Goal: Task Accomplishment & Management: Manage account settings

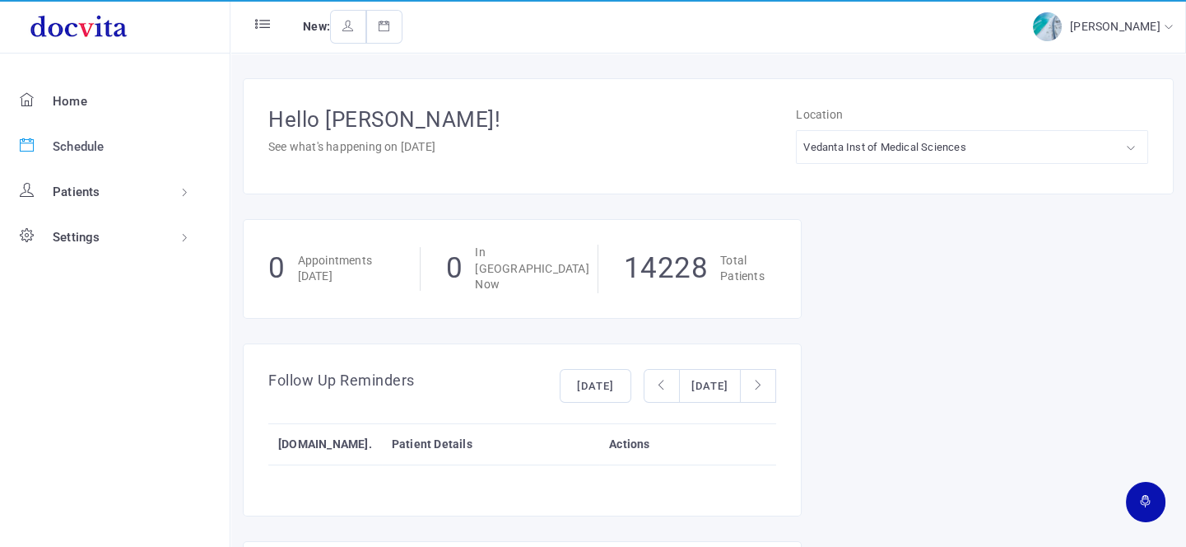
click at [58, 140] on span "Schedule" at bounding box center [79, 146] width 52 height 15
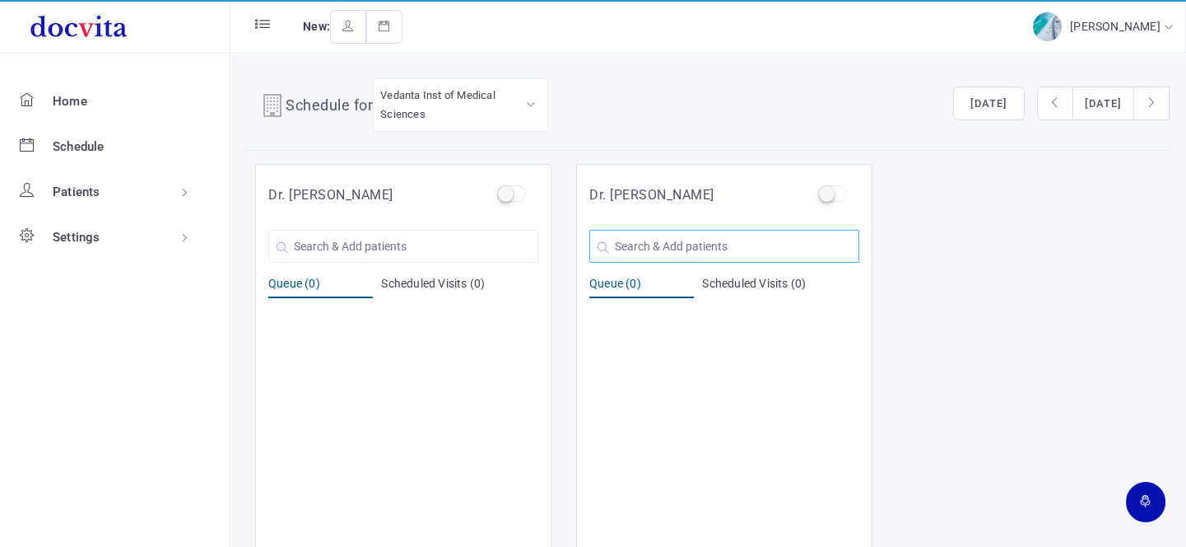
click at [632, 234] on input "text" at bounding box center [725, 246] width 270 height 33
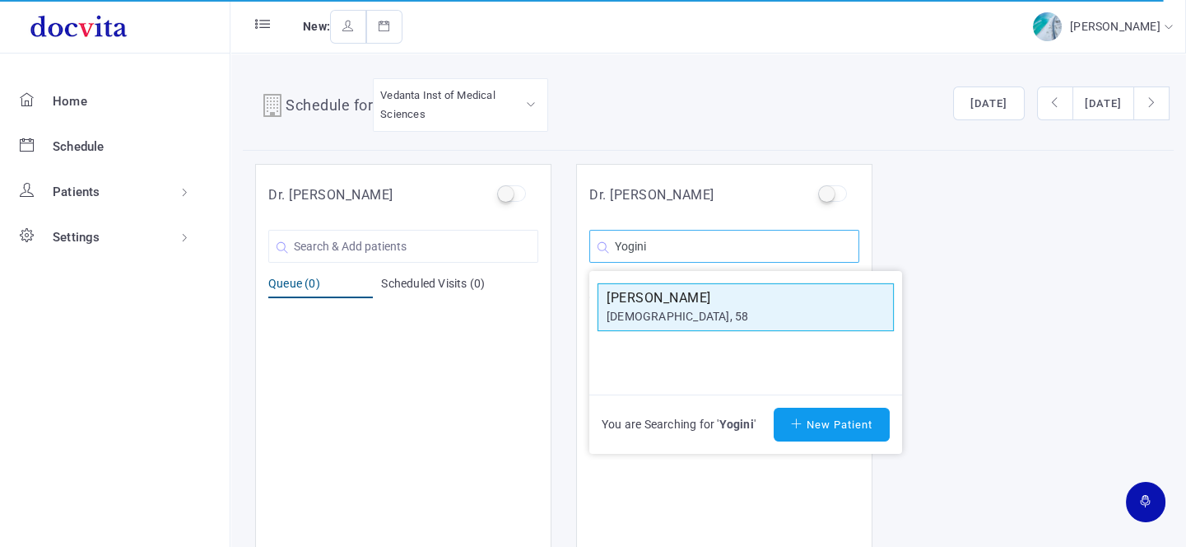
type input "Yogini"
click at [709, 302] on h5 "[PERSON_NAME]" at bounding box center [746, 298] width 278 height 20
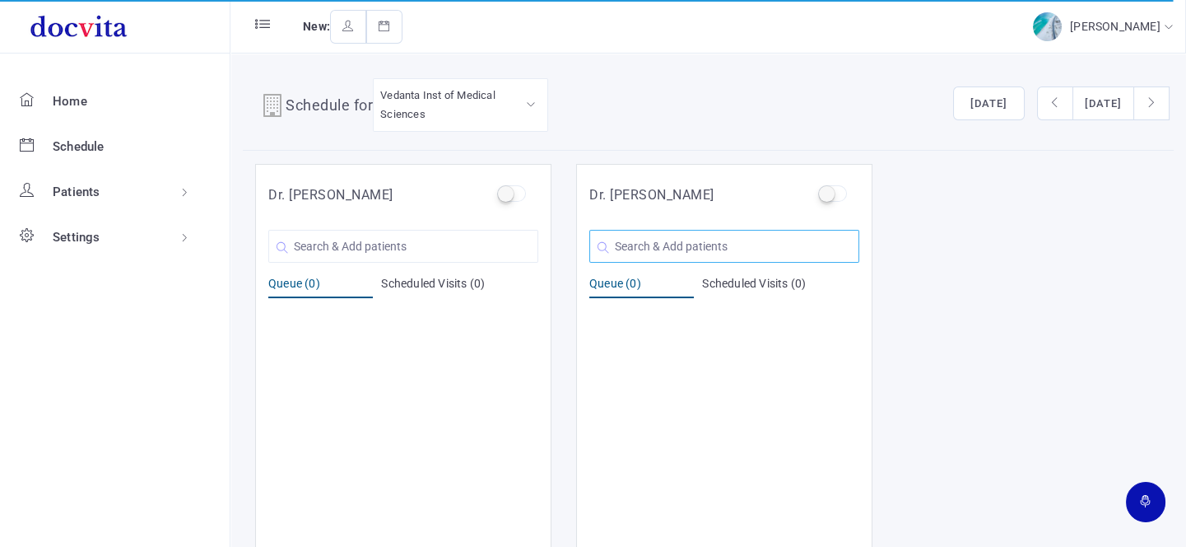
click at [664, 249] on input "text" at bounding box center [725, 246] width 270 height 33
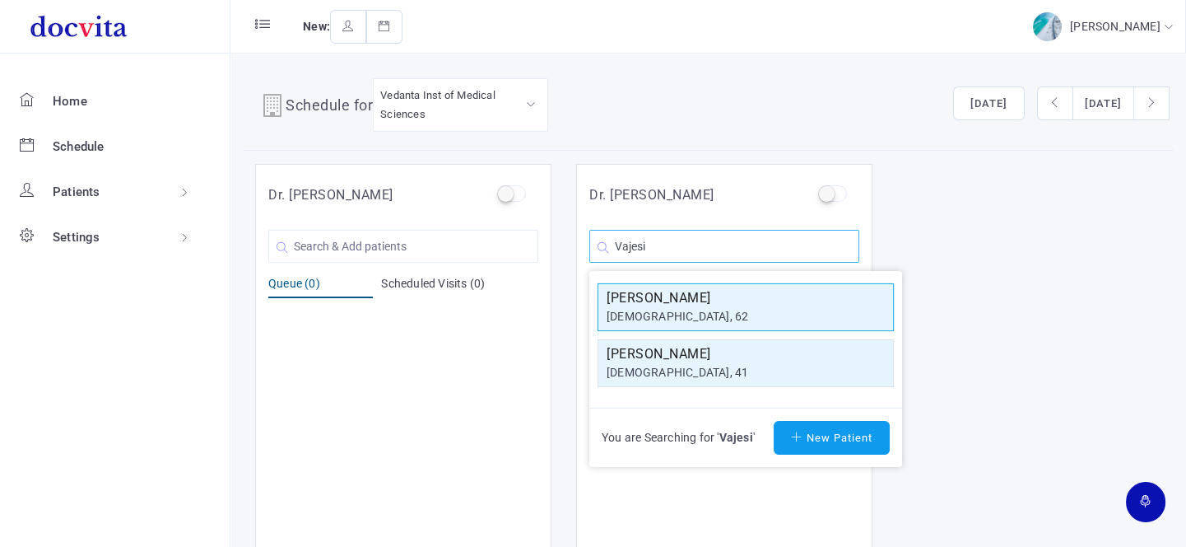
type input "Vajesi"
click at [694, 312] on div "[DEMOGRAPHIC_DATA], 62" at bounding box center [746, 316] width 278 height 17
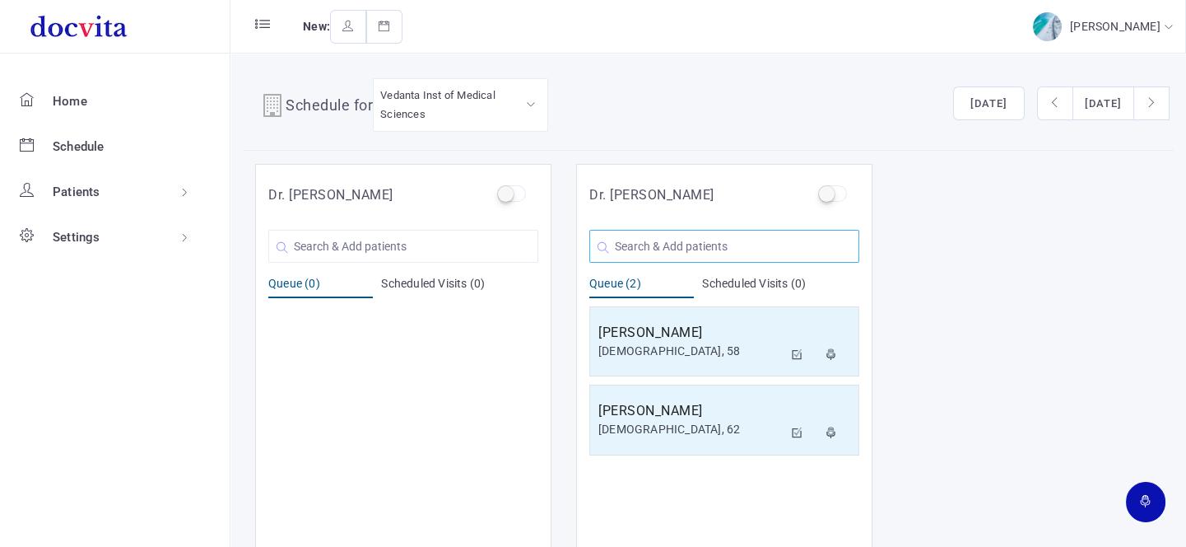
click at [686, 249] on input "text" at bounding box center [725, 246] width 270 height 33
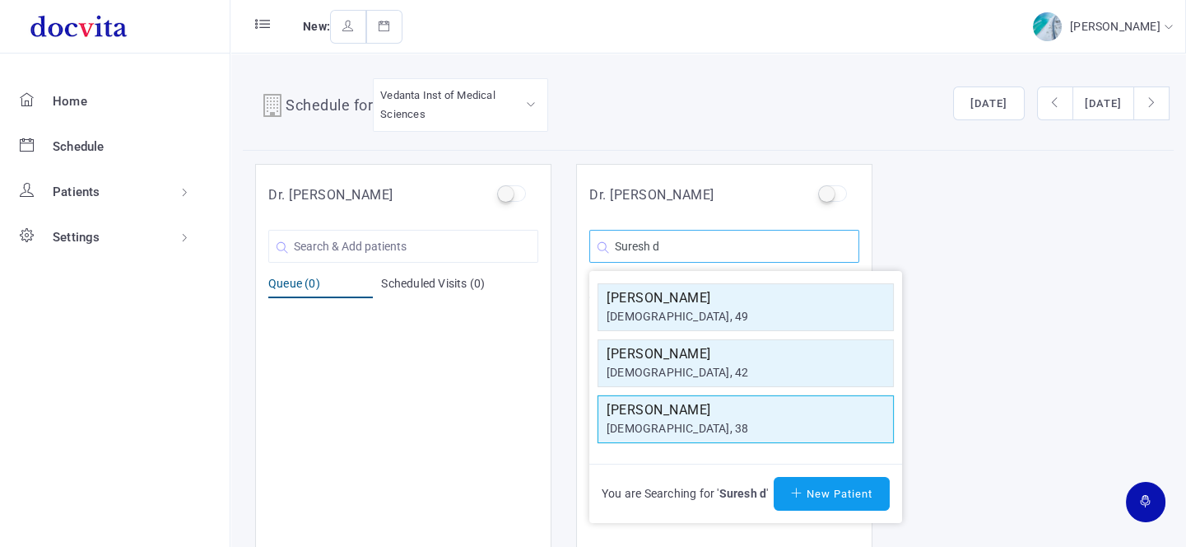
type input "Suresh d"
click at [736, 416] on h5 "[PERSON_NAME]" at bounding box center [746, 410] width 278 height 20
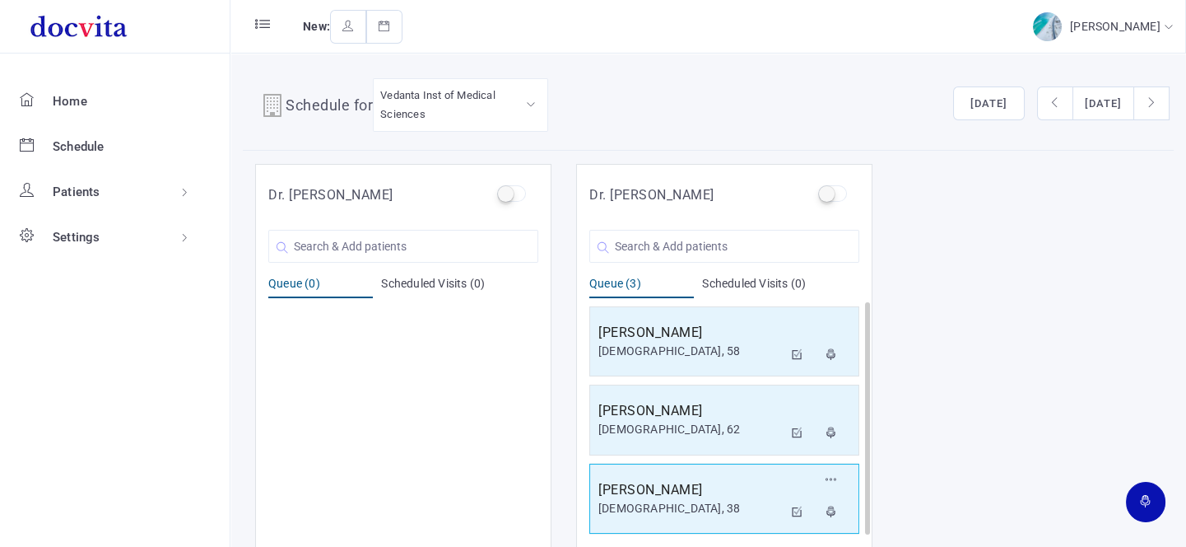
scroll to position [1, 0]
click at [686, 496] on h5 "[PERSON_NAME]" at bounding box center [691, 489] width 184 height 20
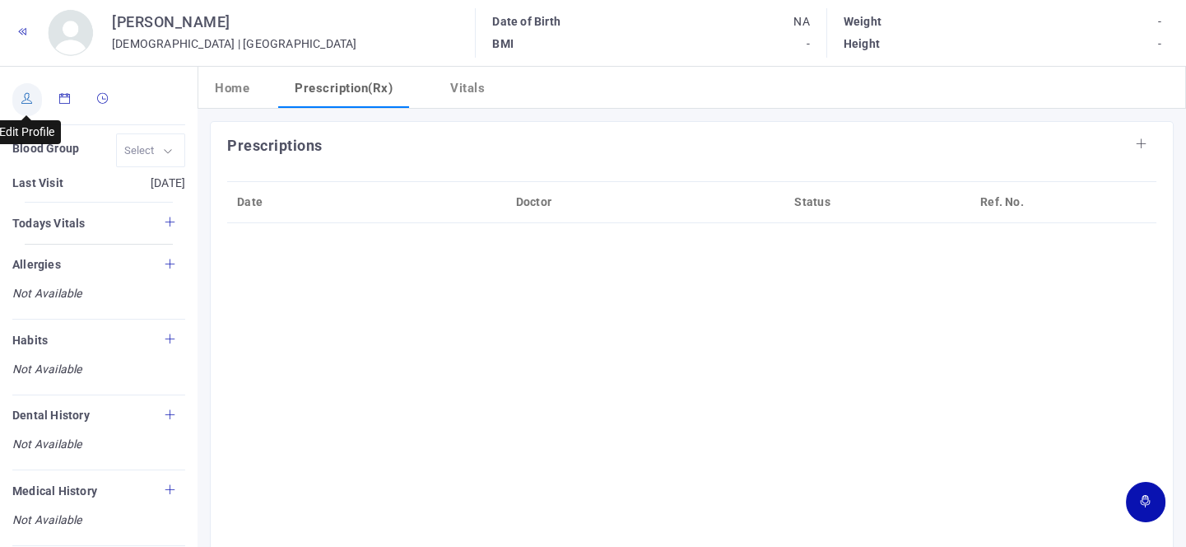
click at [16, 94] on link at bounding box center [27, 99] width 30 height 33
type input "[PERSON_NAME]"
type input "38"
type input "[GEOGRAPHIC_DATA]"
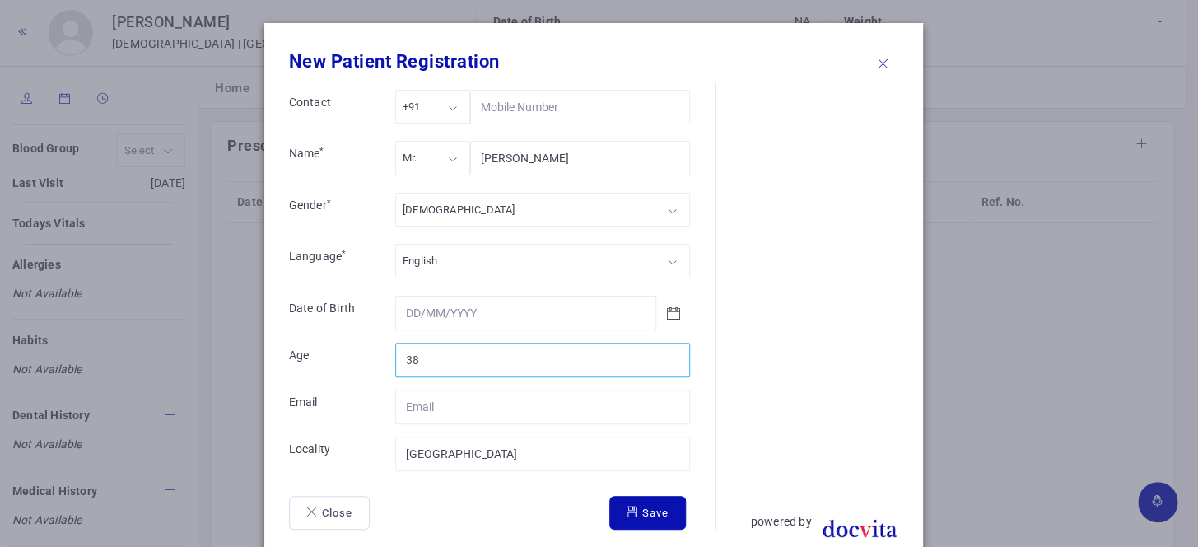
click at [473, 360] on input "38" at bounding box center [542, 360] width 295 height 35
type input "3"
type input "40"
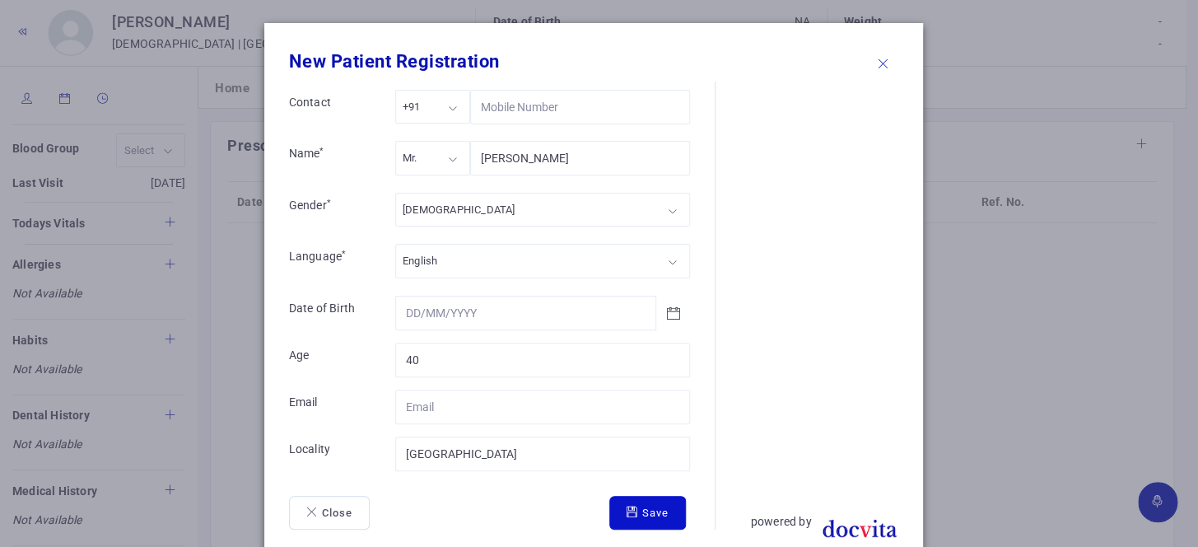
click at [627, 506] on icon "submit" at bounding box center [635, 511] width 16 height 11
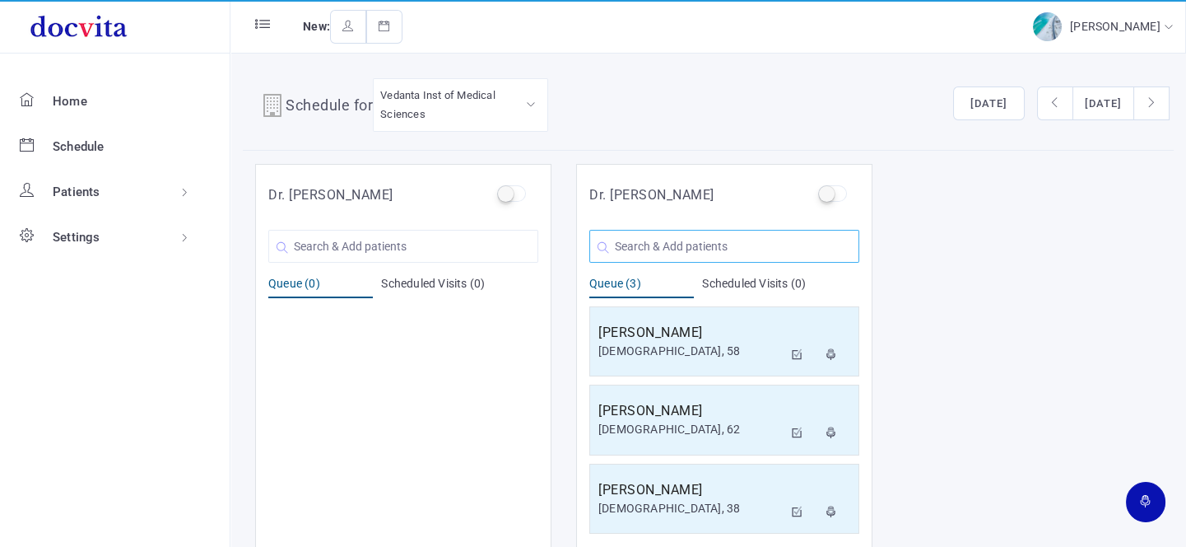
click at [656, 245] on input "text" at bounding box center [725, 246] width 270 height 33
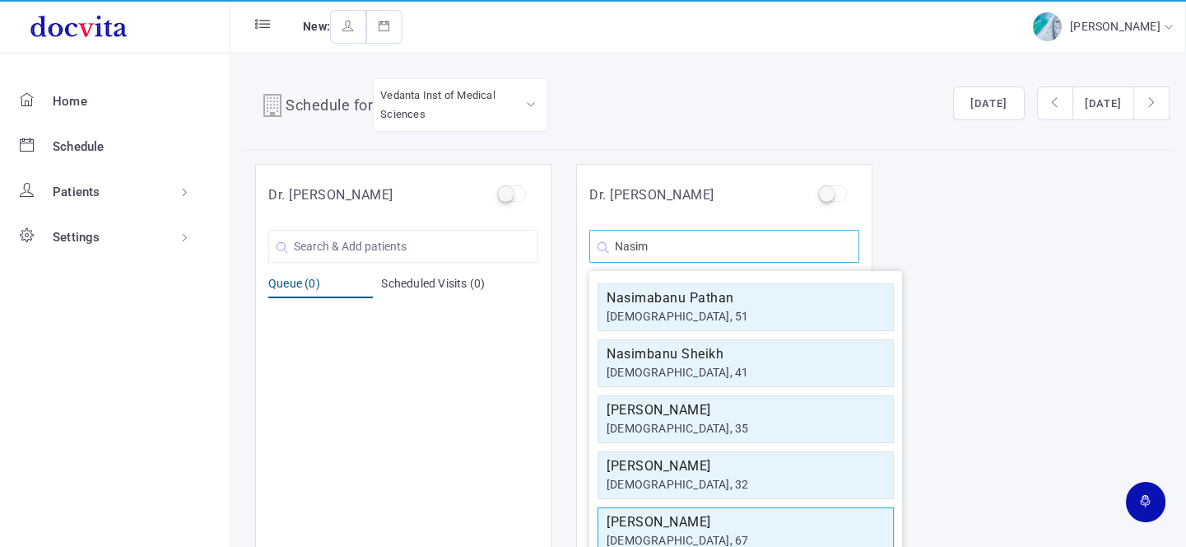
type input "Nasim"
click at [669, 525] on h5 "[PERSON_NAME]" at bounding box center [746, 522] width 278 height 20
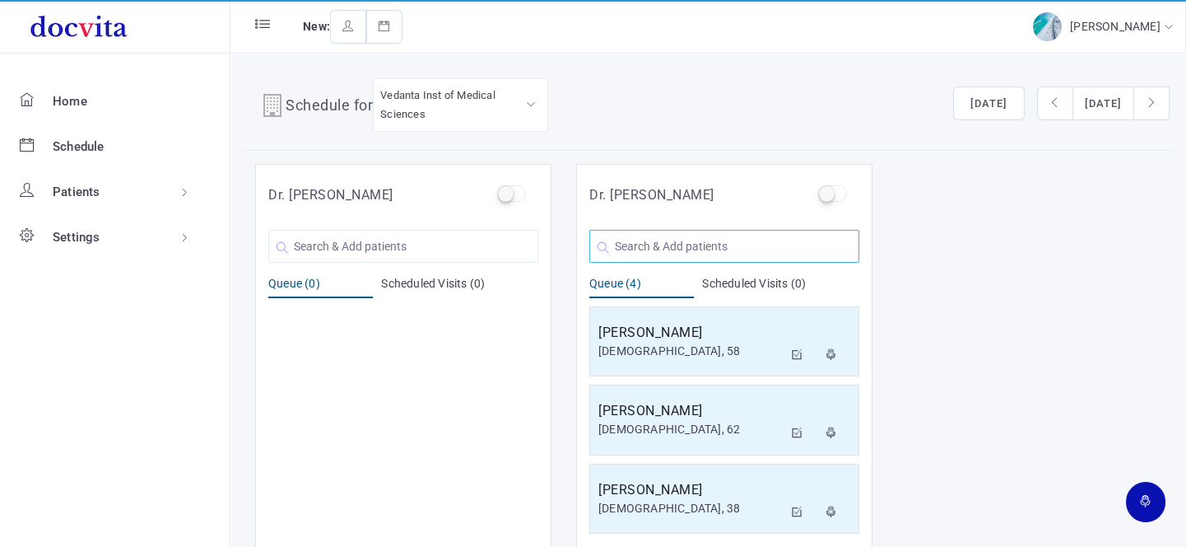
click at [627, 249] on input "text" at bounding box center [725, 246] width 270 height 33
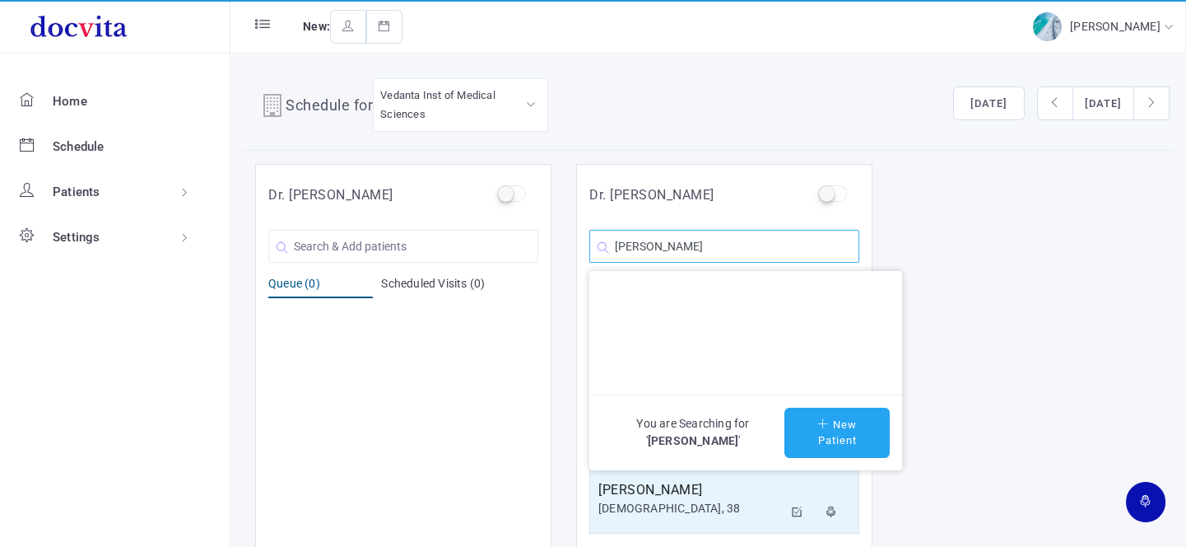
type input "[PERSON_NAME]"
click at [842, 432] on button "New Patient" at bounding box center [837, 433] width 105 height 50
type input "[PERSON_NAME]"
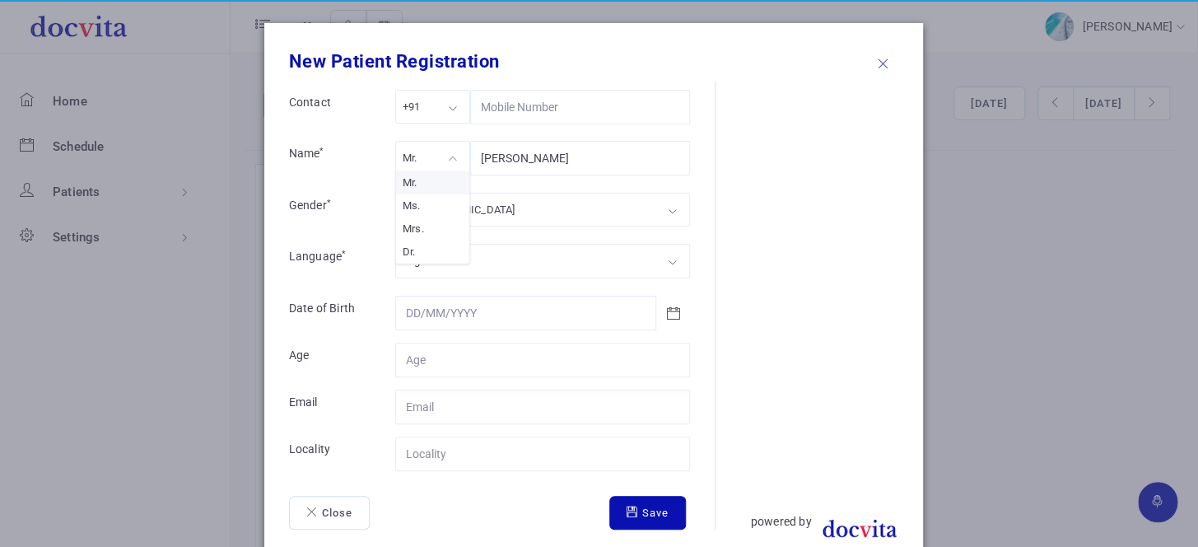
click at [420, 163] on div "Mr." at bounding box center [432, 158] width 75 height 34
click at [419, 223] on div "[DEMOGRAPHIC_DATA] [DEMOGRAPHIC_DATA] [DEMOGRAPHIC_DATA] Other" at bounding box center [542, 212] width 295 height 39
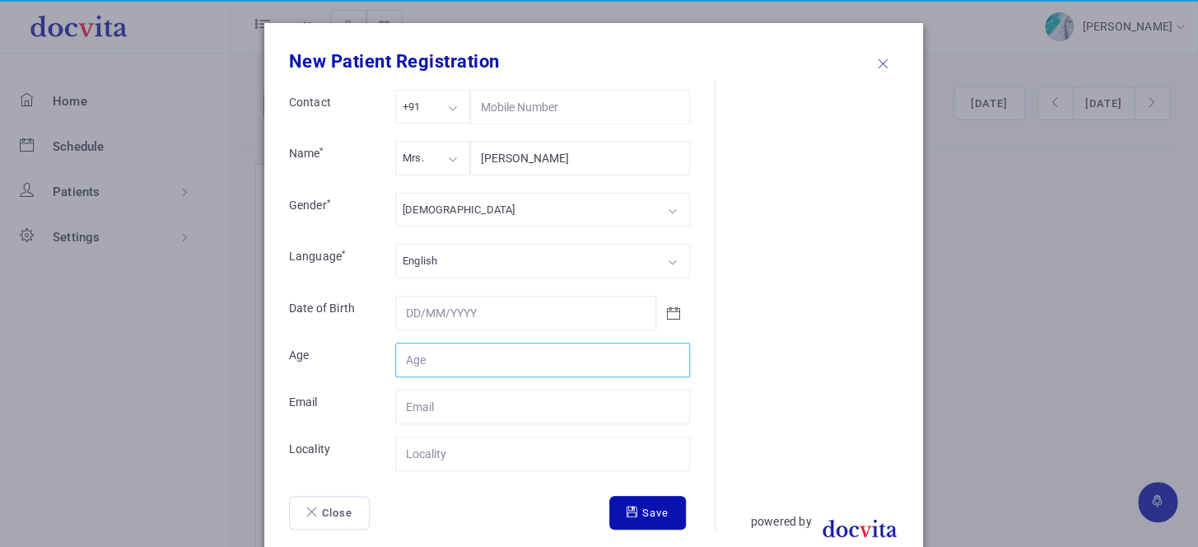
click at [436, 362] on input "Contact" at bounding box center [542, 360] width 295 height 35
type input "45"
click at [426, 448] on input "Contact" at bounding box center [542, 453] width 295 height 35
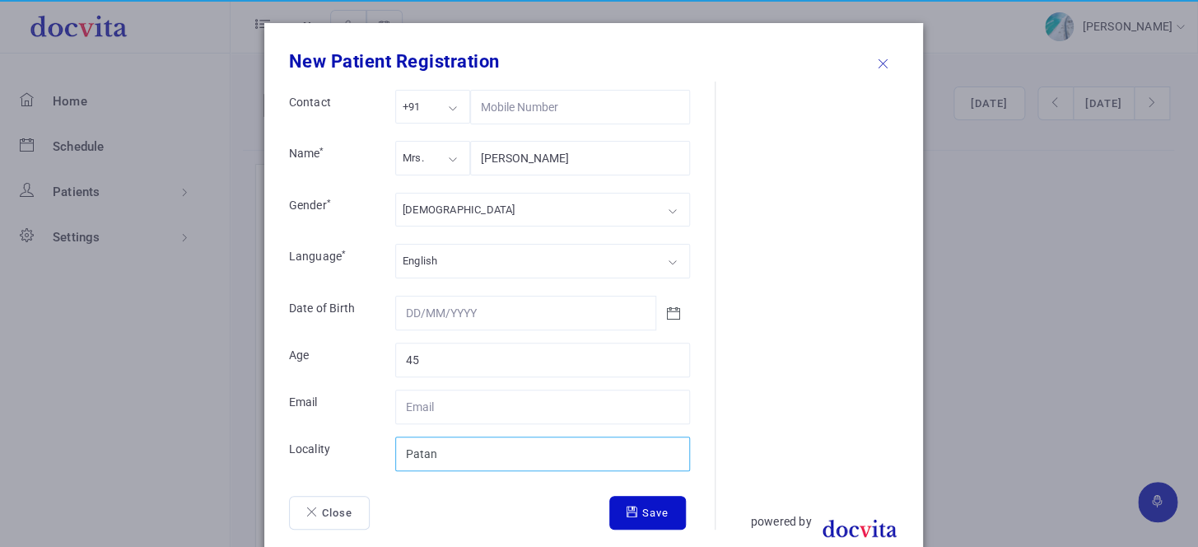
type input "Patan"
click at [641, 513] on button "Save" at bounding box center [647, 513] width 77 height 35
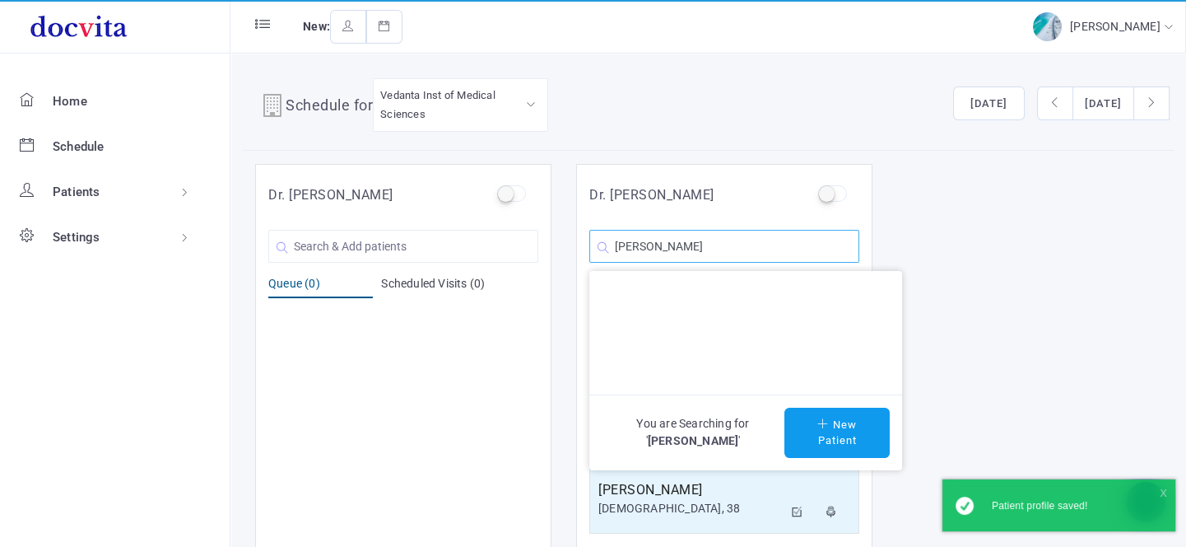
click at [715, 245] on input "[PERSON_NAME]" at bounding box center [725, 246] width 270 height 33
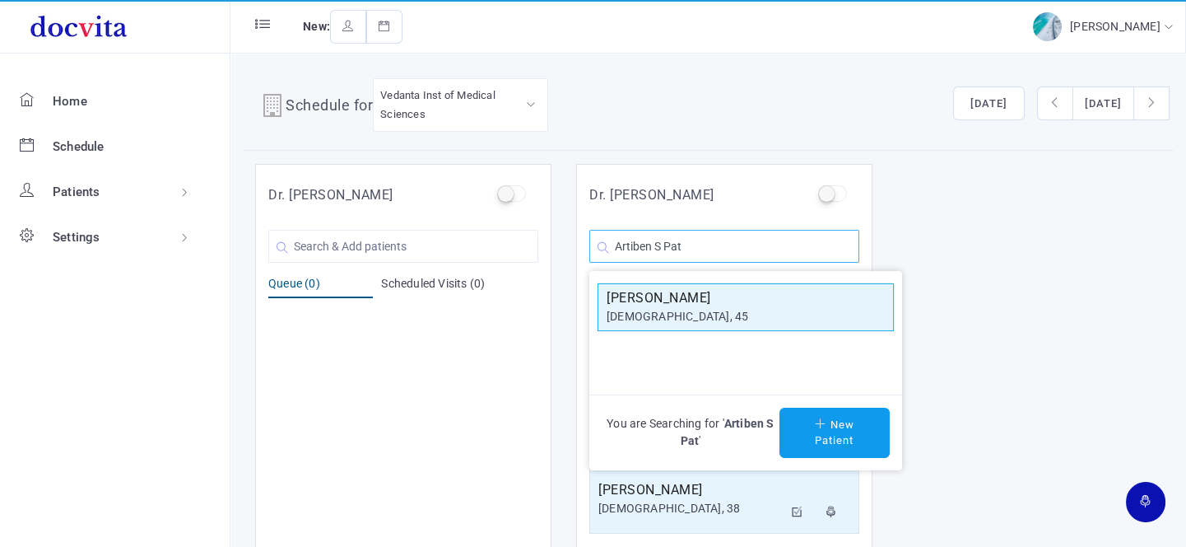
type input "Artiben S Pat"
click at [715, 301] on h5 "[PERSON_NAME]" at bounding box center [746, 298] width 278 height 20
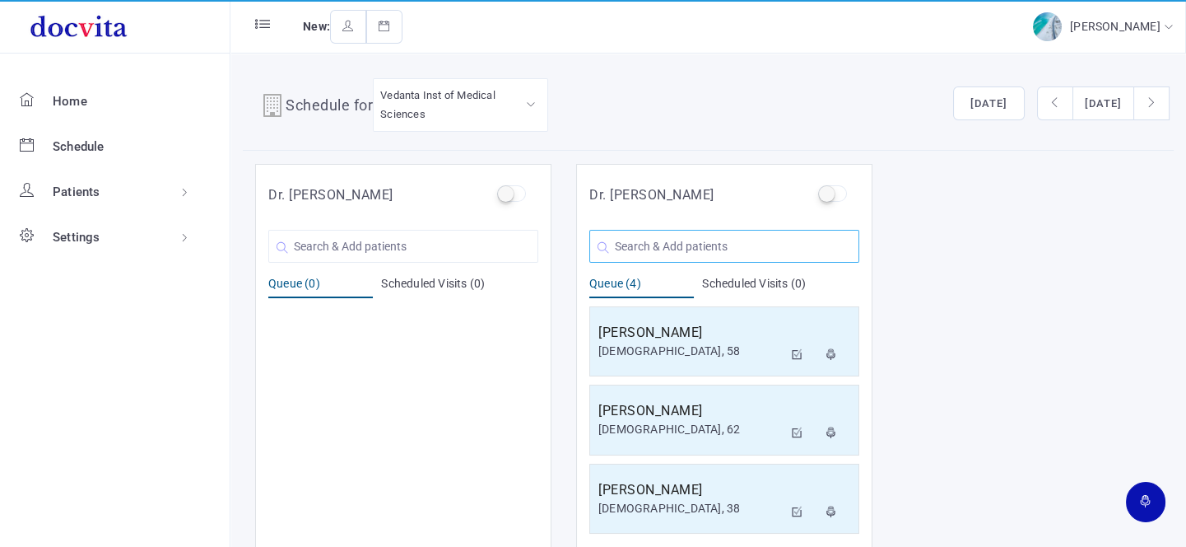
click at [707, 246] on input "text" at bounding box center [725, 246] width 270 height 33
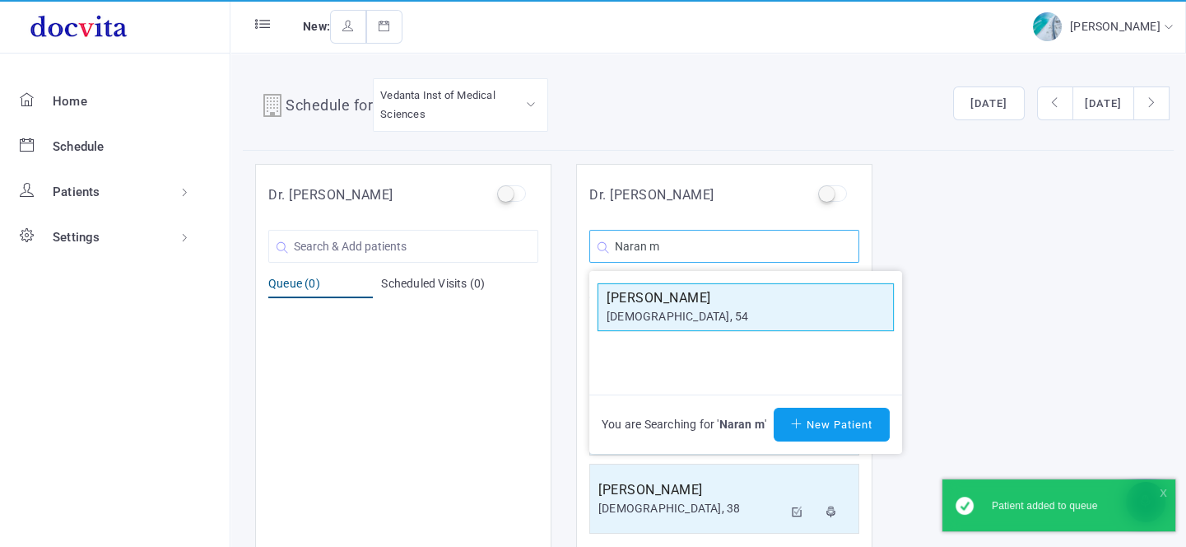
type input "Naran m"
click at [703, 302] on h5 "[PERSON_NAME]" at bounding box center [746, 298] width 278 height 20
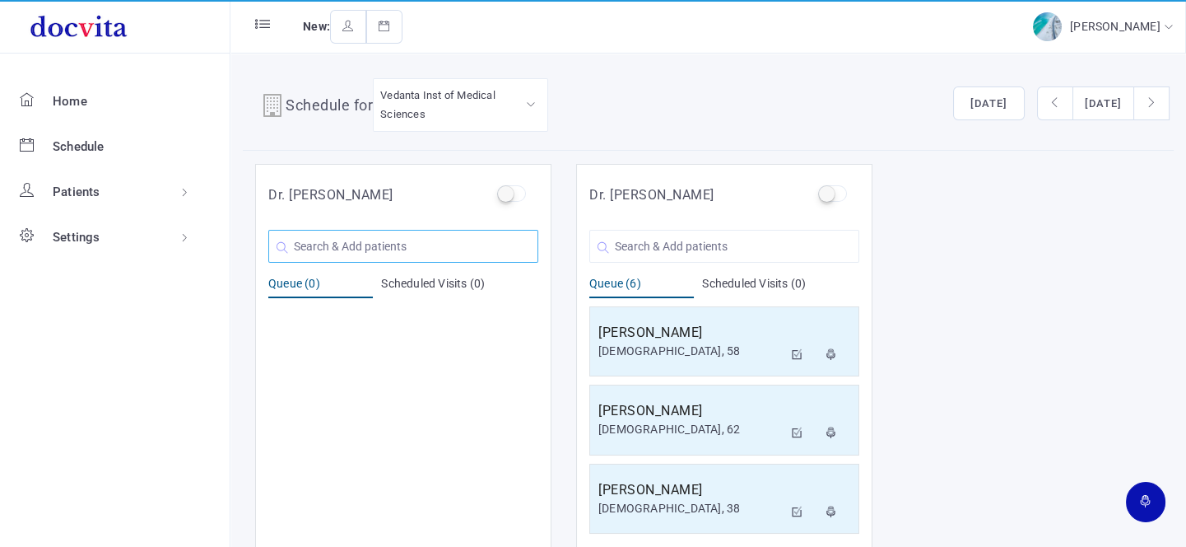
click at [305, 252] on input "text" at bounding box center [403, 246] width 270 height 33
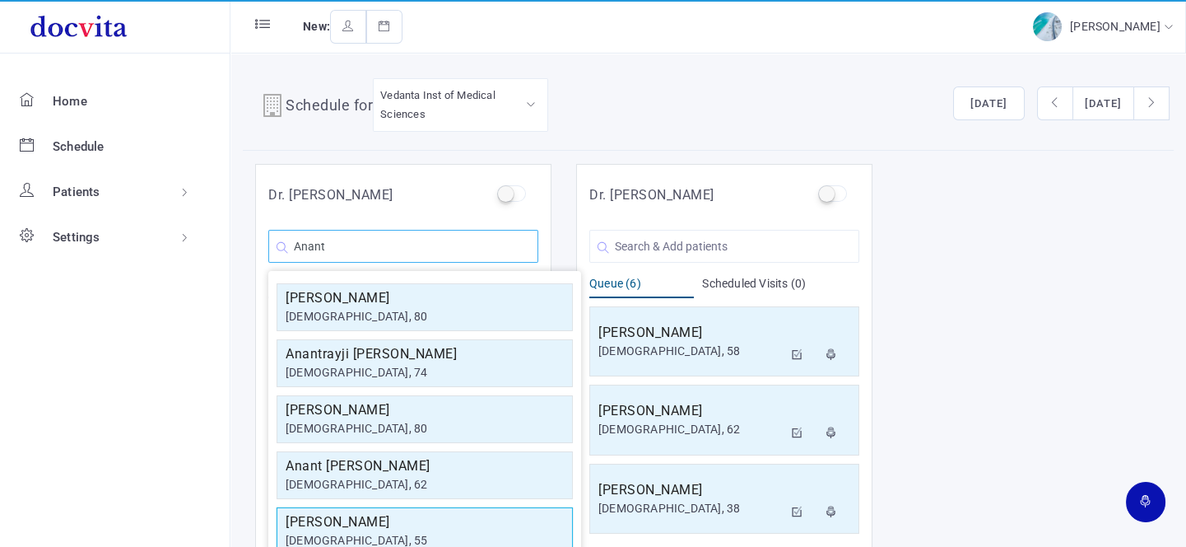
type input "Anant"
click at [466, 518] on h5 "[PERSON_NAME]" at bounding box center [425, 522] width 278 height 20
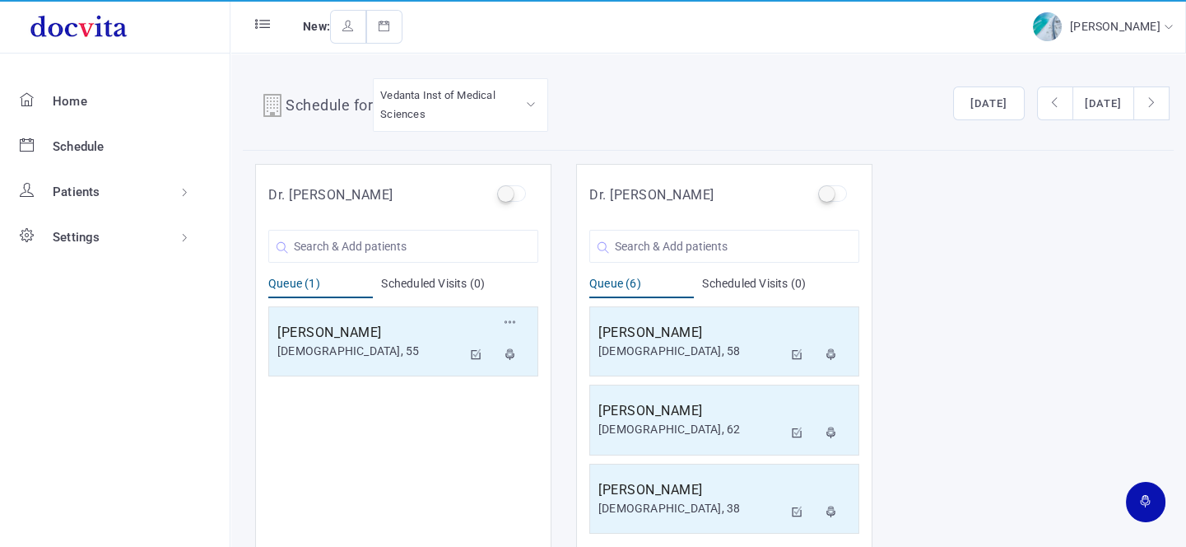
click at [371, 329] on h5 "[PERSON_NAME]" at bounding box center [369, 333] width 184 height 20
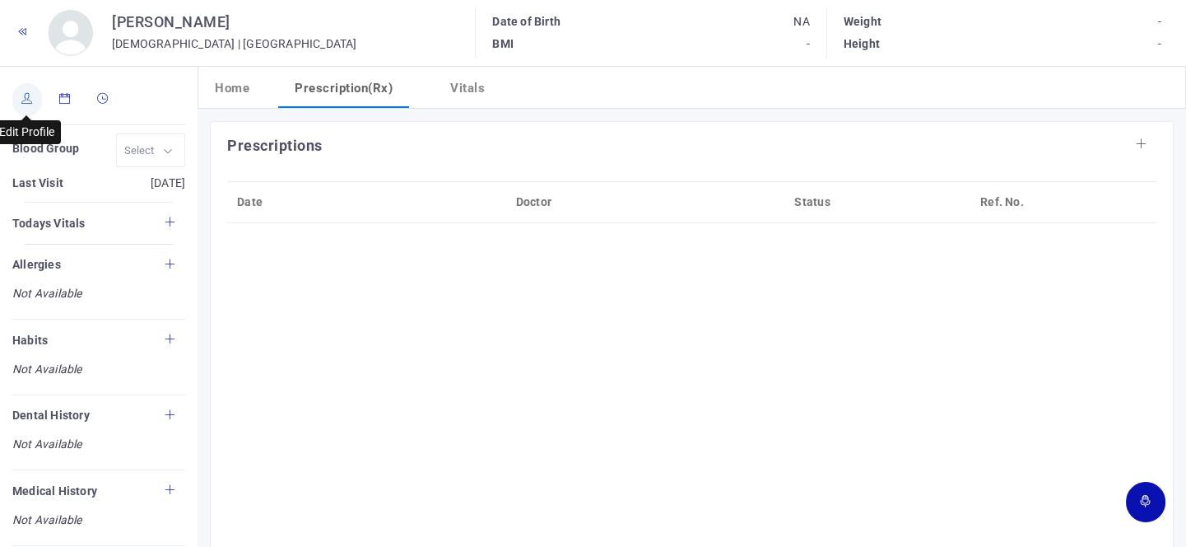
click at [35, 109] on link at bounding box center [27, 99] width 30 height 33
type input "[PERSON_NAME]"
type input "55"
type input "[GEOGRAPHIC_DATA]"
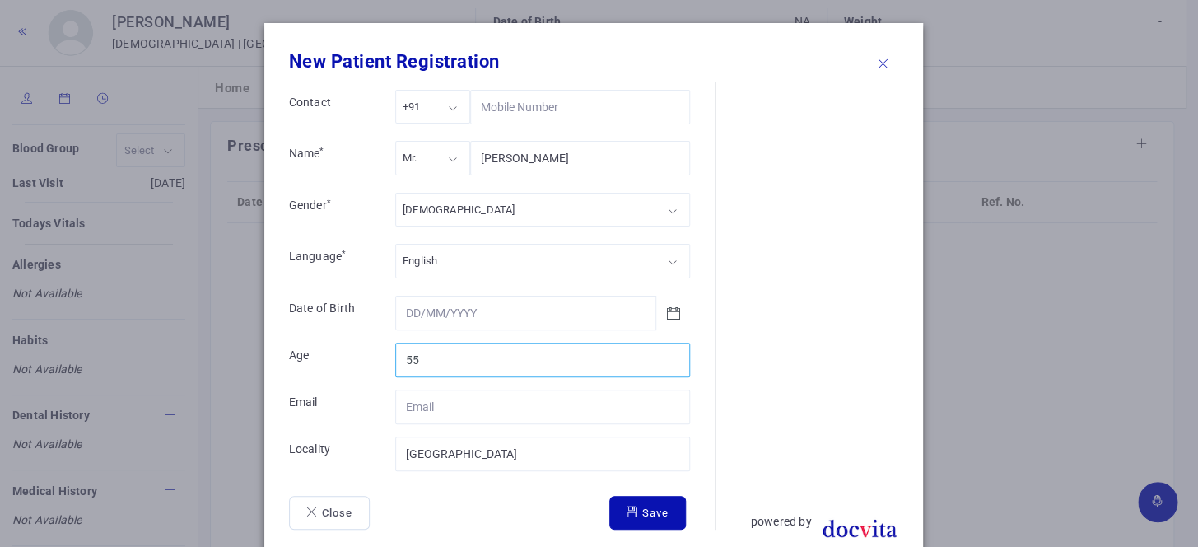
click at [426, 366] on input "55" at bounding box center [542, 360] width 295 height 35
type input "58"
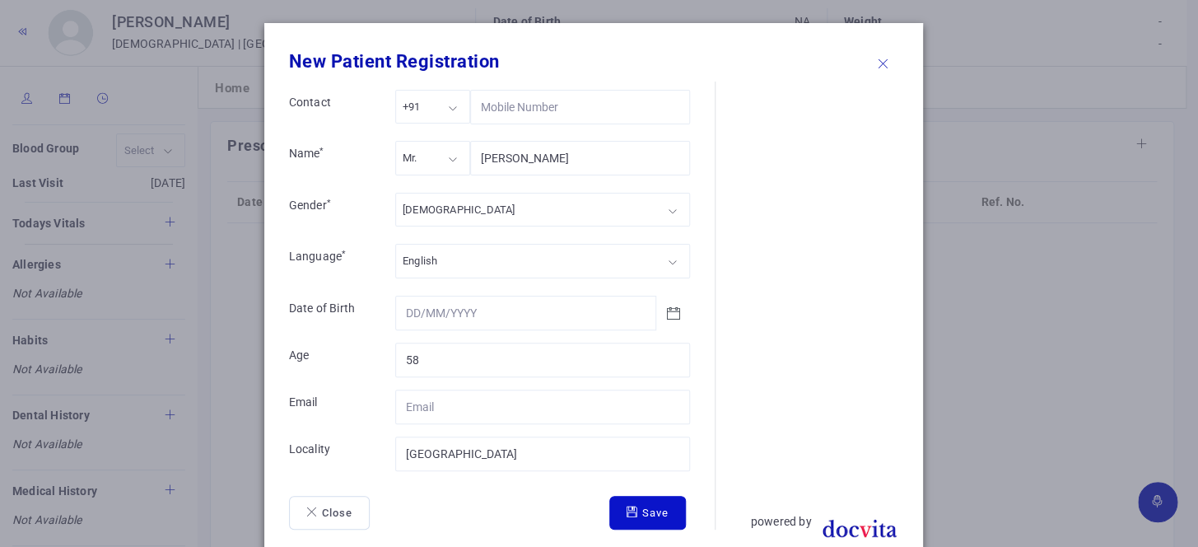
click at [632, 511] on button "Save" at bounding box center [647, 513] width 77 height 35
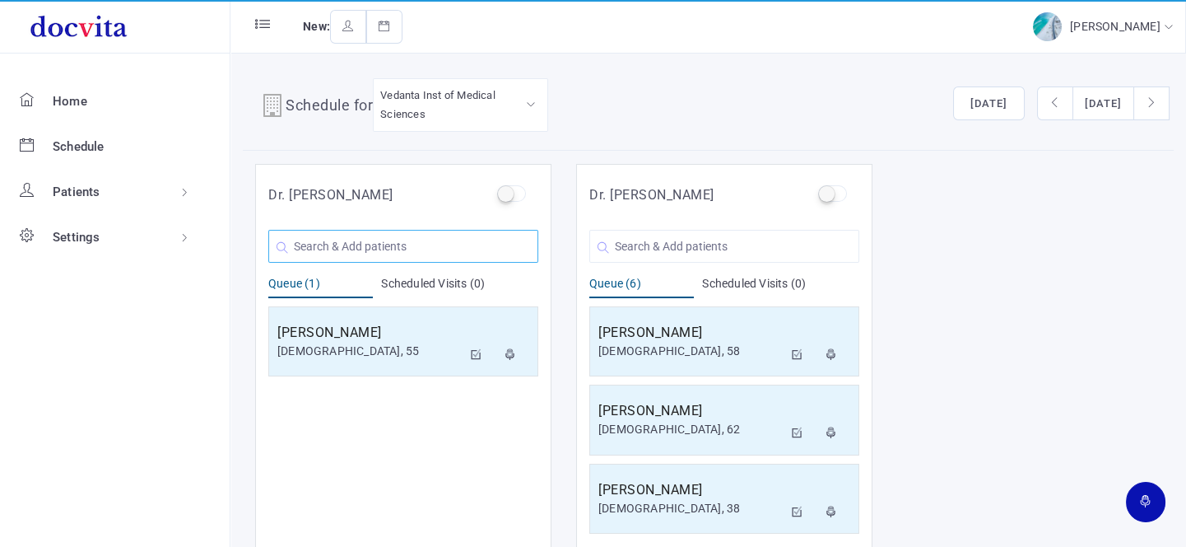
click at [304, 236] on input "text" at bounding box center [403, 246] width 270 height 33
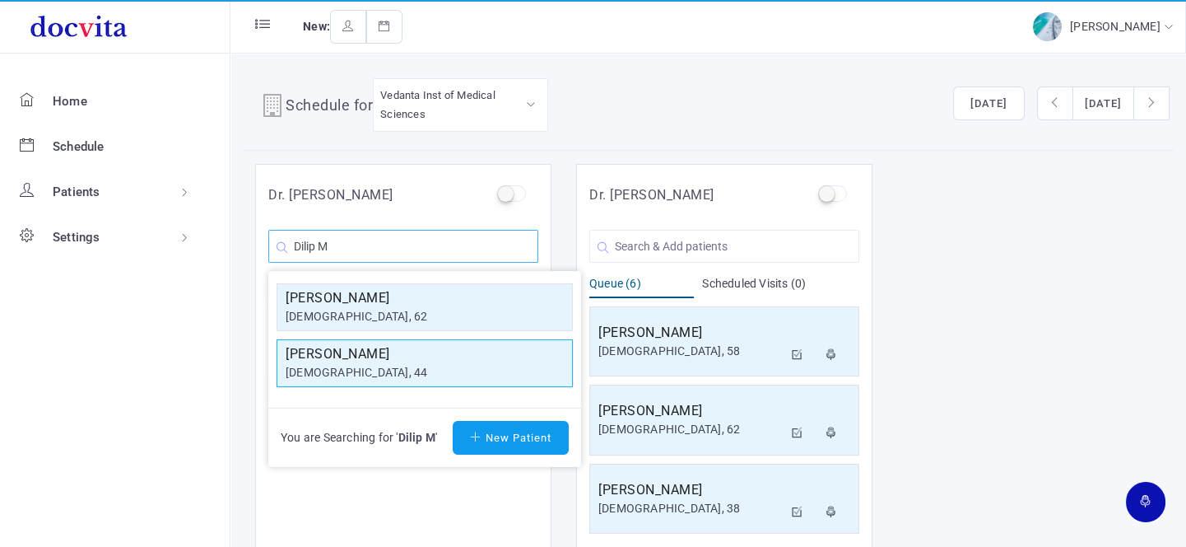
type input "Dilip M"
click at [395, 352] on h5 "[PERSON_NAME]" at bounding box center [425, 354] width 278 height 20
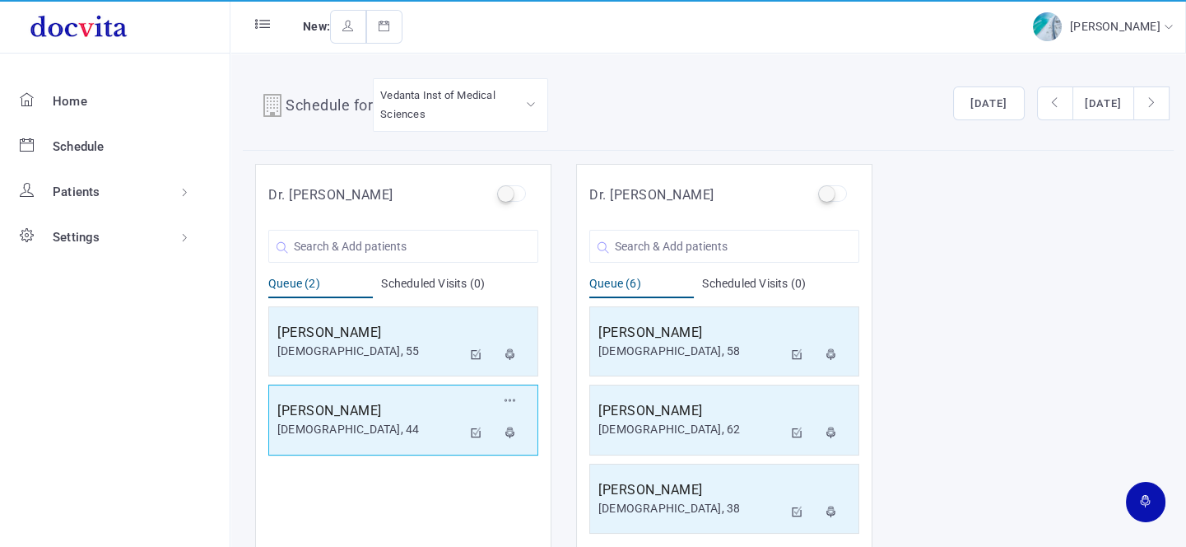
click at [412, 403] on h5 "[PERSON_NAME]" at bounding box center [369, 411] width 184 height 20
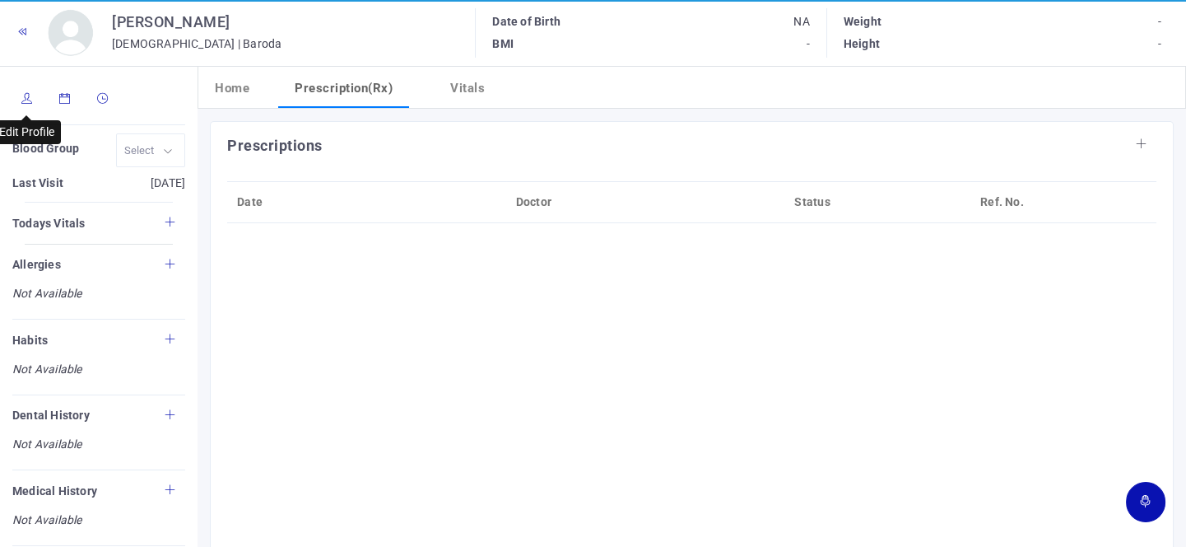
click at [25, 94] on icon at bounding box center [27, 98] width 12 height 11
type input "[PERSON_NAME]"
type input "44"
type input "Baroda"
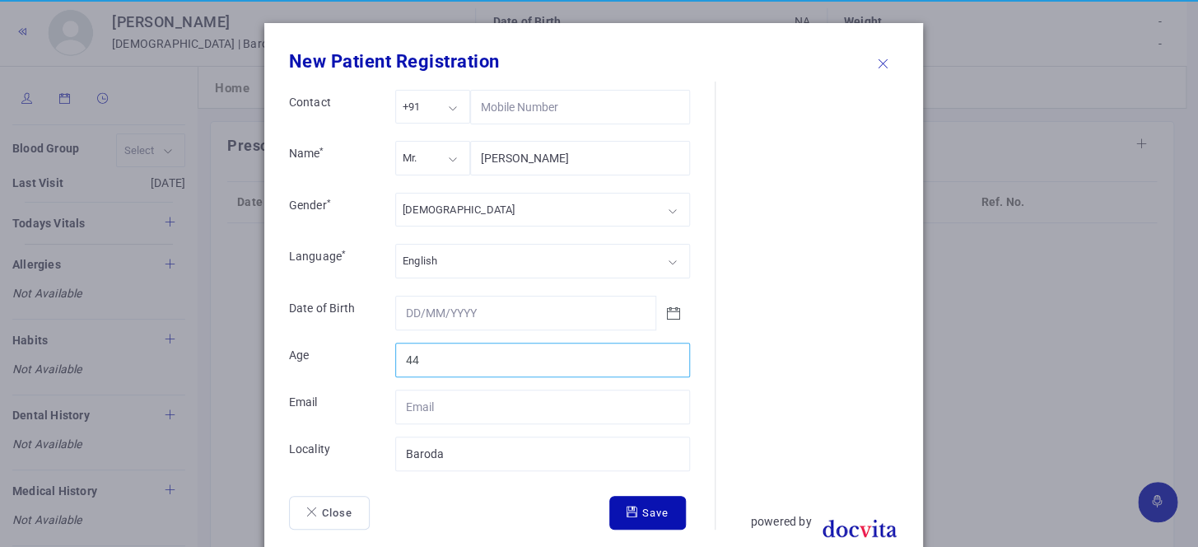
click at [495, 361] on input "44" at bounding box center [542, 360] width 295 height 35
type input "45"
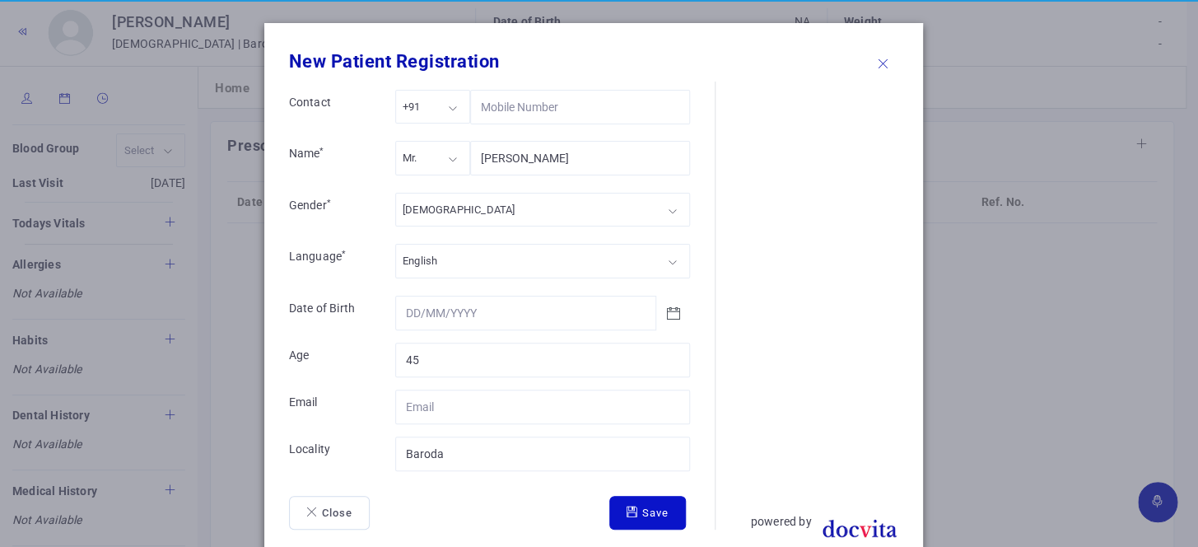
click at [621, 501] on button "Save" at bounding box center [647, 513] width 77 height 35
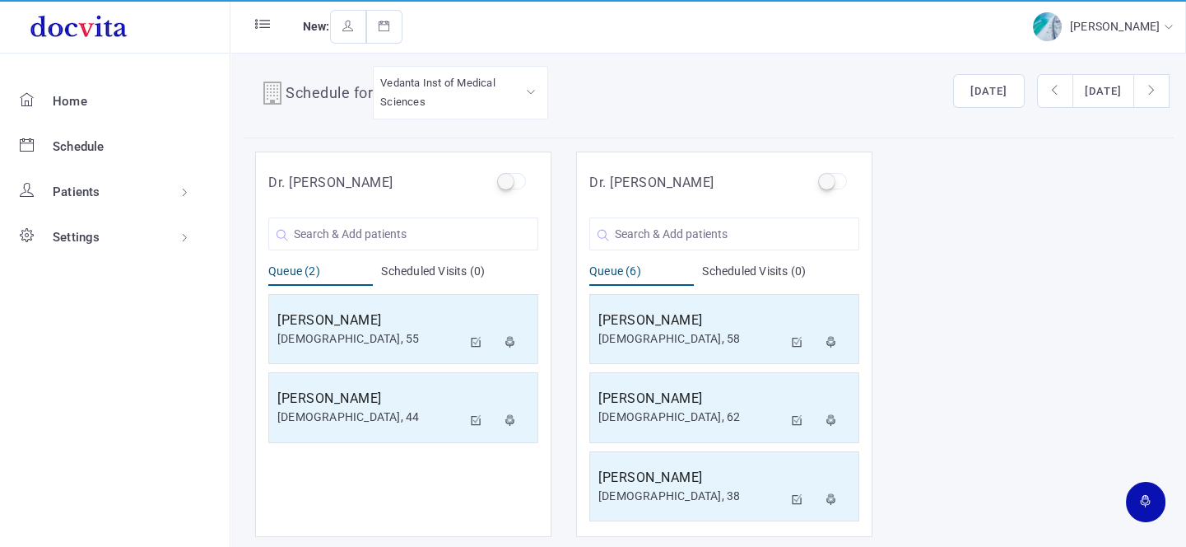
scroll to position [13, 0]
click at [374, 227] on input "text" at bounding box center [403, 233] width 270 height 33
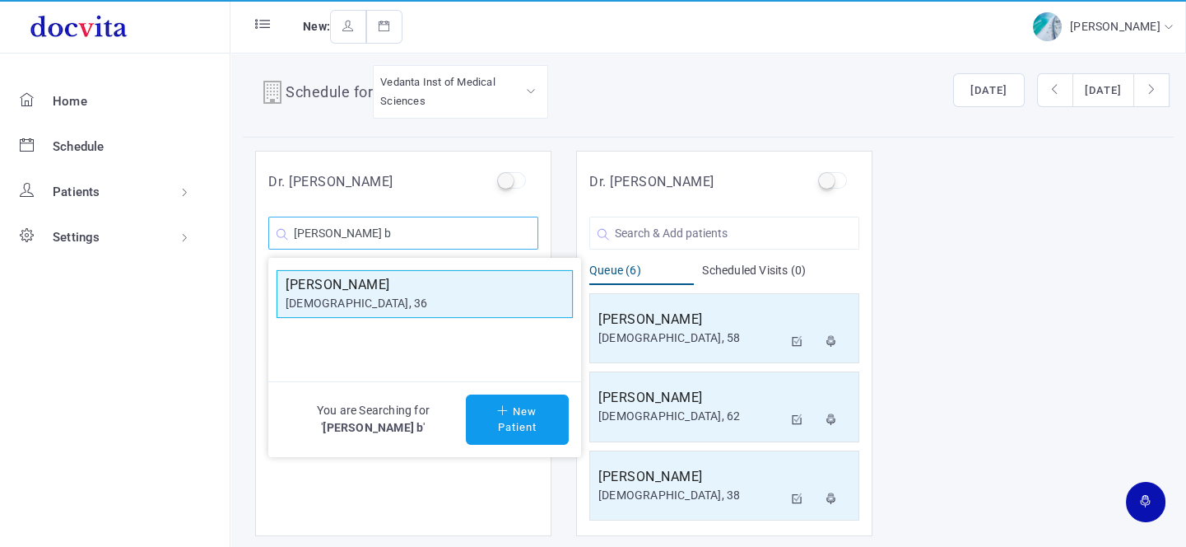
type input "[PERSON_NAME] b"
click at [290, 284] on h5 "[PERSON_NAME]" at bounding box center [425, 285] width 278 height 20
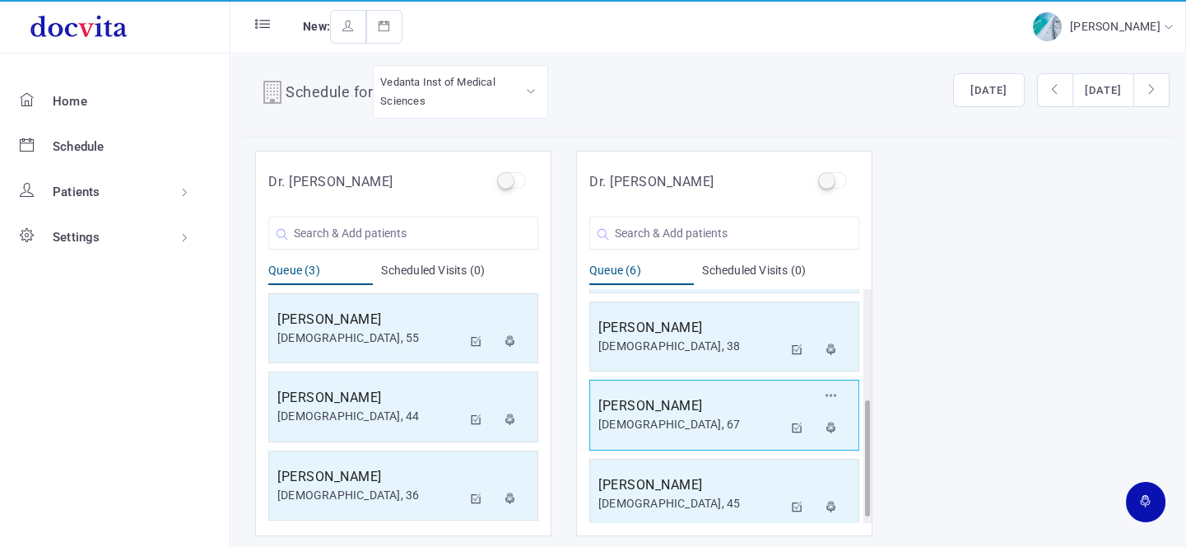
scroll to position [237, 0]
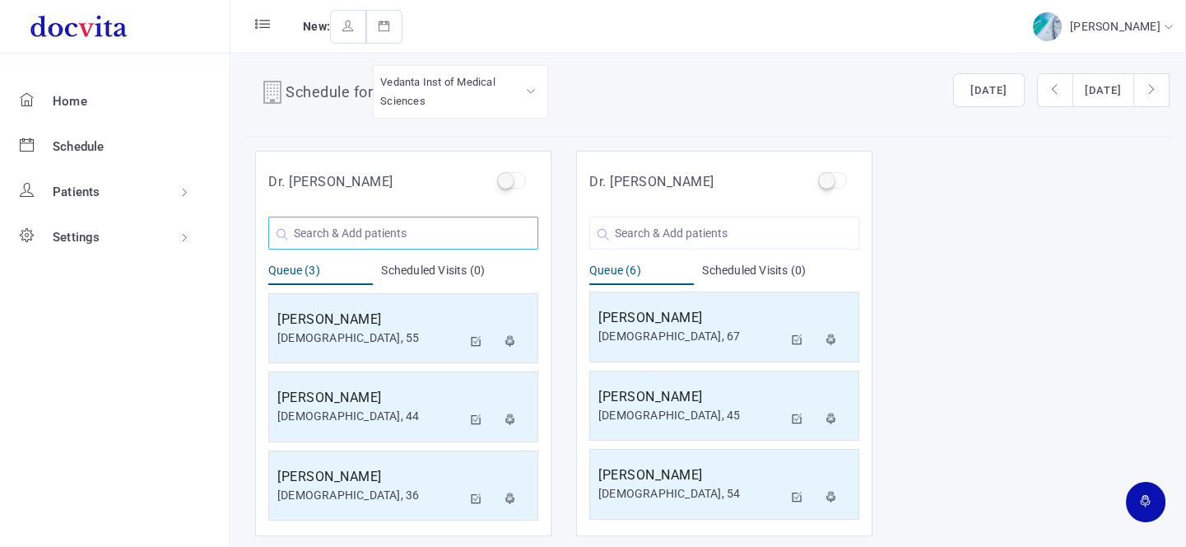
click at [440, 232] on input "text" at bounding box center [403, 233] width 270 height 33
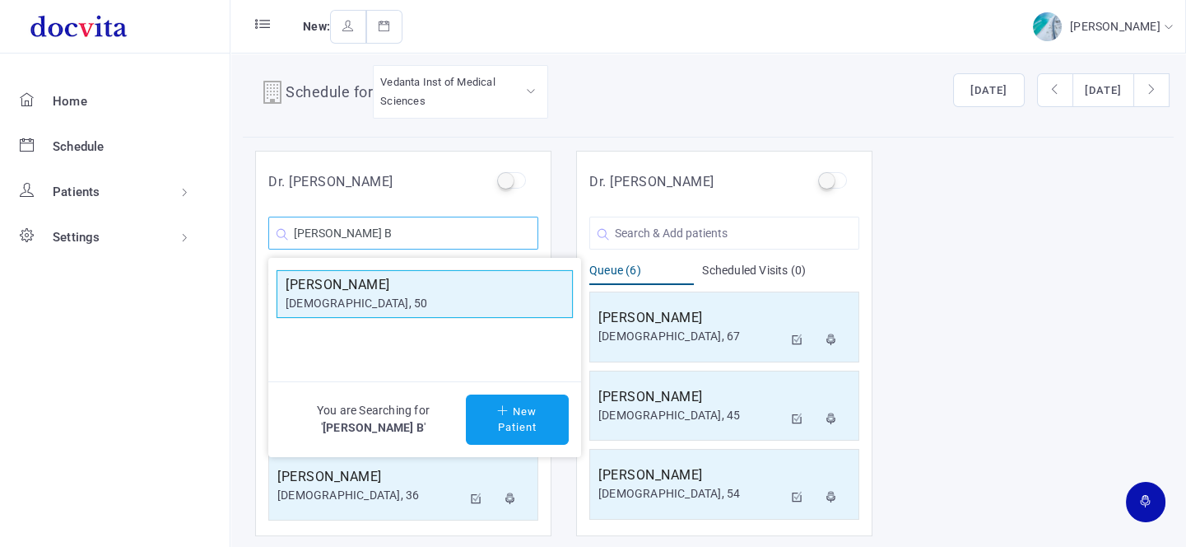
type input "[PERSON_NAME] B"
click at [395, 275] on h5 "[PERSON_NAME]" at bounding box center [425, 285] width 278 height 20
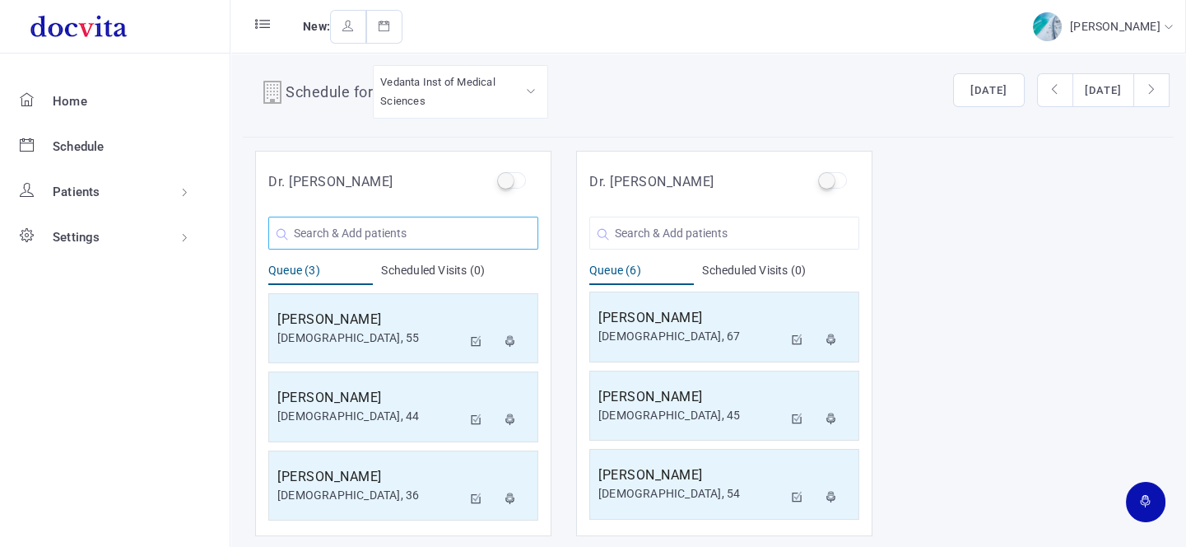
click at [378, 230] on input "text" at bounding box center [403, 233] width 270 height 33
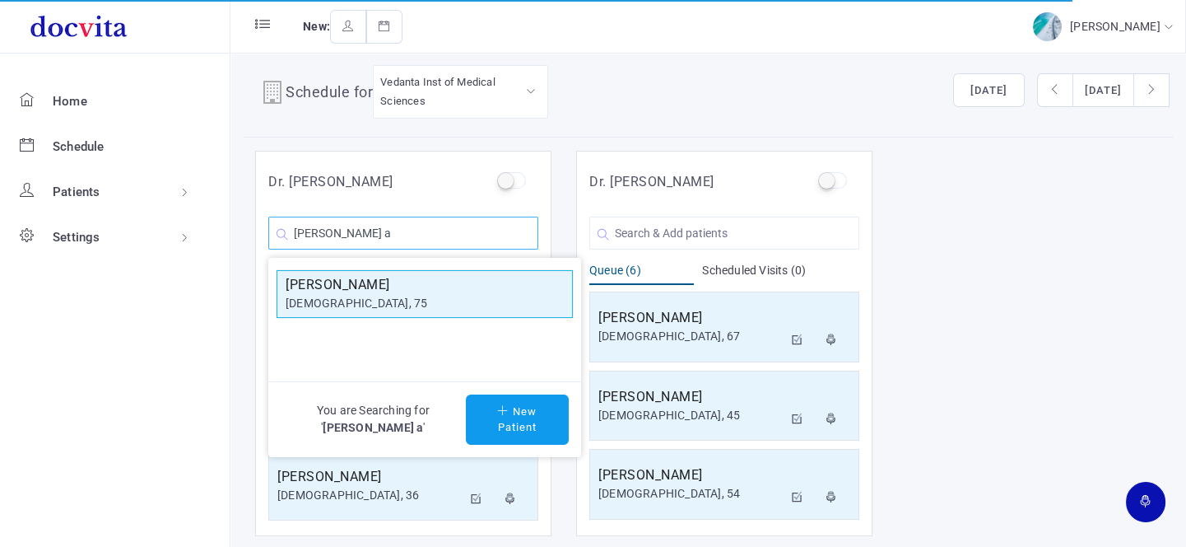
type input "[PERSON_NAME] a"
click at [349, 284] on h5 "[PERSON_NAME]" at bounding box center [425, 285] width 278 height 20
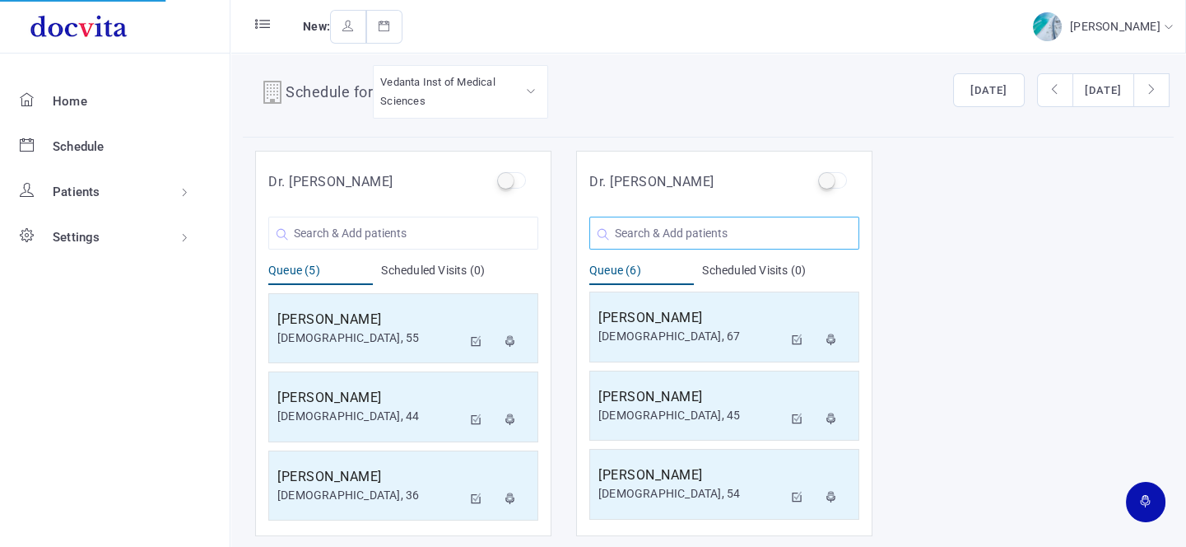
click at [633, 239] on input "text" at bounding box center [725, 233] width 270 height 33
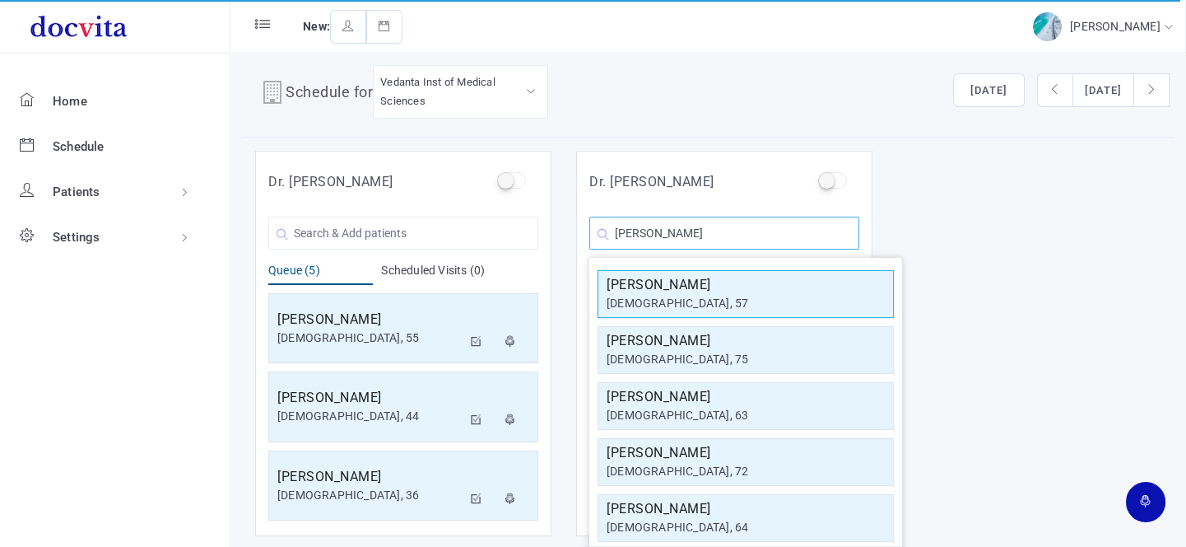
type input "[PERSON_NAME]"
click at [827, 305] on div "[DEMOGRAPHIC_DATA], 57" at bounding box center [746, 303] width 278 height 17
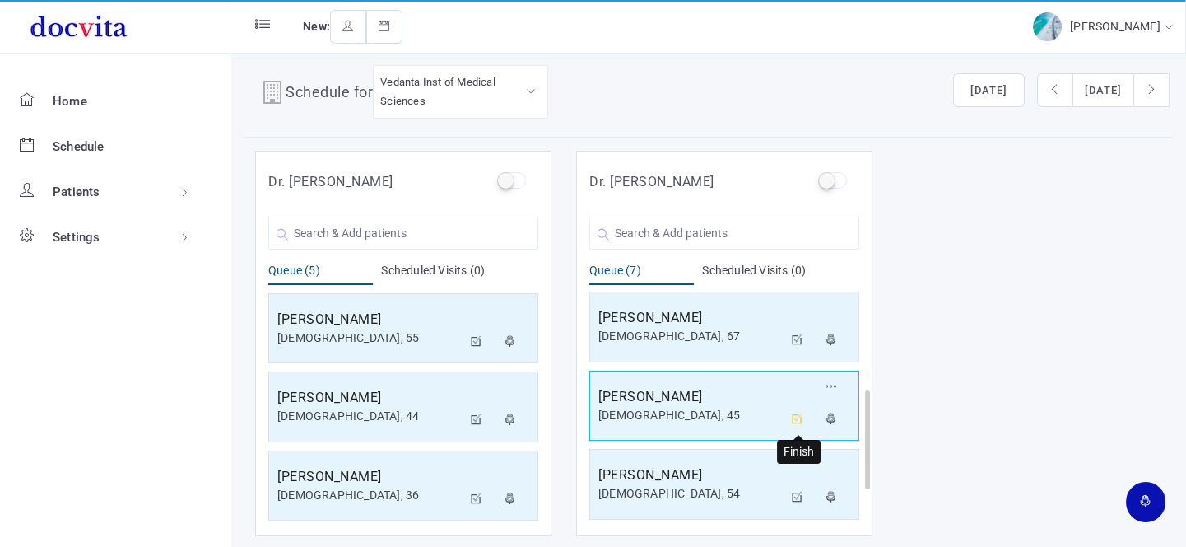
scroll to position [315, 0]
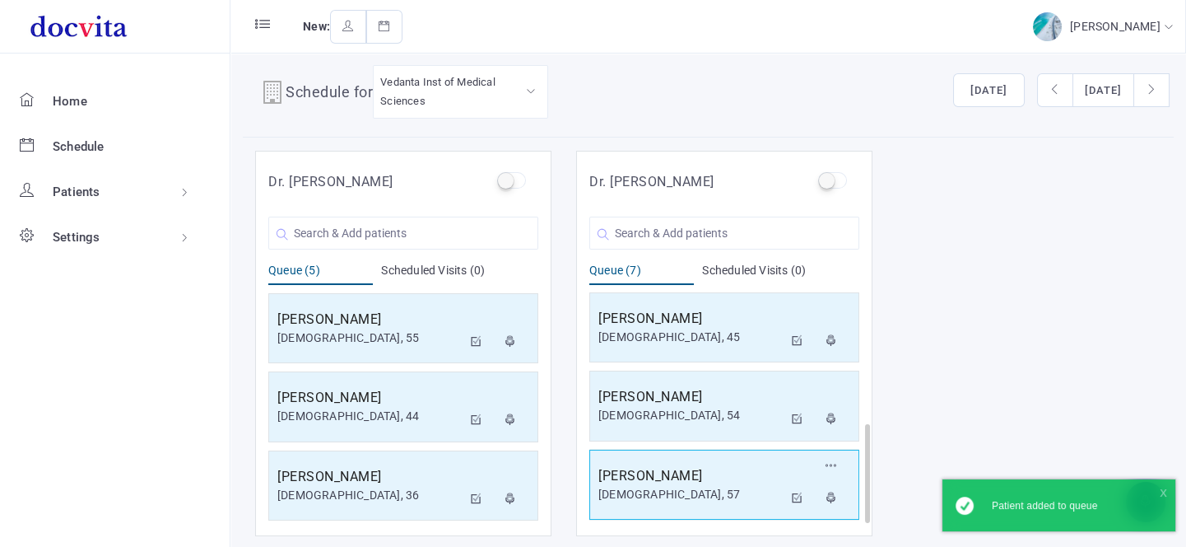
click at [709, 487] on div "[DEMOGRAPHIC_DATA], 57" at bounding box center [691, 494] width 184 height 17
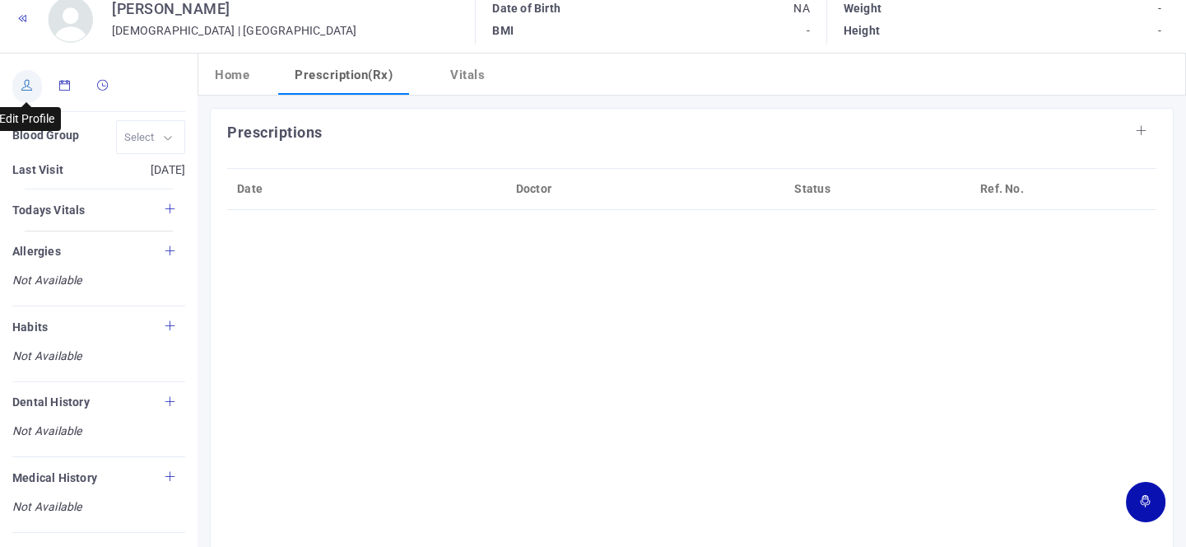
click at [23, 92] on link at bounding box center [27, 86] width 30 height 33
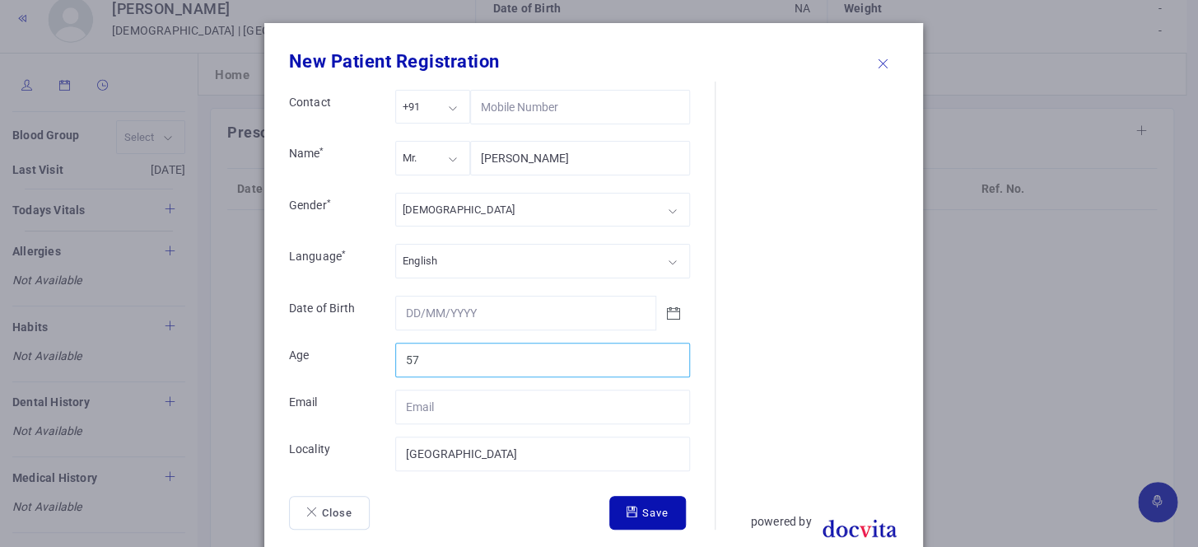
click at [435, 355] on input "57" at bounding box center [542, 360] width 295 height 35
type input "58"
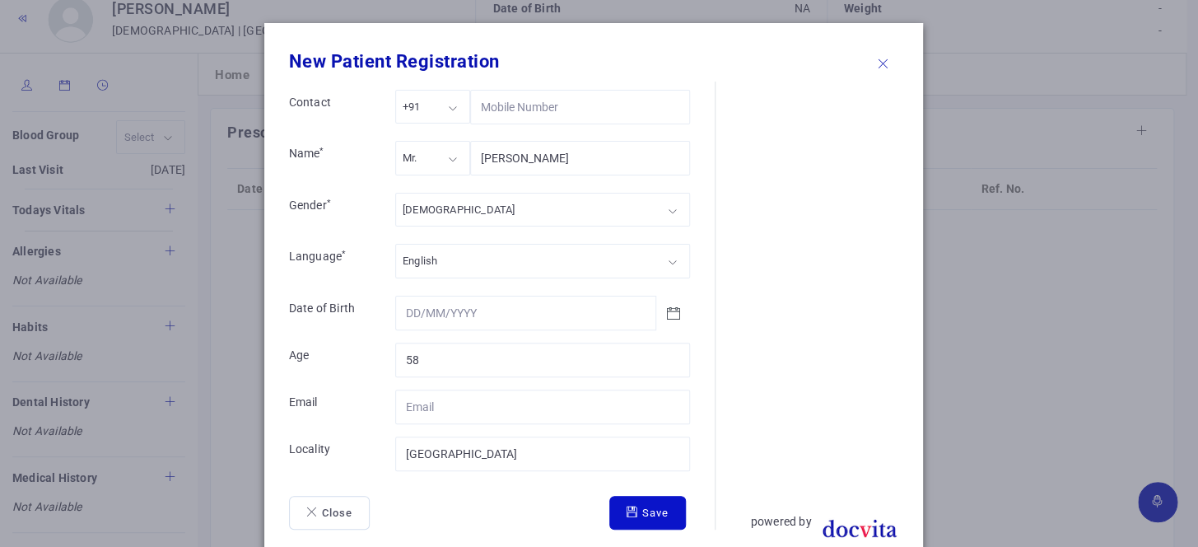
click at [627, 512] on icon "submit" at bounding box center [635, 511] width 16 height 11
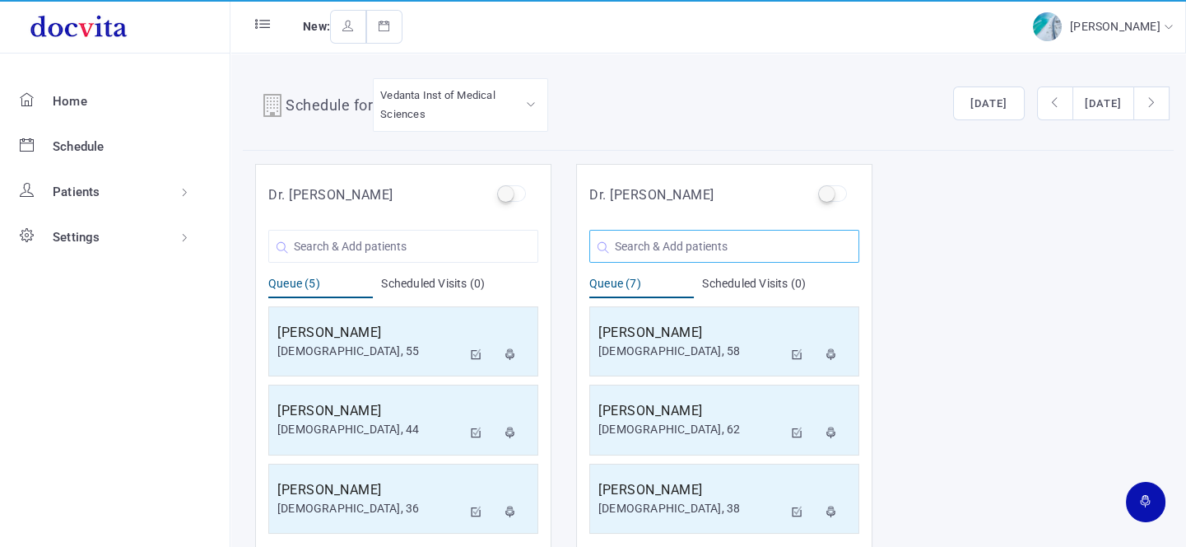
click at [650, 242] on input "text" at bounding box center [725, 246] width 270 height 33
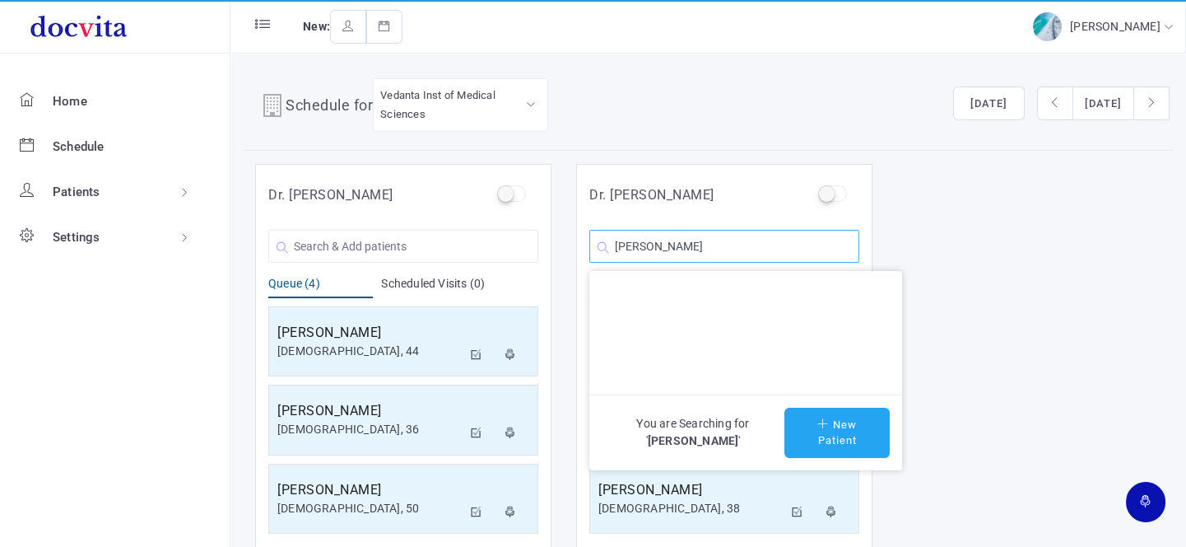
type input "[PERSON_NAME]"
click at [851, 422] on button "New Patient" at bounding box center [837, 433] width 105 height 50
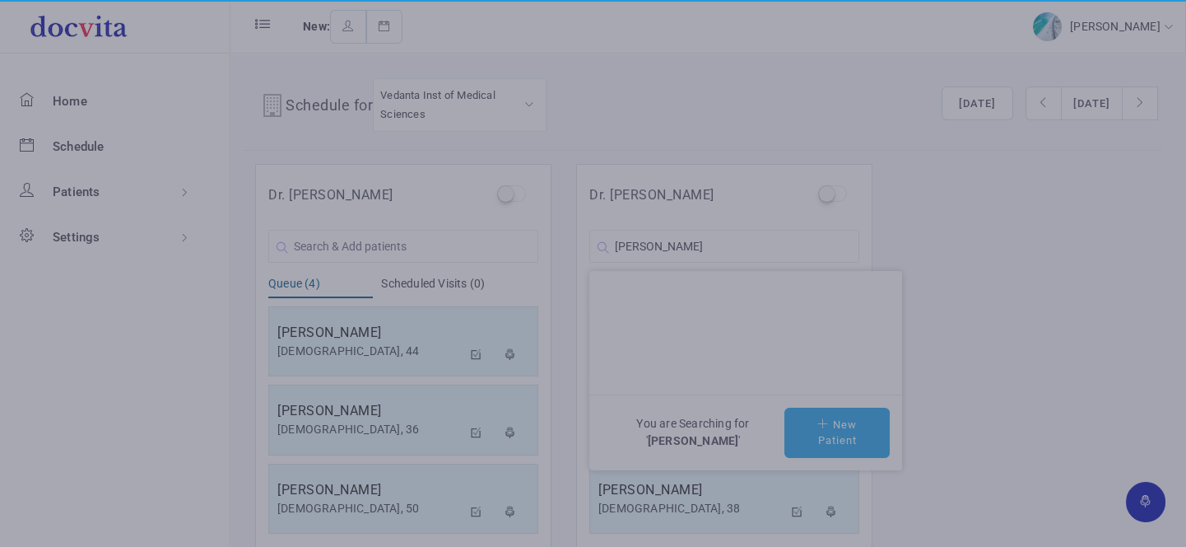
type input "[PERSON_NAME]"
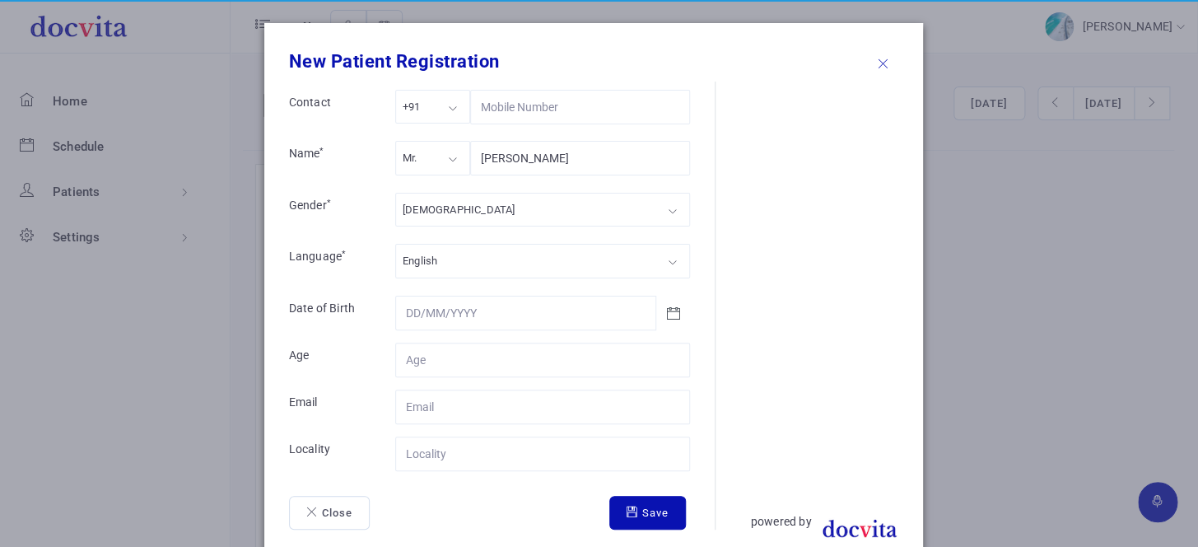
click at [440, 157] on div "Mr." at bounding box center [432, 158] width 75 height 34
click at [445, 211] on div "[DEMOGRAPHIC_DATA]" at bounding box center [542, 210] width 295 height 34
drag, startPoint x: 445, startPoint y: 256, endPoint x: 455, endPoint y: 260, distance: 10.7
click at [471, 351] on input "Contact" at bounding box center [542, 360] width 295 height 35
type input "40"
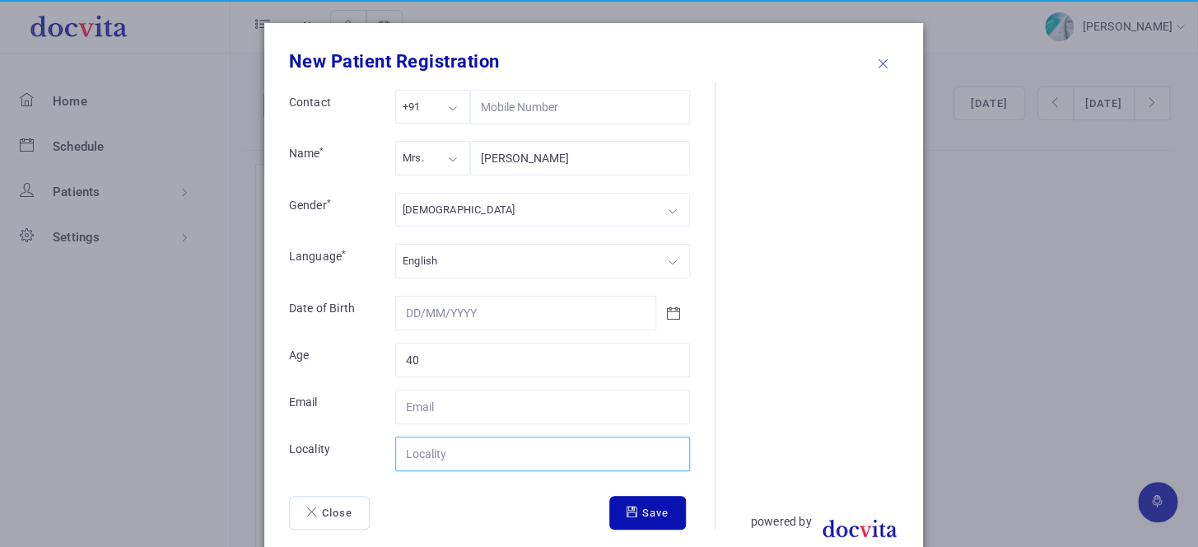
click at [465, 452] on input "Contact" at bounding box center [542, 453] width 295 height 35
type input "[GEOGRAPHIC_DATA]"
click at [646, 513] on button "Save" at bounding box center [647, 513] width 77 height 35
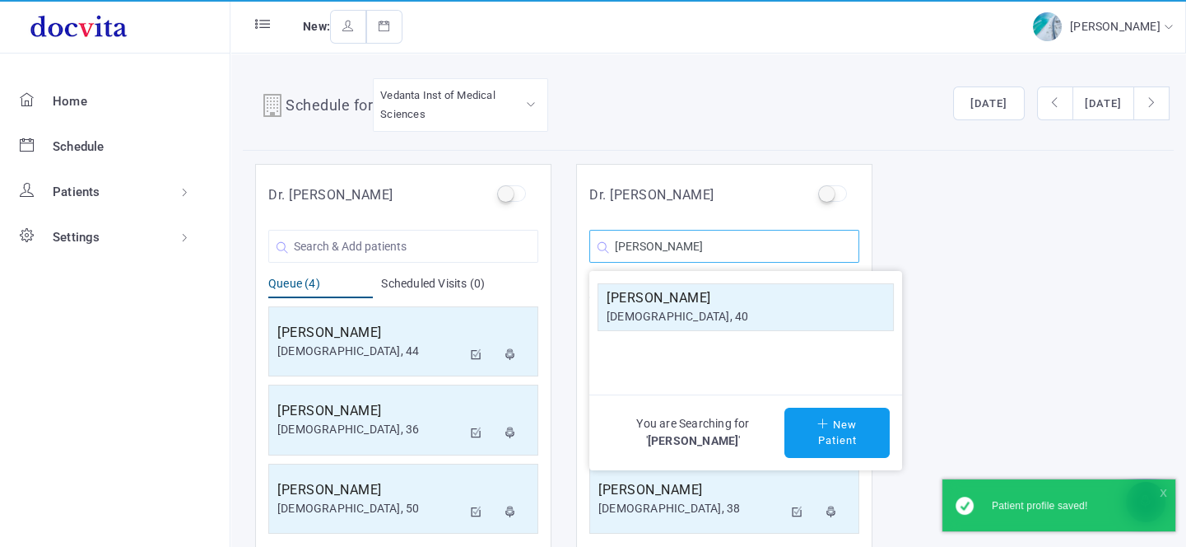
click at [762, 247] on input "[PERSON_NAME]" at bounding box center [725, 246] width 270 height 33
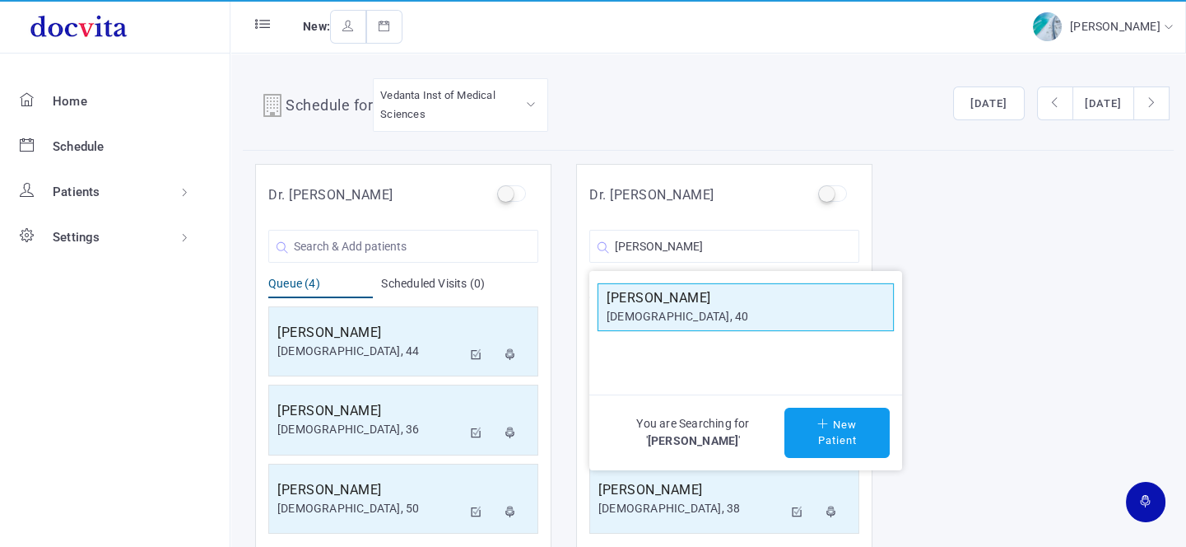
click at [724, 298] on h5 "[PERSON_NAME]" at bounding box center [746, 298] width 278 height 20
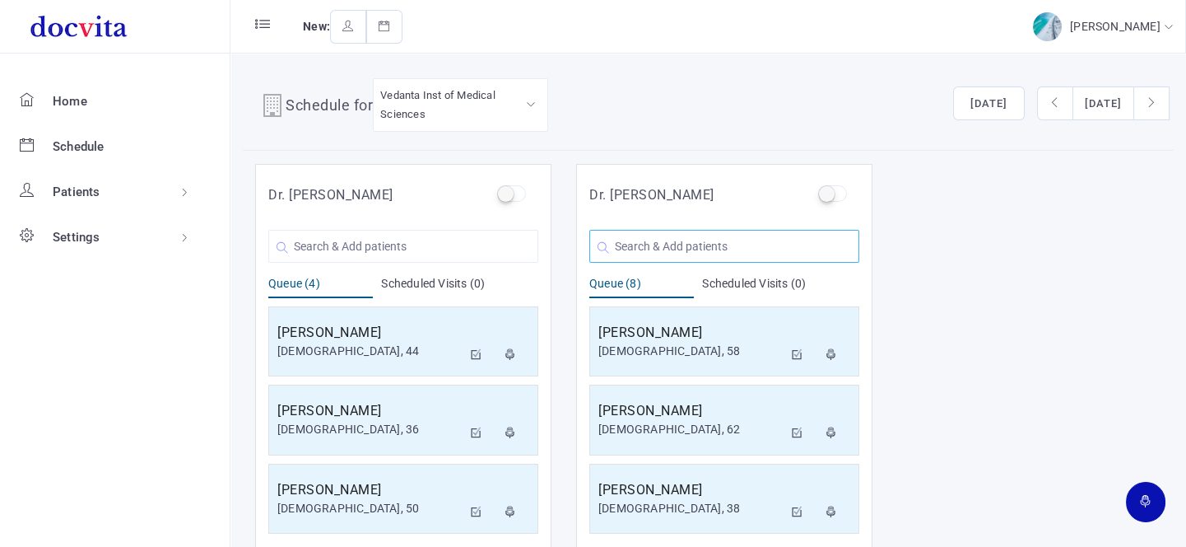
click at [667, 245] on input "text" at bounding box center [725, 246] width 270 height 33
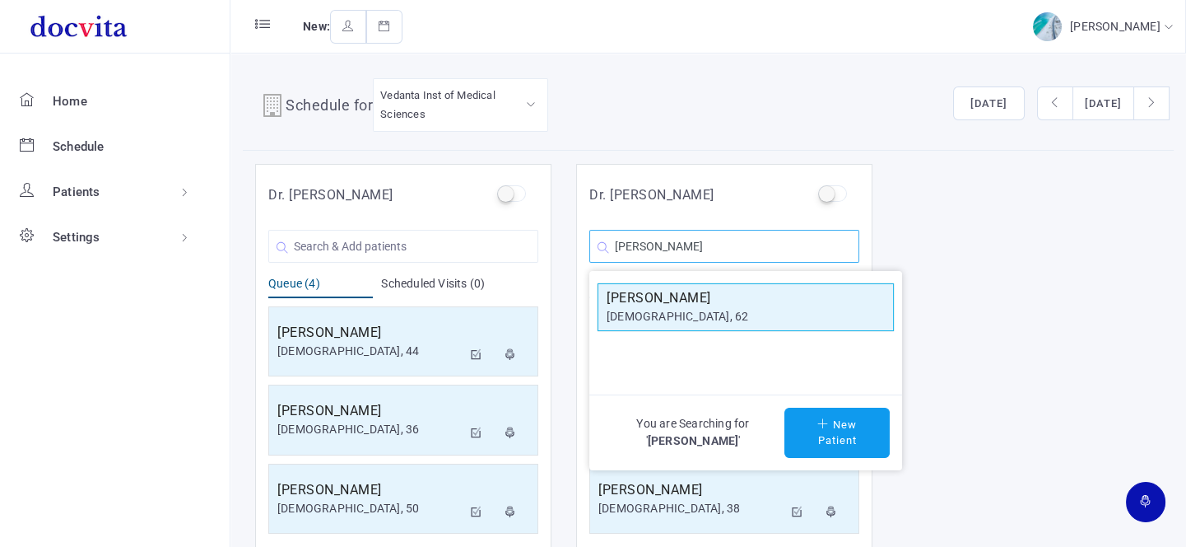
type input "[PERSON_NAME]"
click at [655, 315] on div "[DEMOGRAPHIC_DATA], 62" at bounding box center [746, 316] width 278 height 17
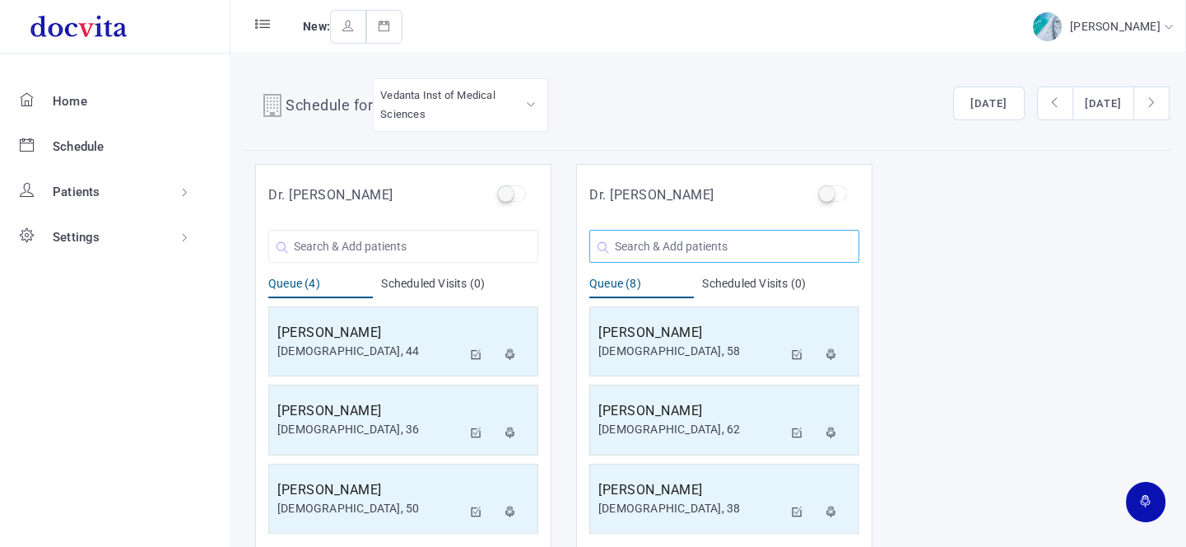
click at [674, 240] on input "text" at bounding box center [725, 246] width 270 height 33
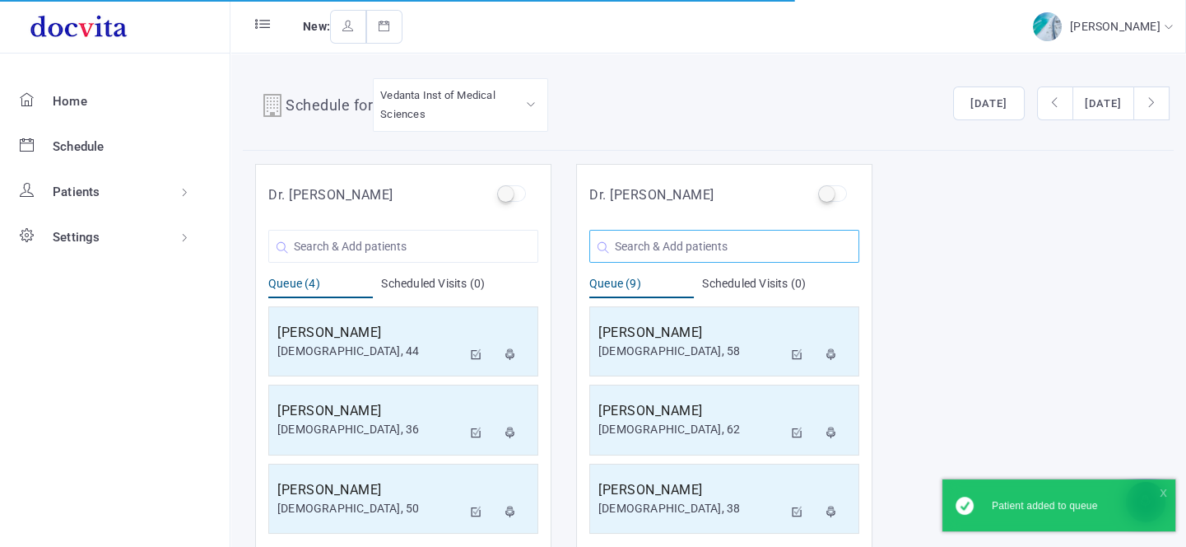
type input "L"
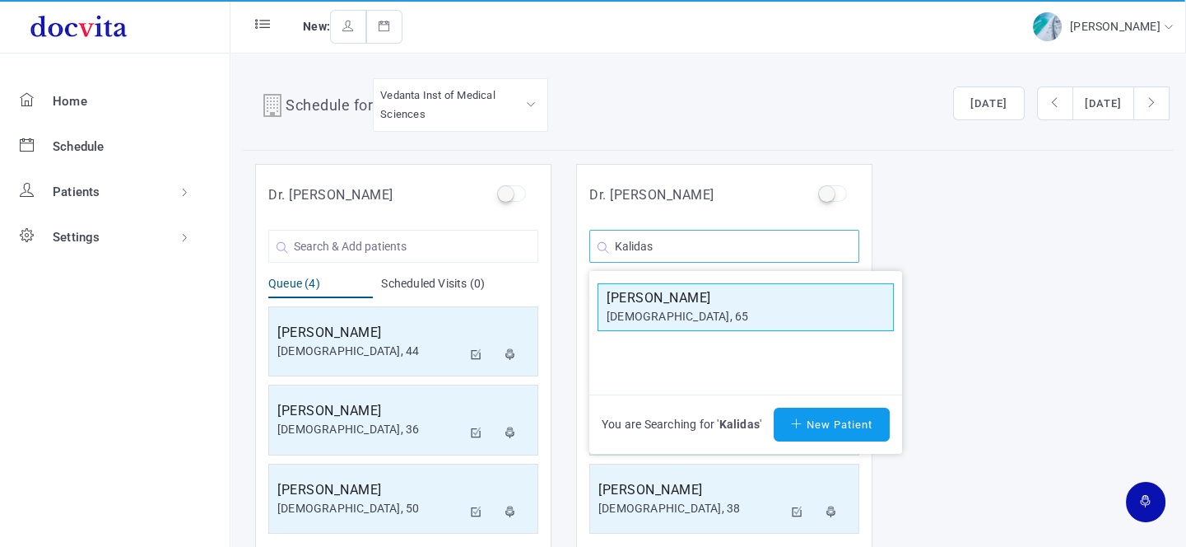
type input "Kalidas"
click at [686, 308] on div "[DEMOGRAPHIC_DATA], 65" at bounding box center [746, 316] width 278 height 17
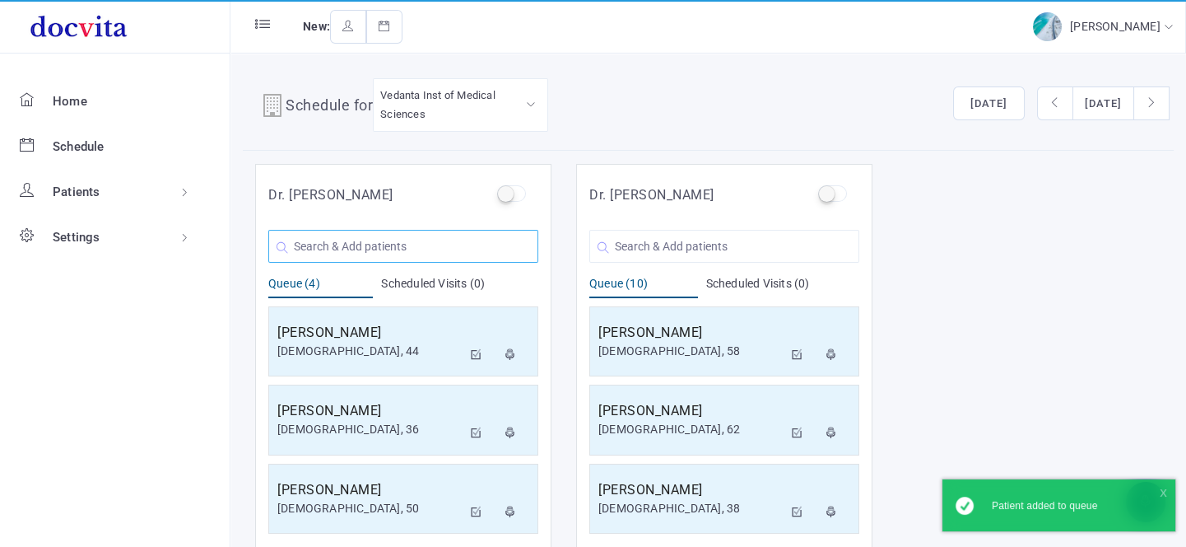
click at [403, 240] on input "text" at bounding box center [403, 246] width 270 height 33
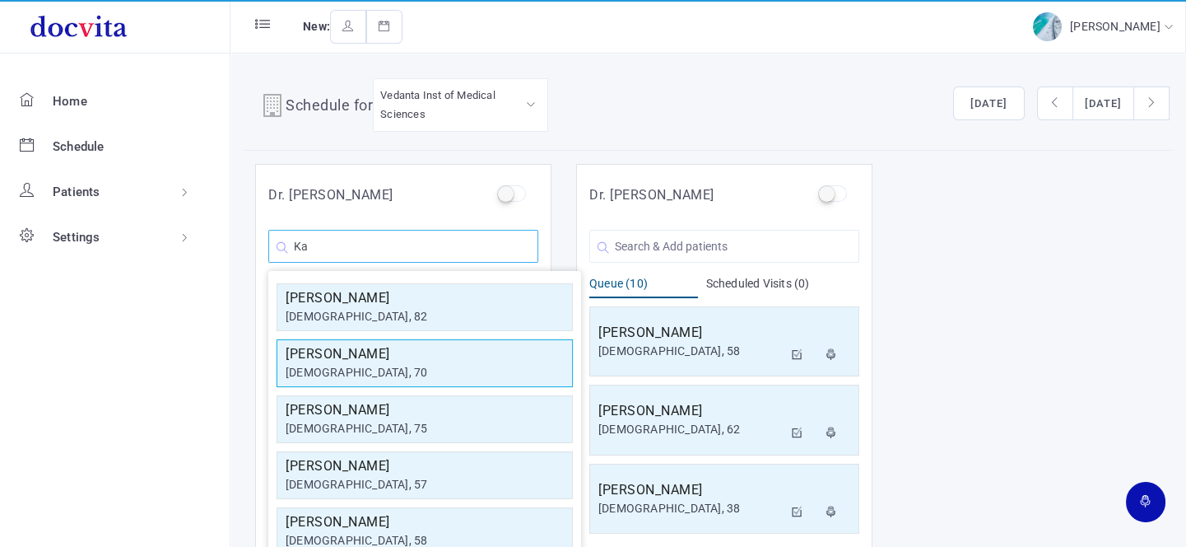
type input "K"
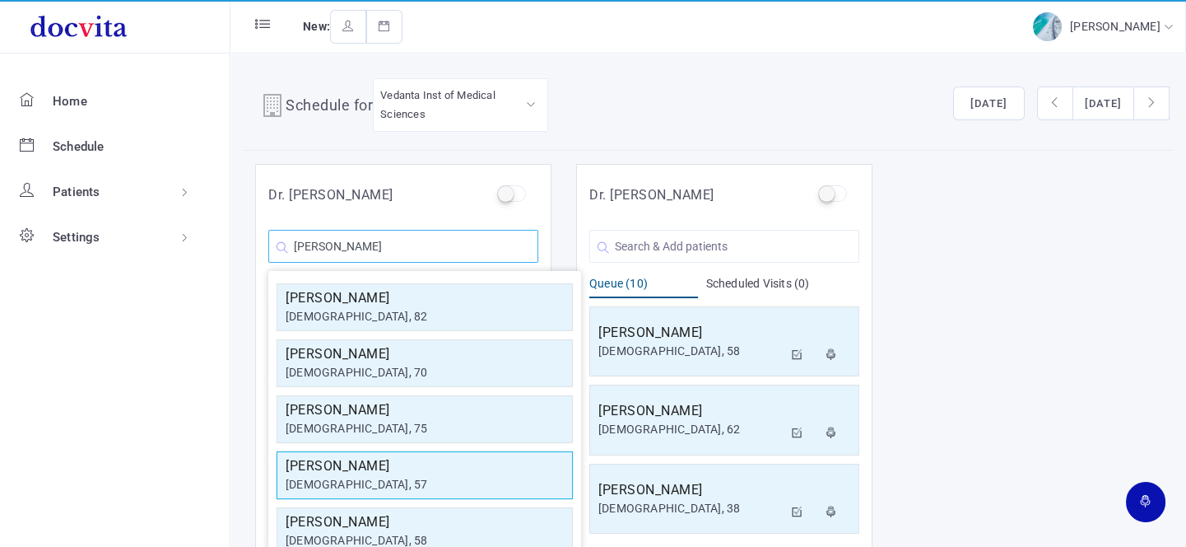
type input "[PERSON_NAME]"
click at [389, 471] on h5 "[PERSON_NAME]" at bounding box center [425, 466] width 278 height 20
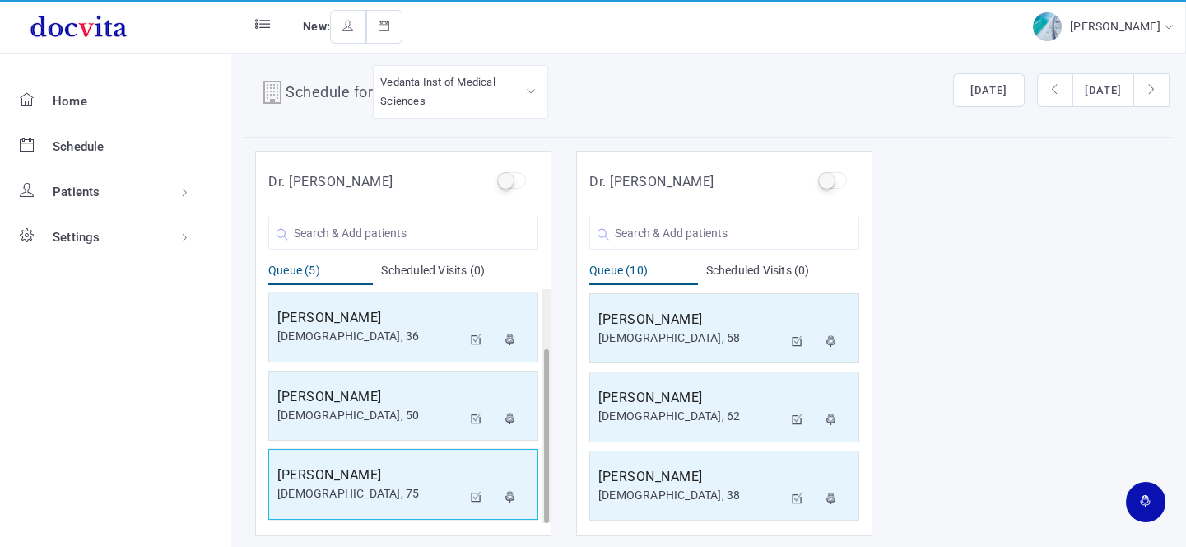
scroll to position [158, 0]
click at [392, 466] on h5 "[PERSON_NAME]" at bounding box center [369, 476] width 184 height 20
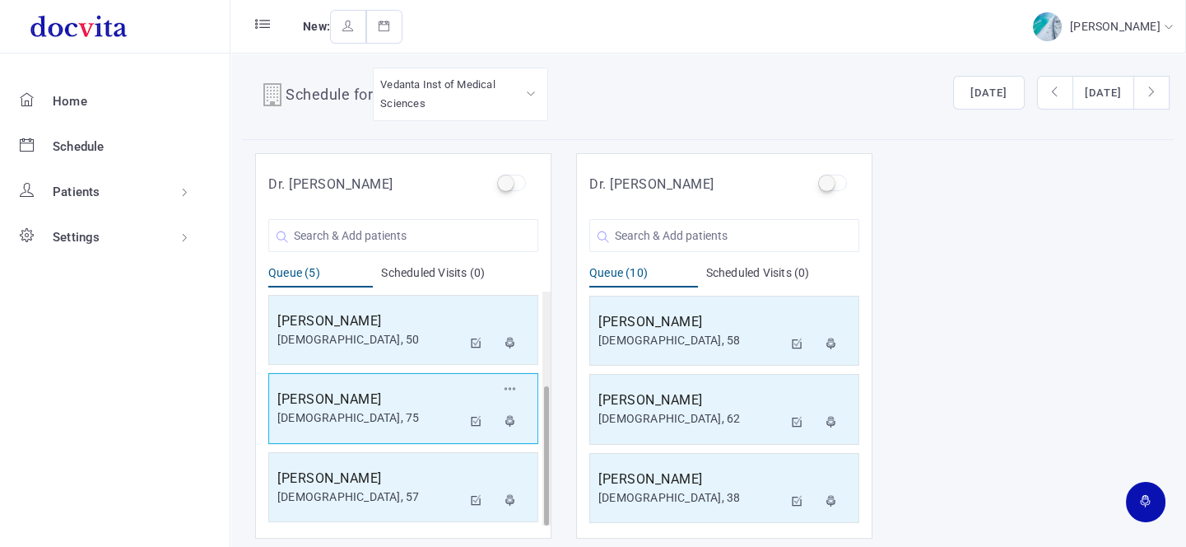
scroll to position [13, 0]
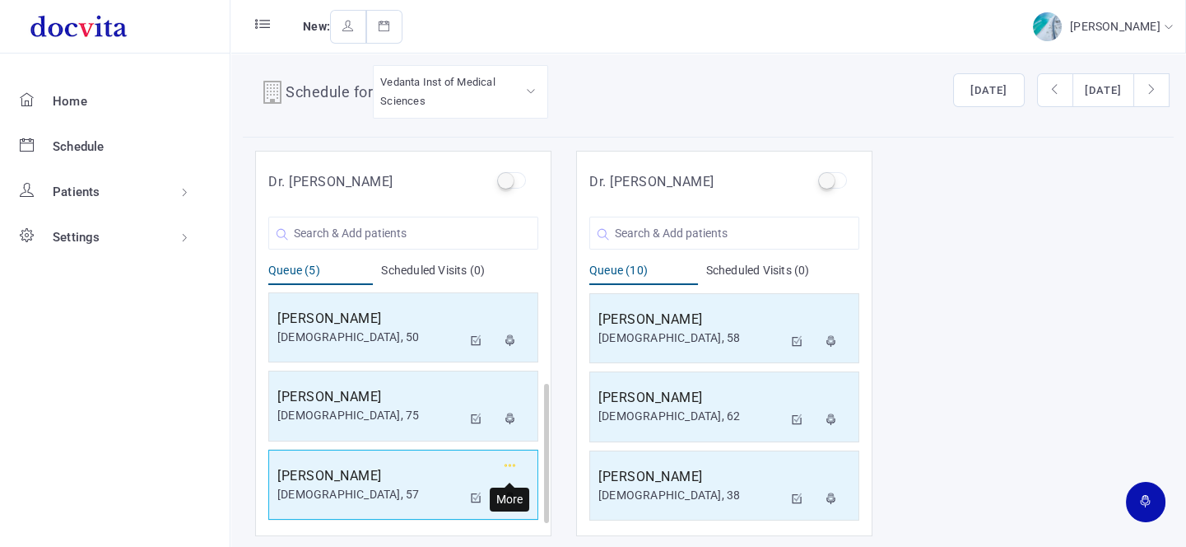
click at [510, 464] on icon "button" at bounding box center [511, 465] width 12 height 11
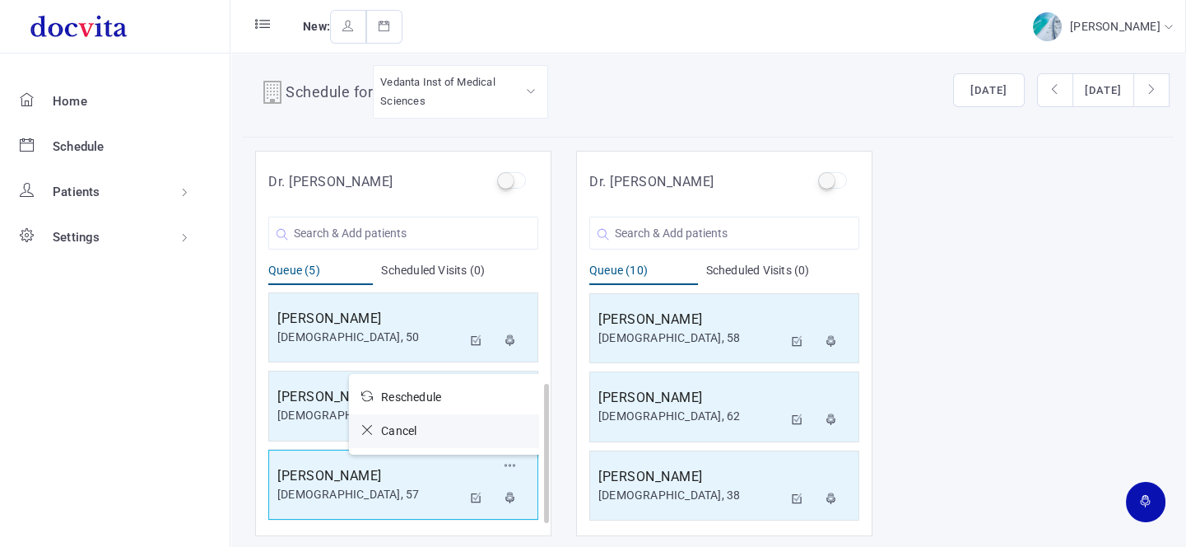
click at [366, 426] on icon at bounding box center [371, 430] width 20 height 12
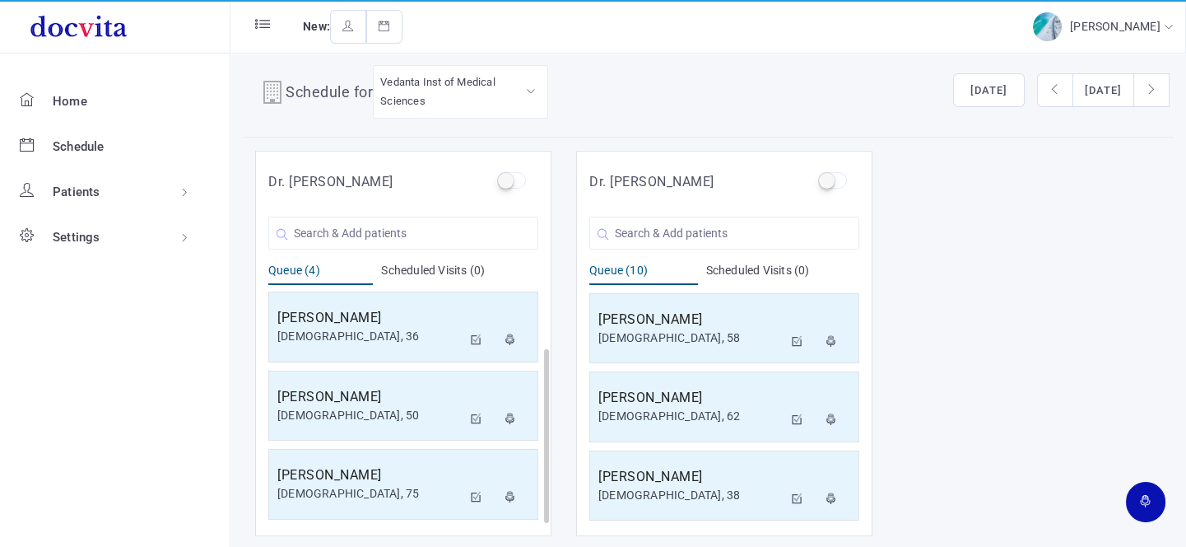
scroll to position [1, 0]
drag, startPoint x: 409, startPoint y: 229, endPoint x: 421, endPoint y: 215, distance: 18.1
click at [418, 221] on input "text" at bounding box center [403, 233] width 270 height 33
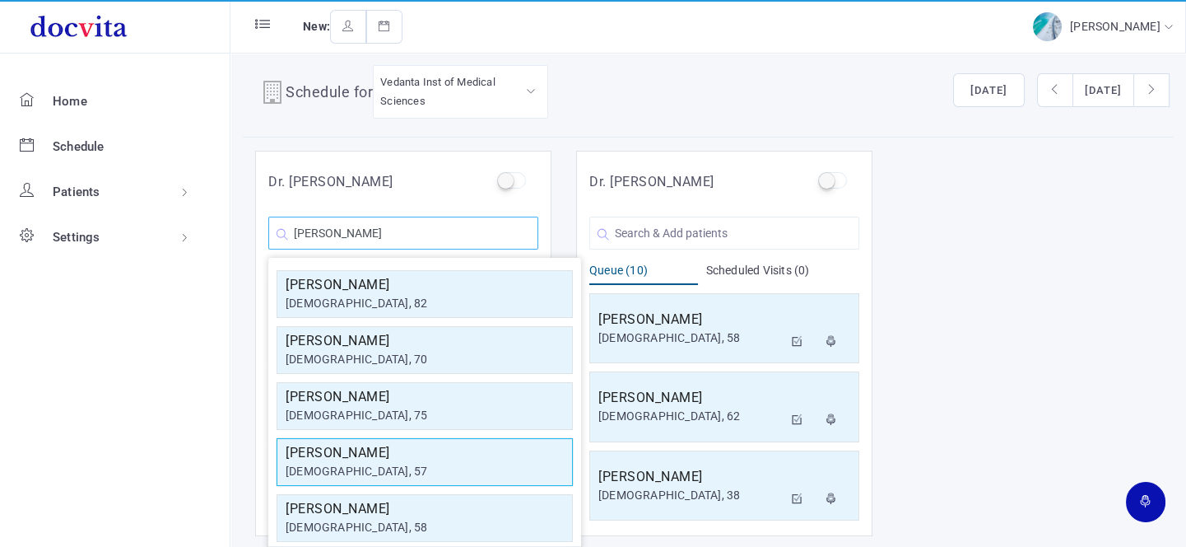
type input "[PERSON_NAME]"
click at [415, 458] on h5 "[PERSON_NAME]" at bounding box center [425, 453] width 278 height 20
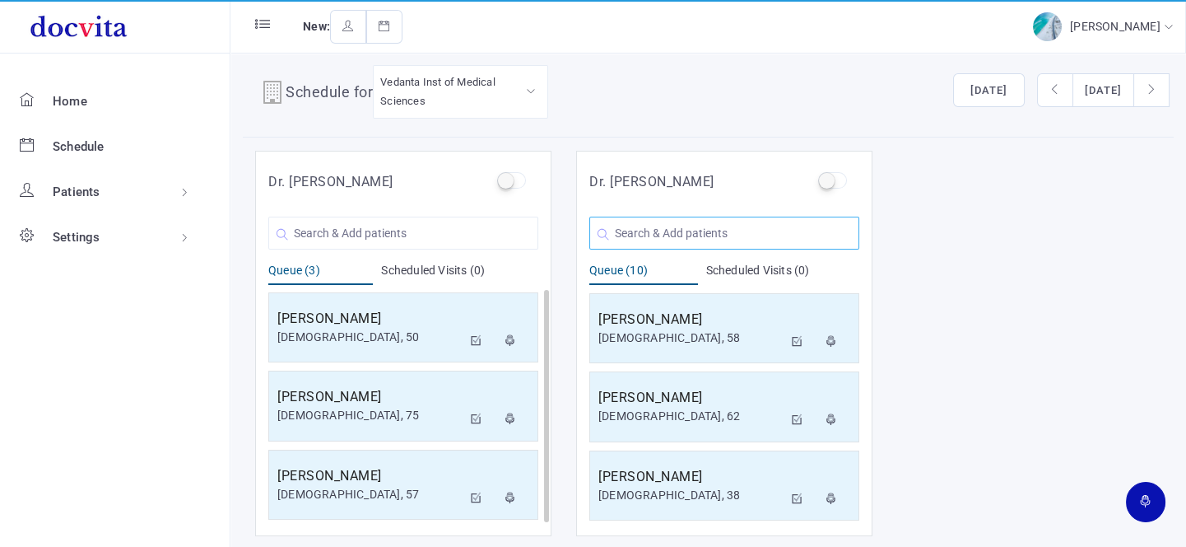
click at [687, 227] on input "text" at bounding box center [725, 233] width 270 height 33
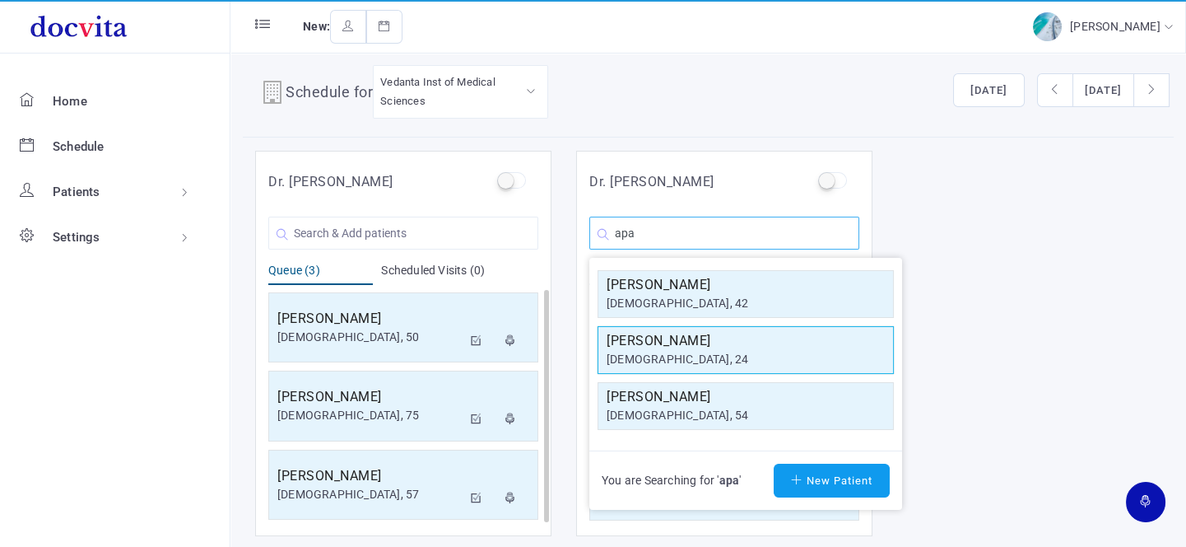
type input "apa"
click at [697, 348] on h5 "[PERSON_NAME]" at bounding box center [746, 341] width 278 height 20
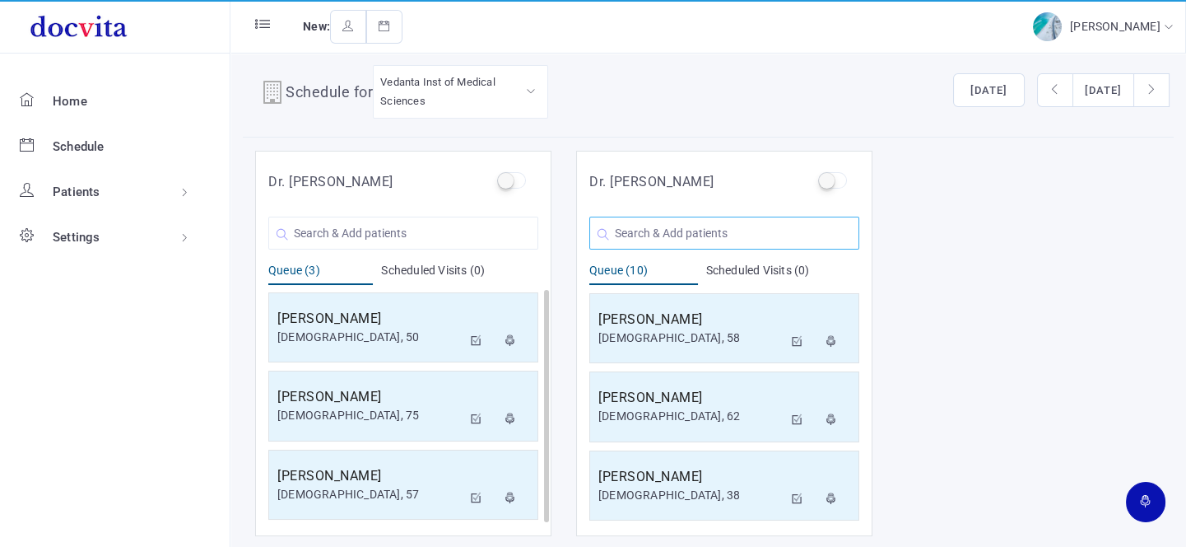
click at [683, 235] on input "text" at bounding box center [725, 233] width 270 height 33
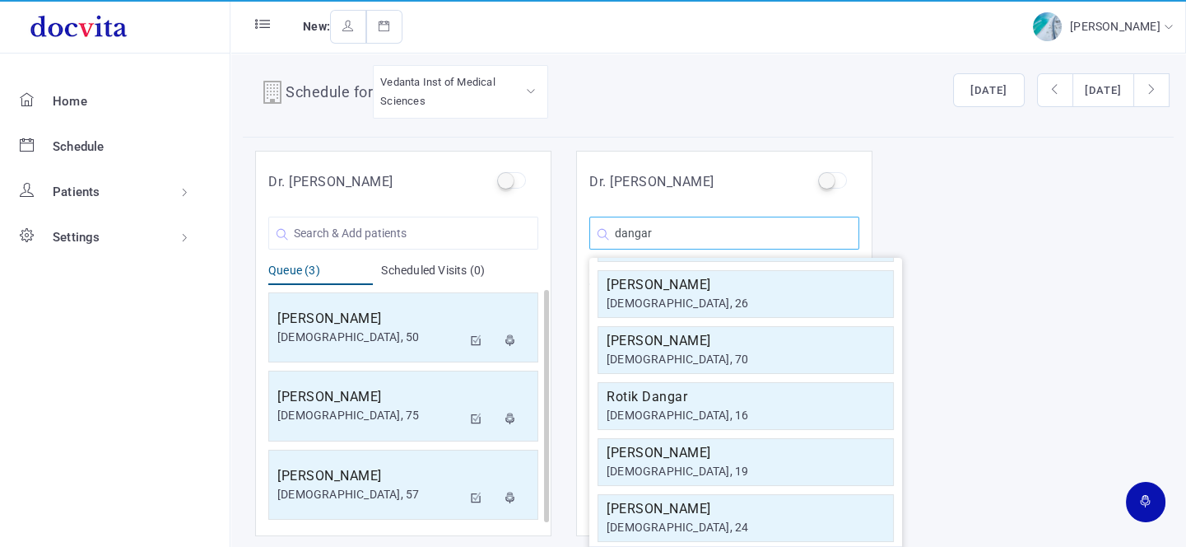
scroll to position [295, 0]
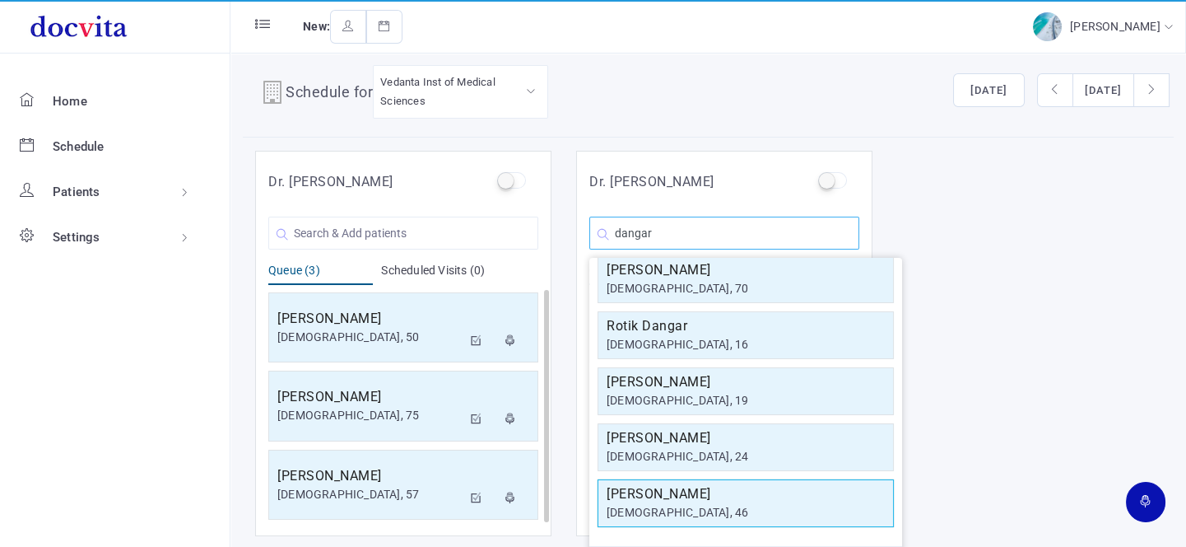
type input "dangar"
click at [683, 486] on h5 "[PERSON_NAME]" at bounding box center [746, 494] width 278 height 20
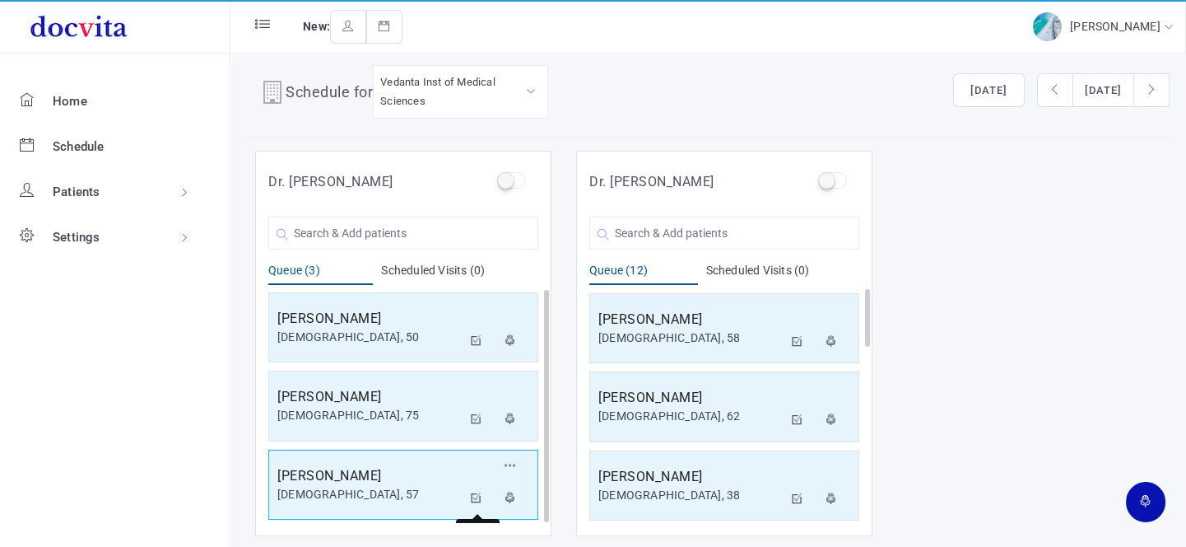
click at [446, 480] on h5 "[PERSON_NAME]" at bounding box center [369, 476] width 184 height 20
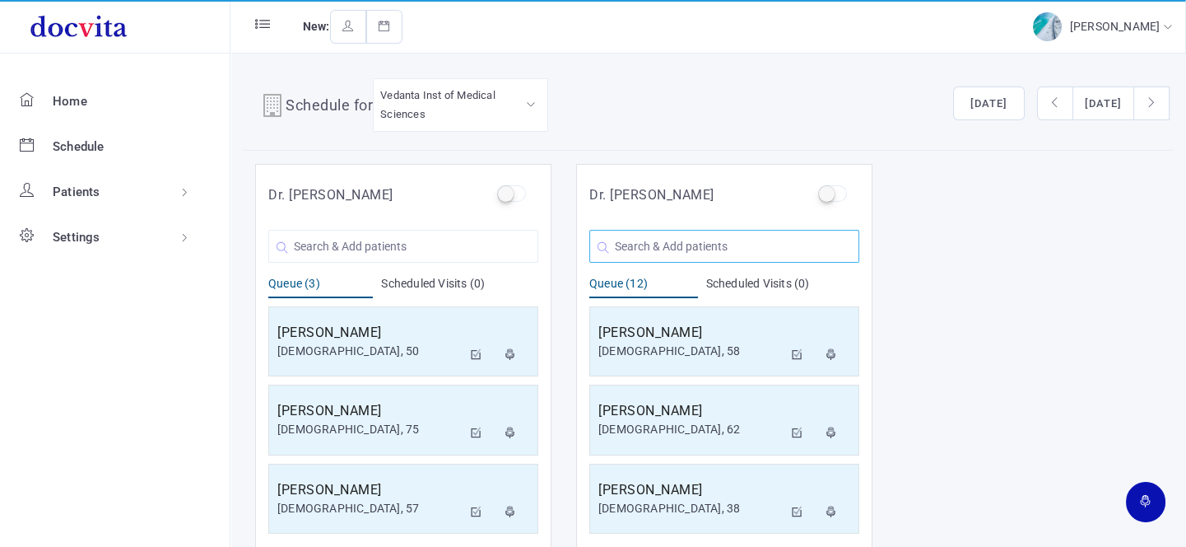
click at [660, 242] on input "text" at bounding box center [725, 246] width 270 height 33
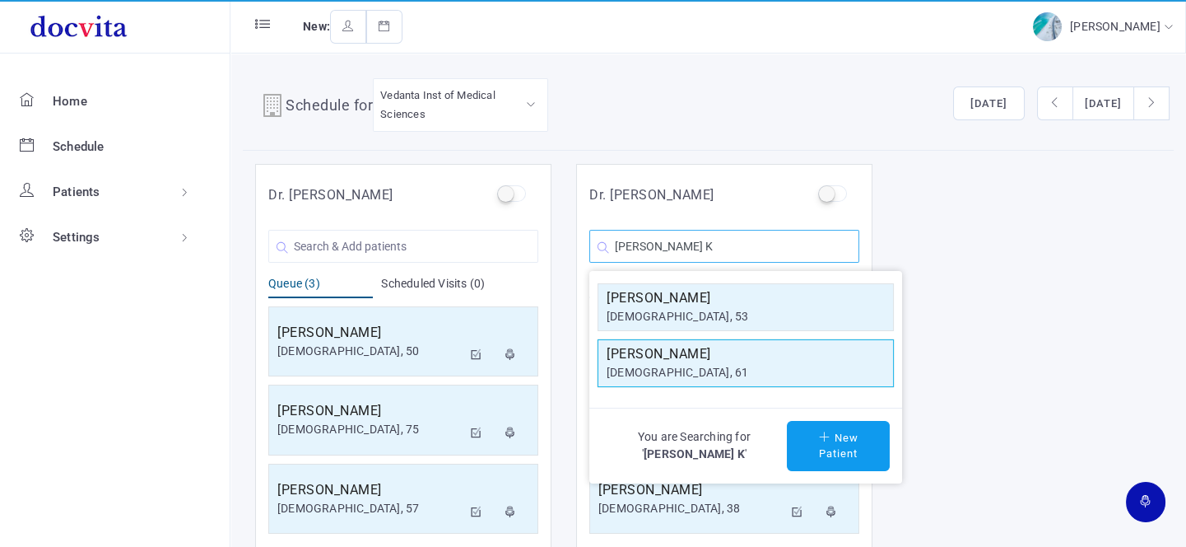
type input "[PERSON_NAME] K"
click at [689, 361] on h5 "[PERSON_NAME]" at bounding box center [746, 354] width 278 height 20
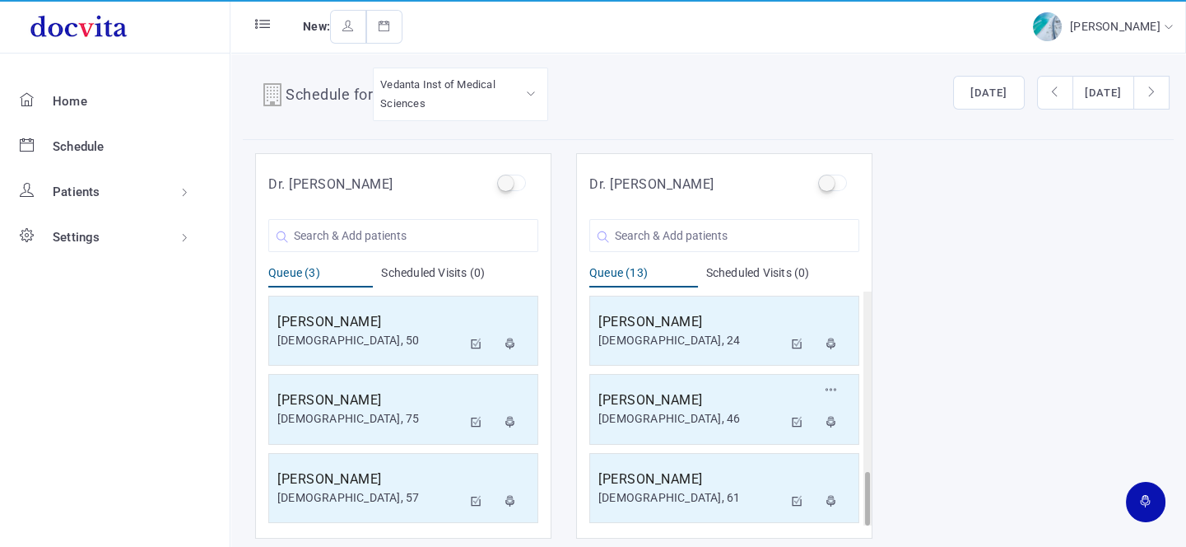
scroll to position [13, 0]
click at [678, 232] on input "text" at bounding box center [725, 233] width 270 height 33
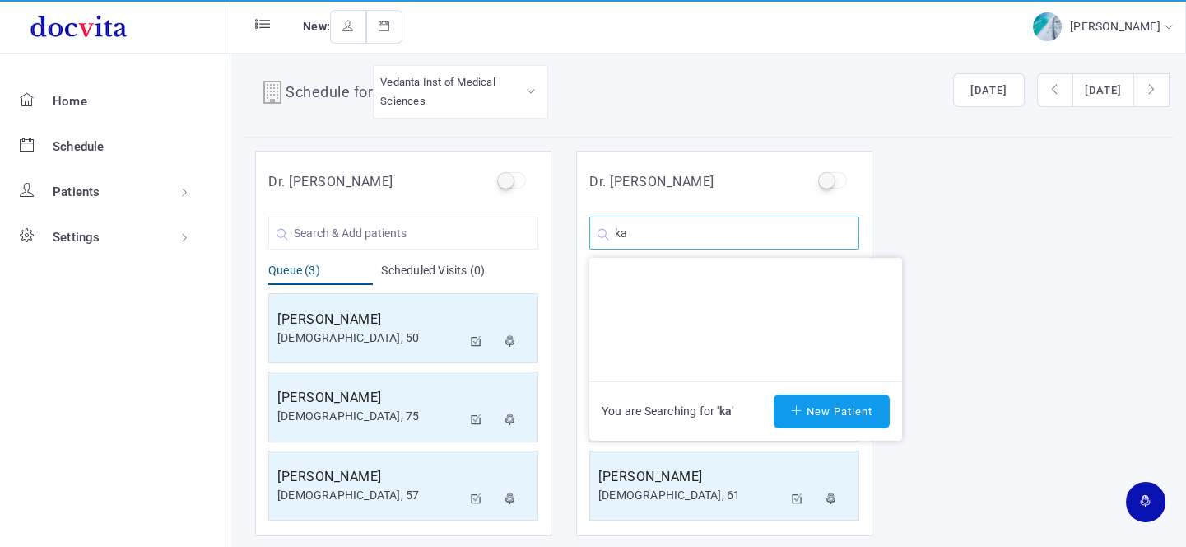
type input "k"
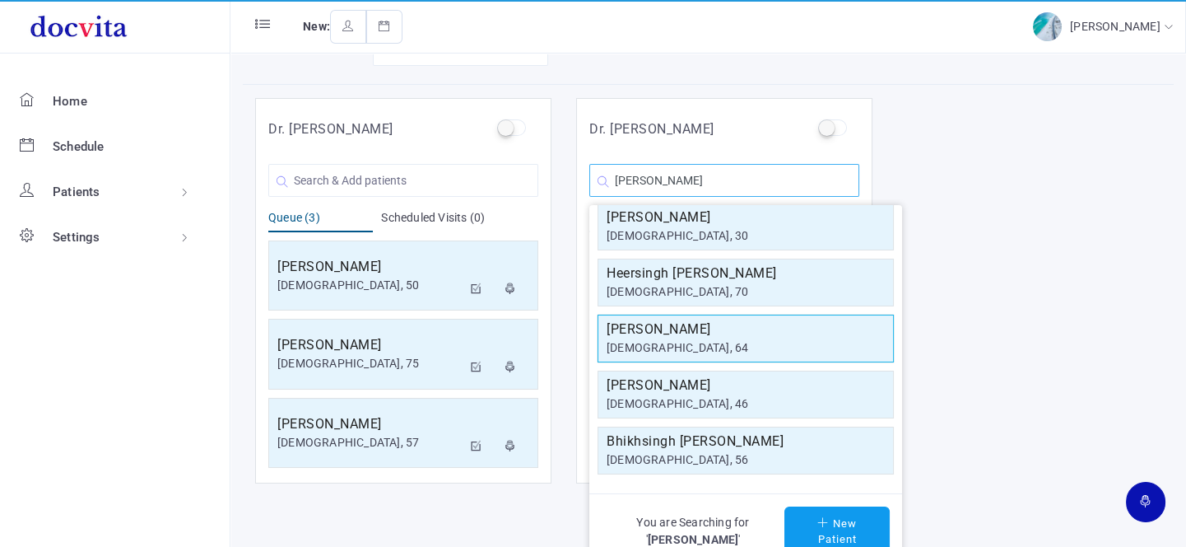
scroll to position [86, 0]
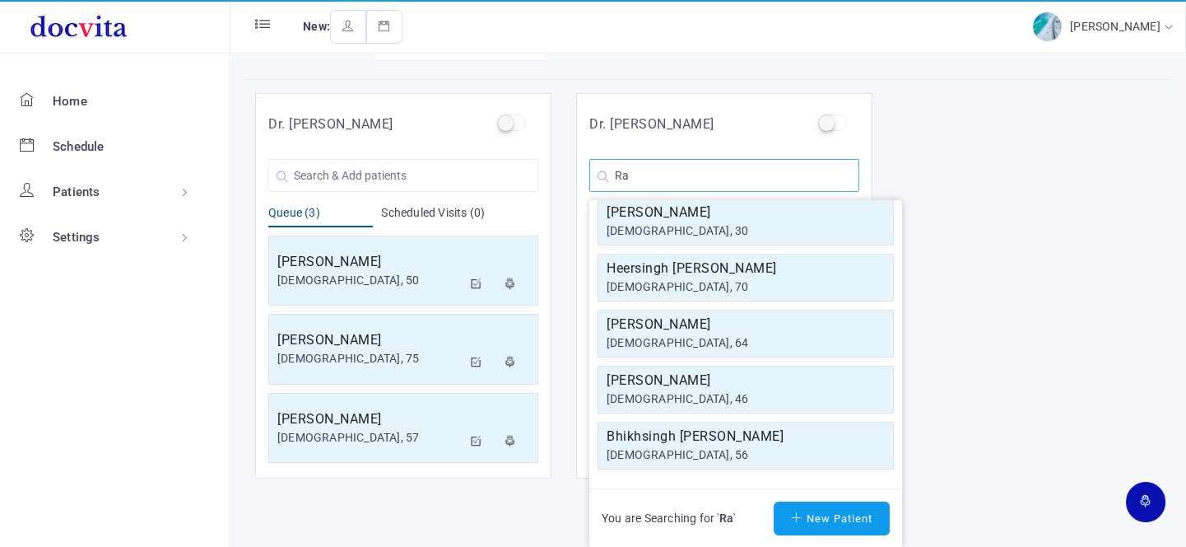
type input "R"
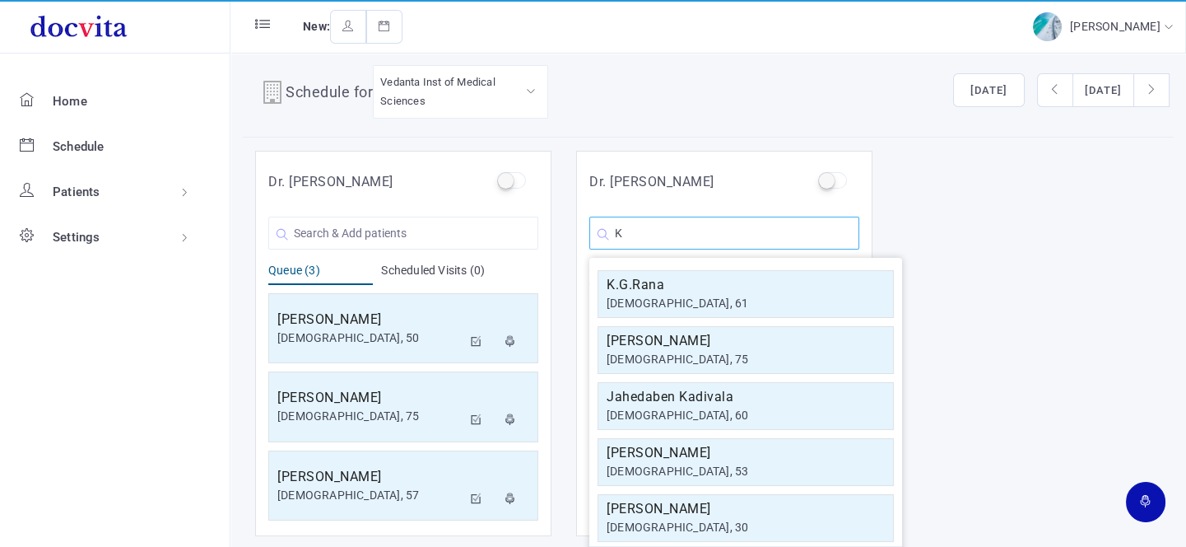
scroll to position [71, 0]
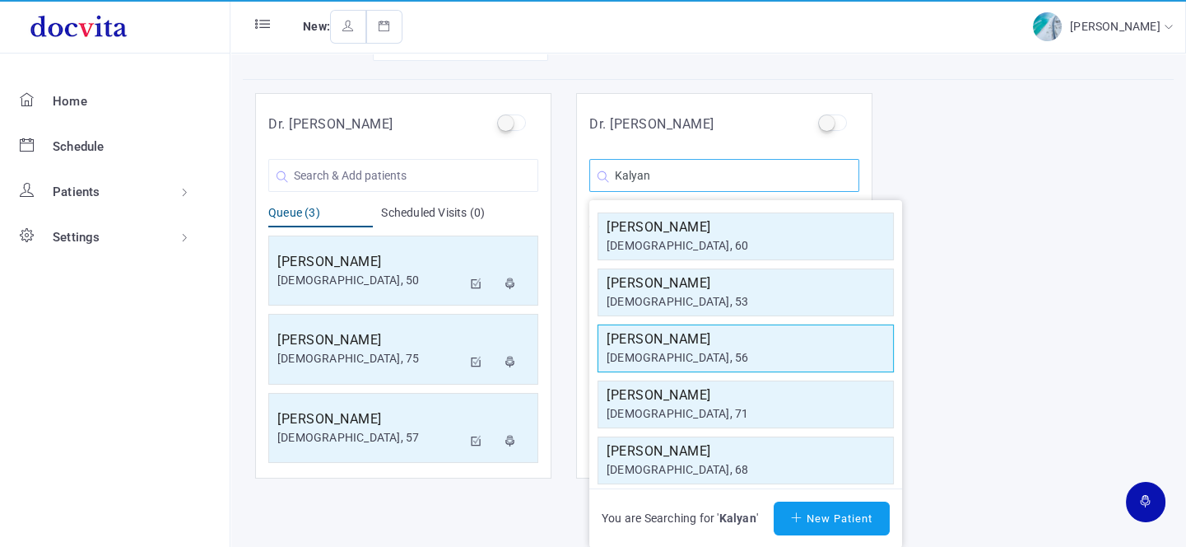
type input "Kalyan"
click at [688, 353] on div "[DEMOGRAPHIC_DATA], 56" at bounding box center [746, 357] width 278 height 17
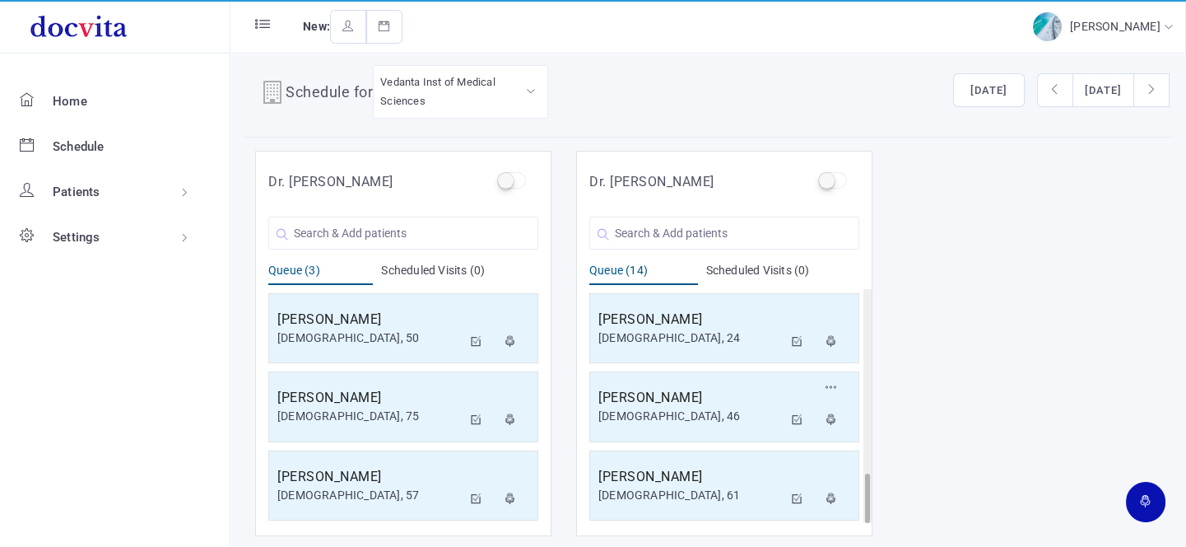
scroll to position [865, 0]
click at [685, 487] on div "[DEMOGRAPHIC_DATA], 56" at bounding box center [691, 495] width 184 height 17
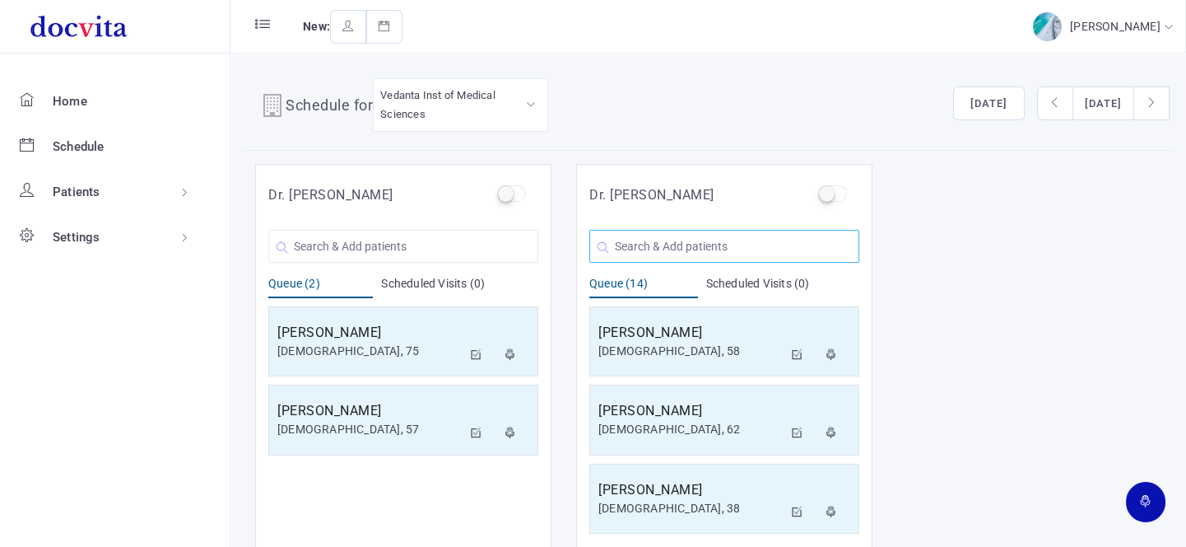
click at [720, 250] on input "text" at bounding box center [725, 246] width 270 height 33
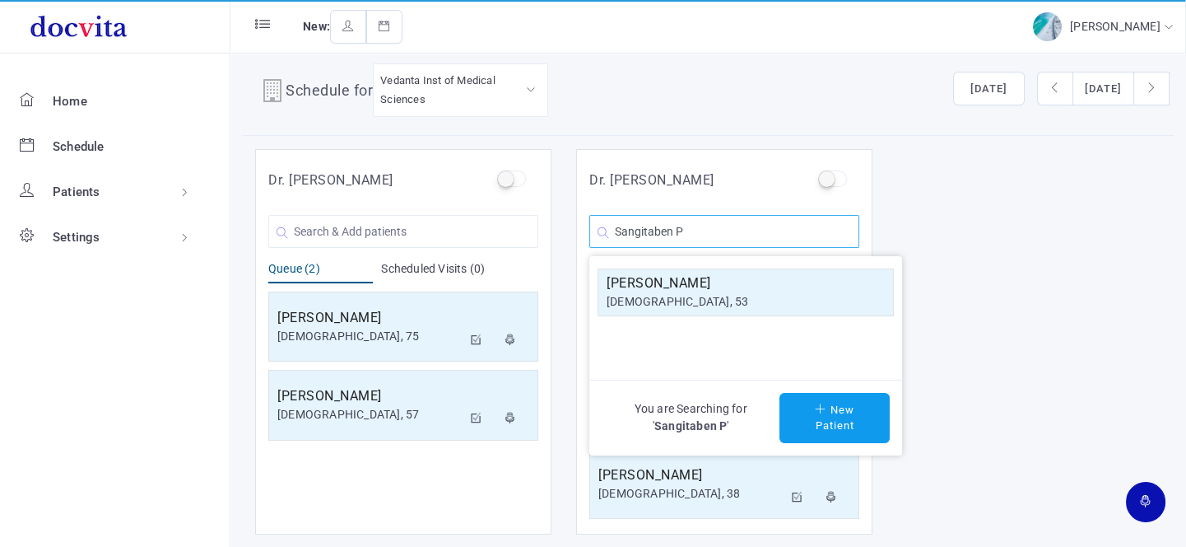
scroll to position [13, 0]
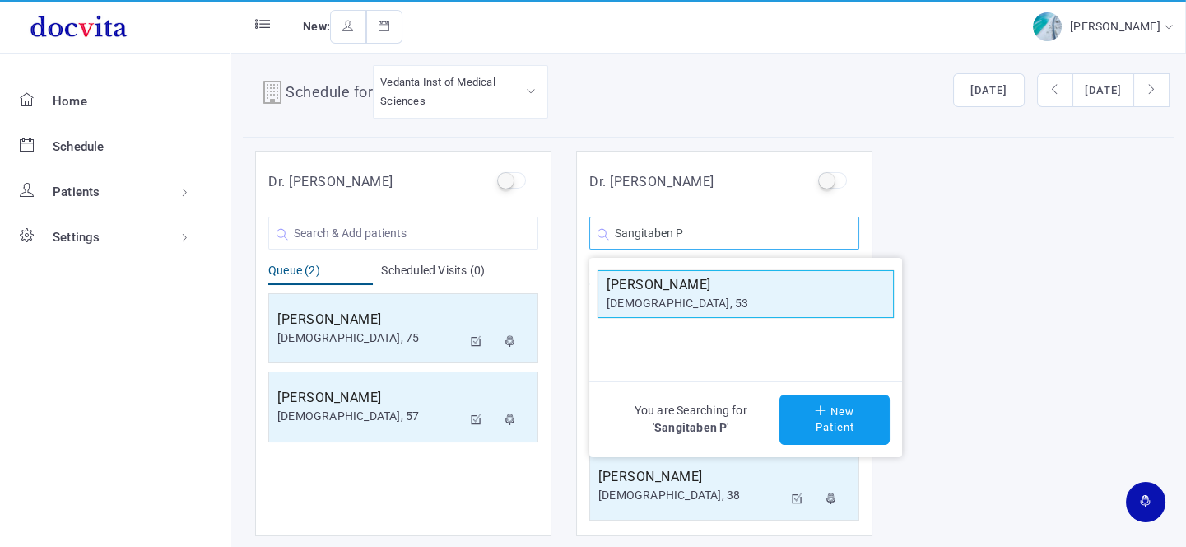
type input "Sangitaben P"
click at [729, 296] on div "[DEMOGRAPHIC_DATA], 53" at bounding box center [746, 303] width 278 height 17
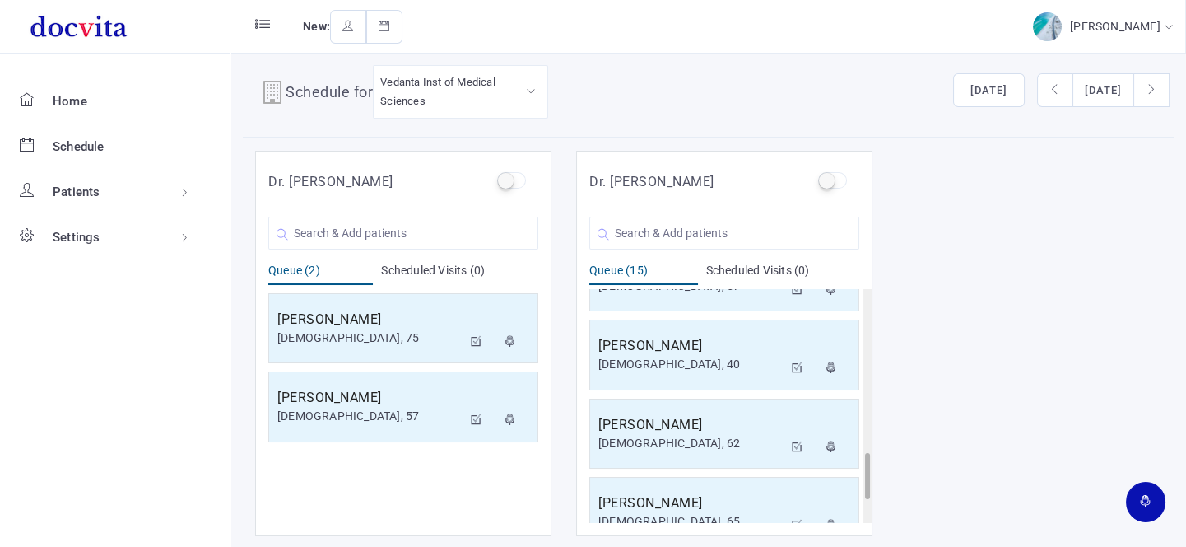
scroll to position [943, 0]
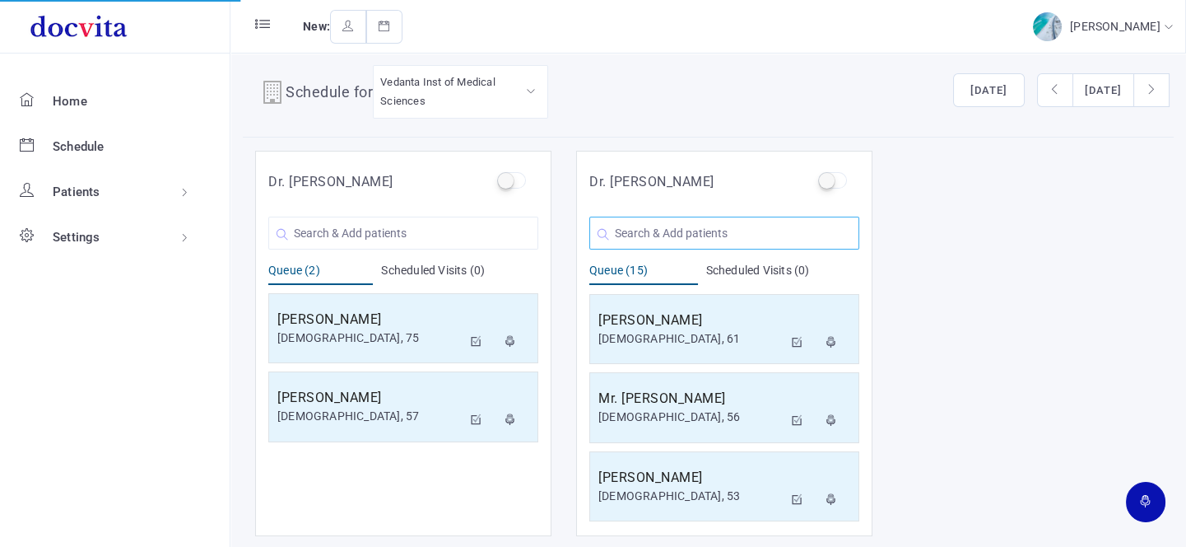
click at [700, 236] on input "text" at bounding box center [725, 233] width 270 height 33
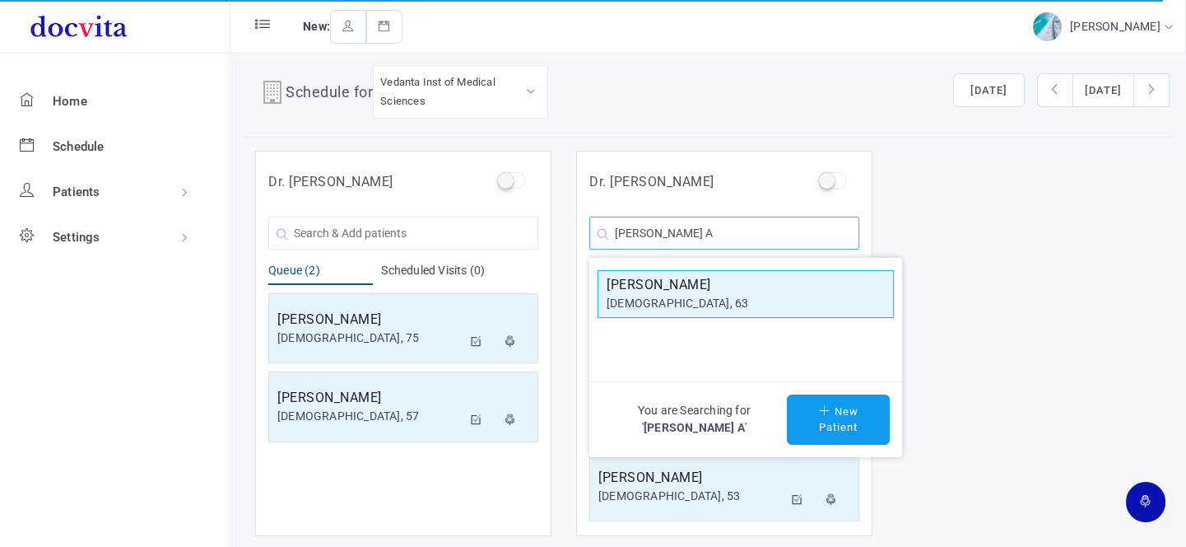
type input "[PERSON_NAME] A"
click at [687, 302] on div "[DEMOGRAPHIC_DATA], 63" at bounding box center [746, 303] width 278 height 17
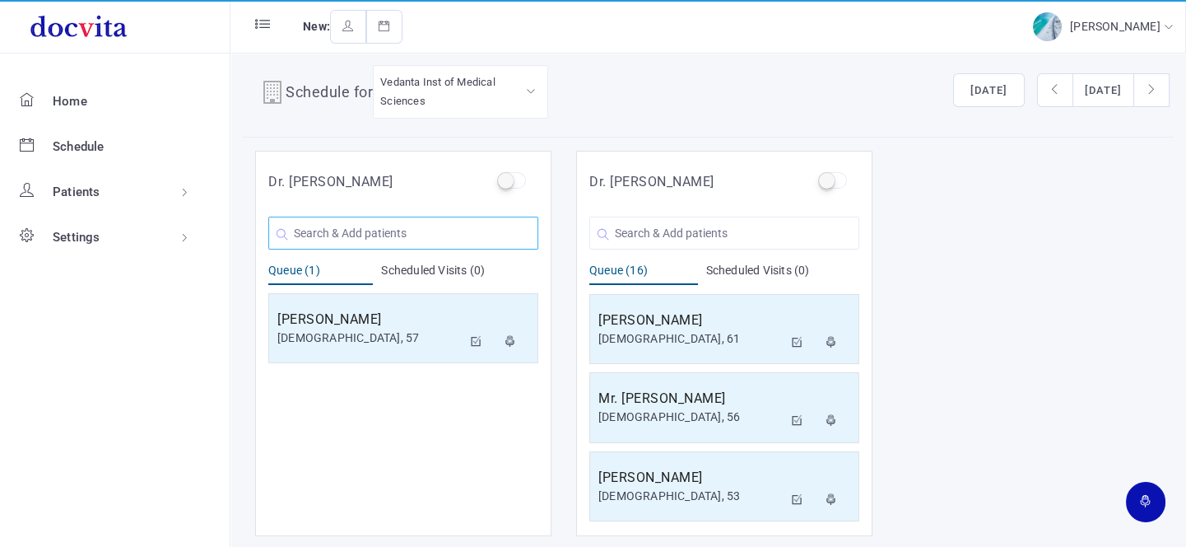
click at [408, 237] on input "text" at bounding box center [403, 233] width 270 height 33
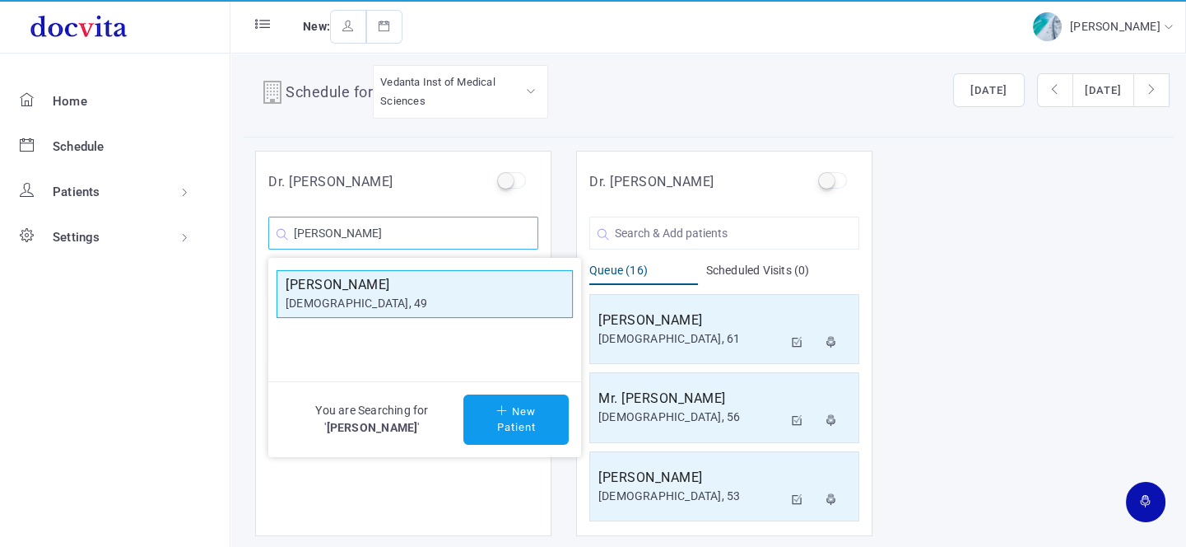
type input "[PERSON_NAME]"
click at [395, 290] on h5 "[PERSON_NAME]" at bounding box center [425, 285] width 278 height 20
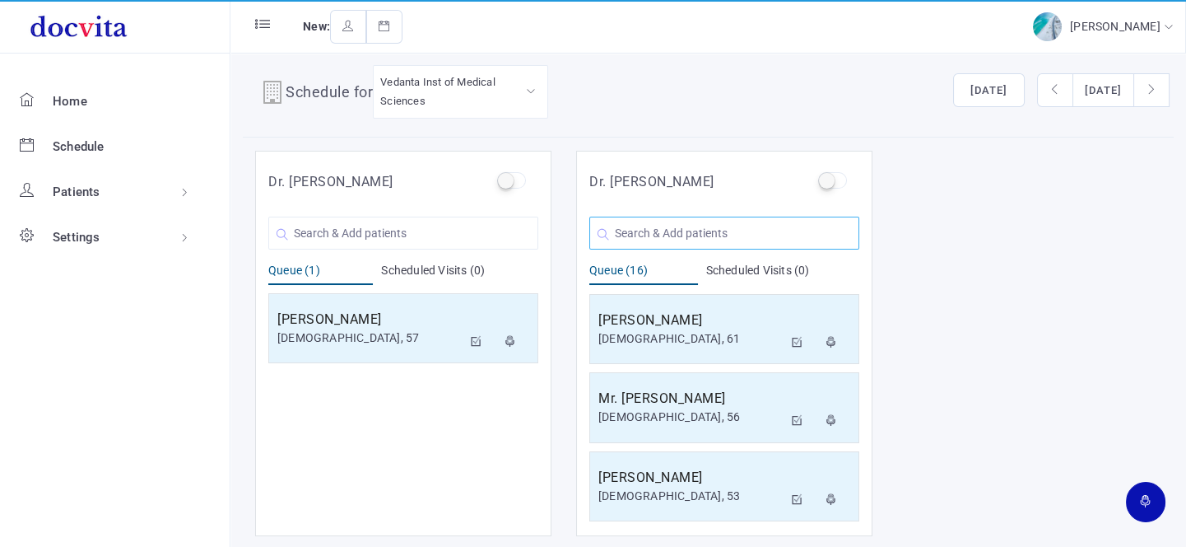
click at [693, 235] on input "text" at bounding box center [725, 233] width 270 height 33
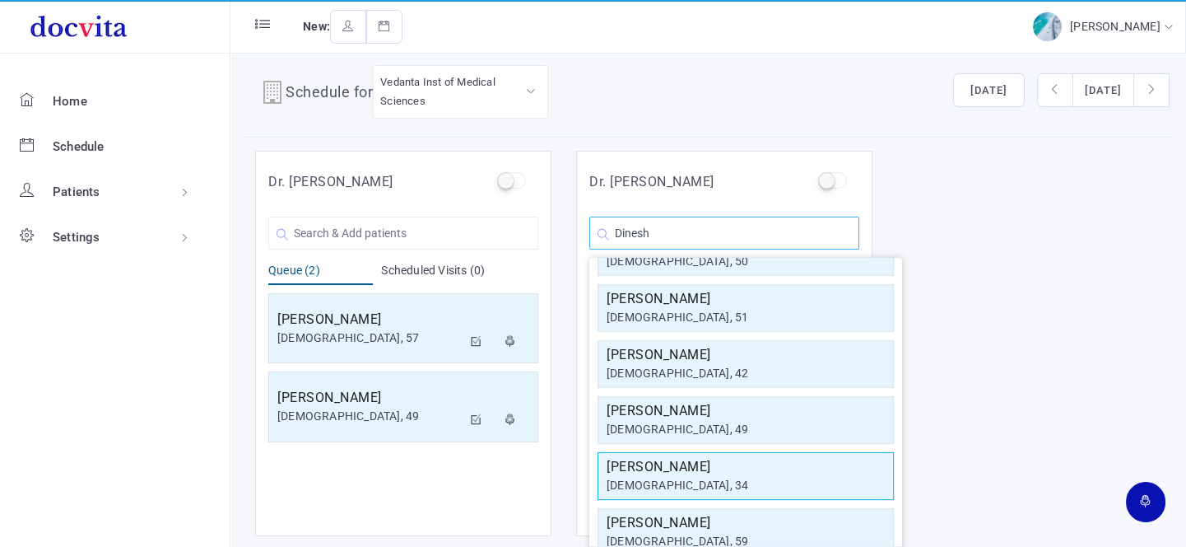
scroll to position [224, 0]
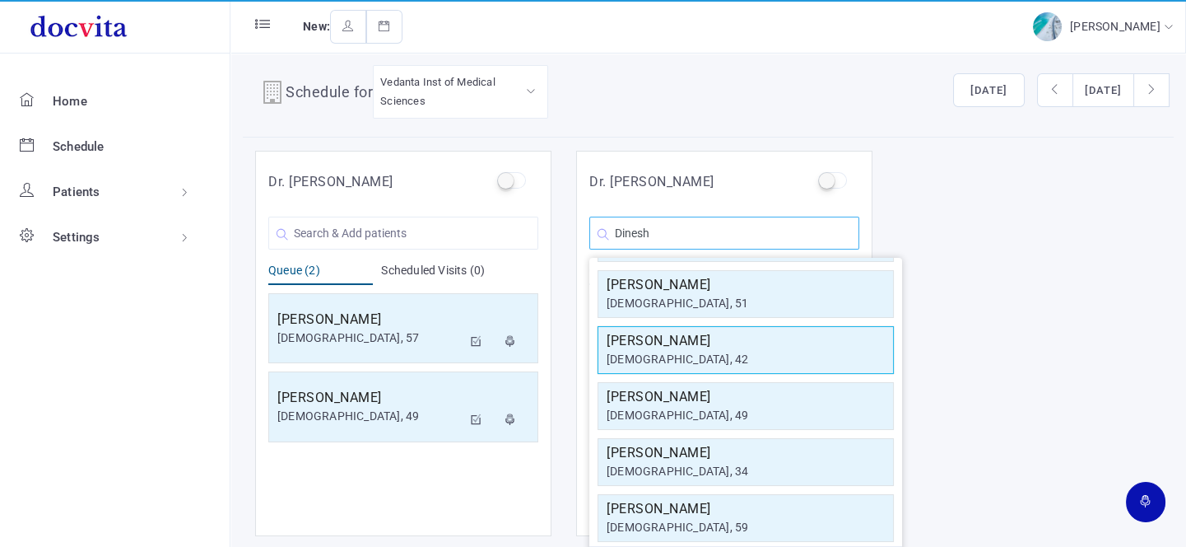
type input "Dinesh"
click at [732, 339] on h5 "[PERSON_NAME]" at bounding box center [746, 341] width 278 height 20
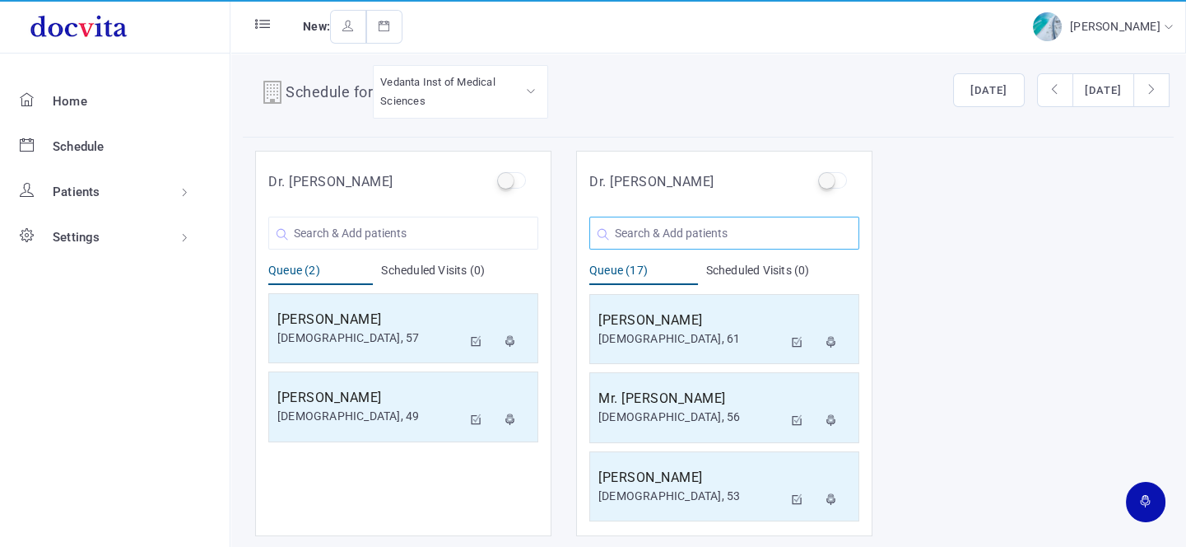
click at [739, 235] on input "text" at bounding box center [725, 233] width 270 height 33
click at [749, 231] on input "text" at bounding box center [725, 233] width 270 height 33
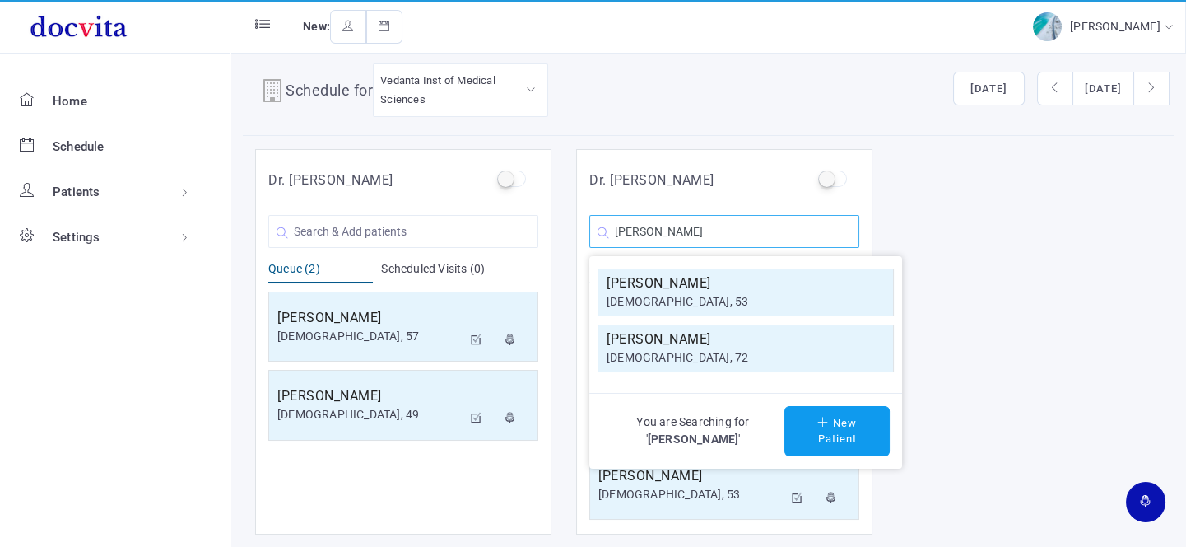
scroll to position [13, 0]
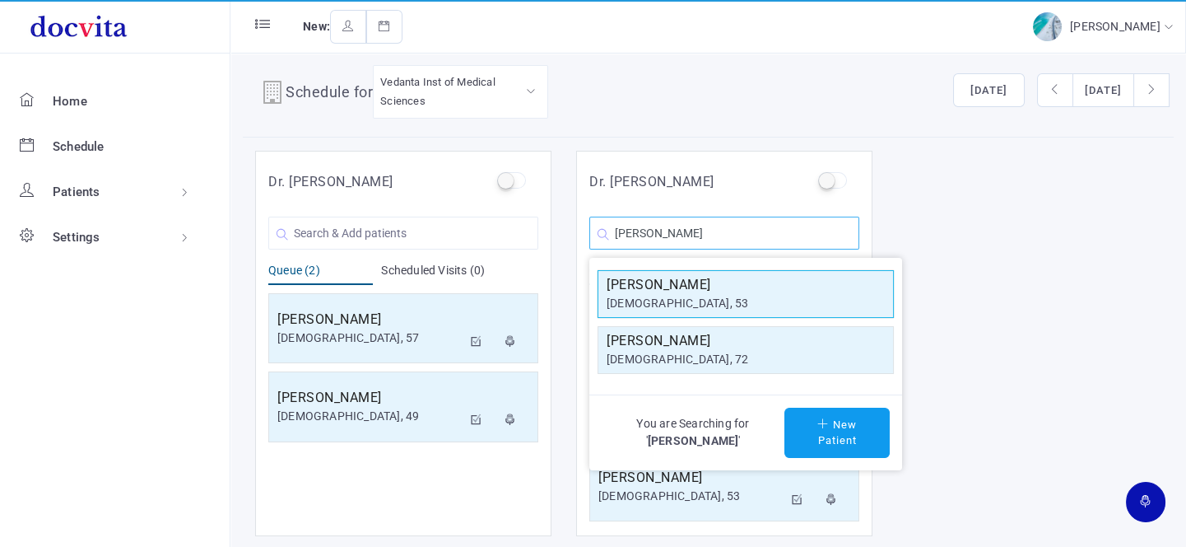
type input "[PERSON_NAME]"
click at [763, 299] on div "[DEMOGRAPHIC_DATA], 53" at bounding box center [746, 303] width 278 height 17
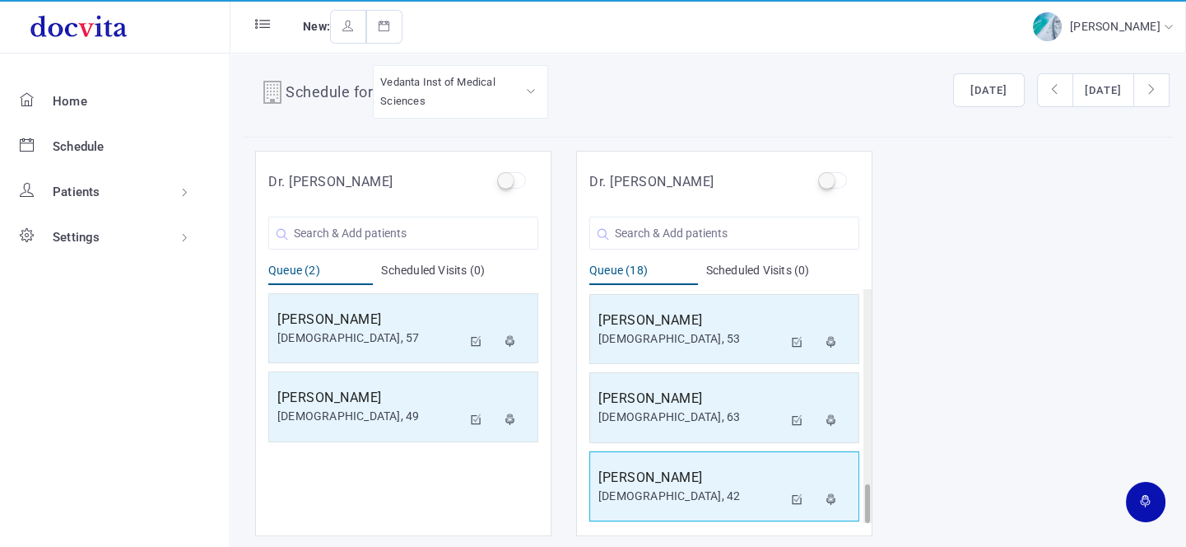
scroll to position [1178, 0]
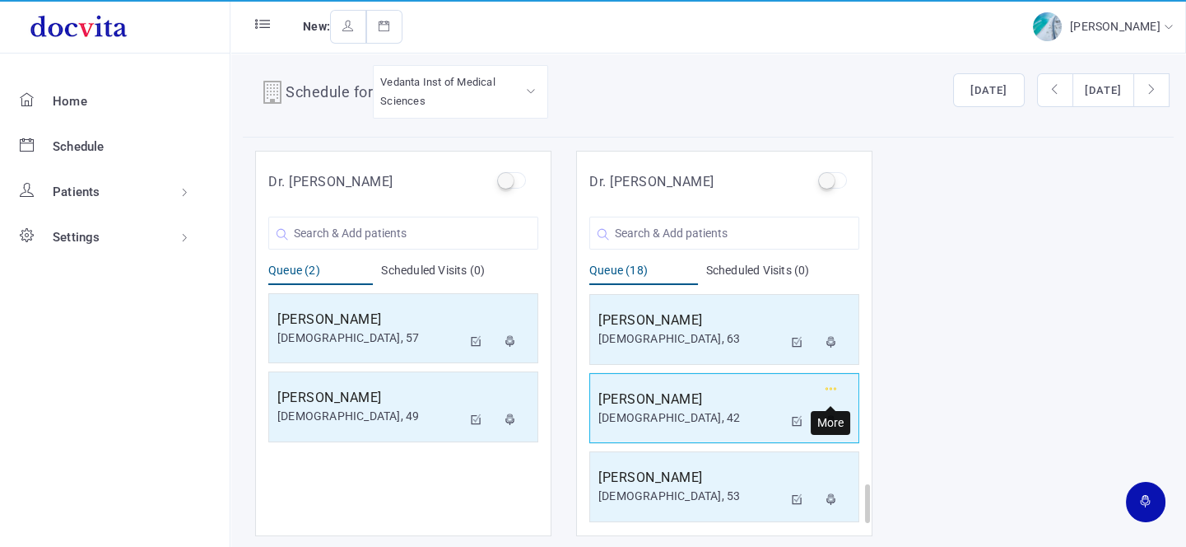
click at [832, 384] on icon "button" at bounding box center [832, 389] width 12 height 11
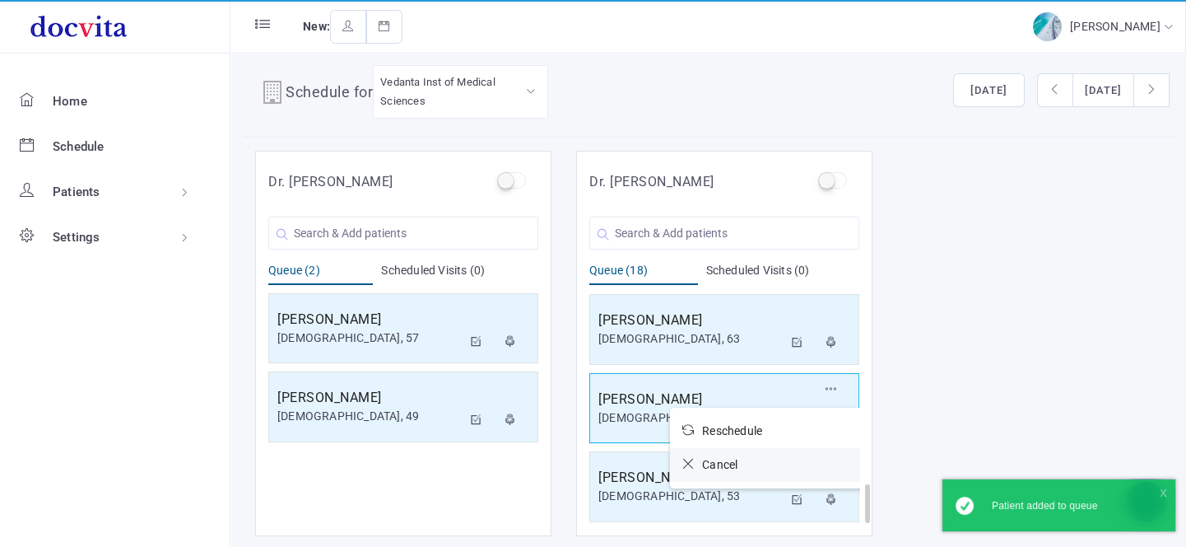
click at [684, 448] on link "Cancel" at bounding box center [769, 465] width 198 height 34
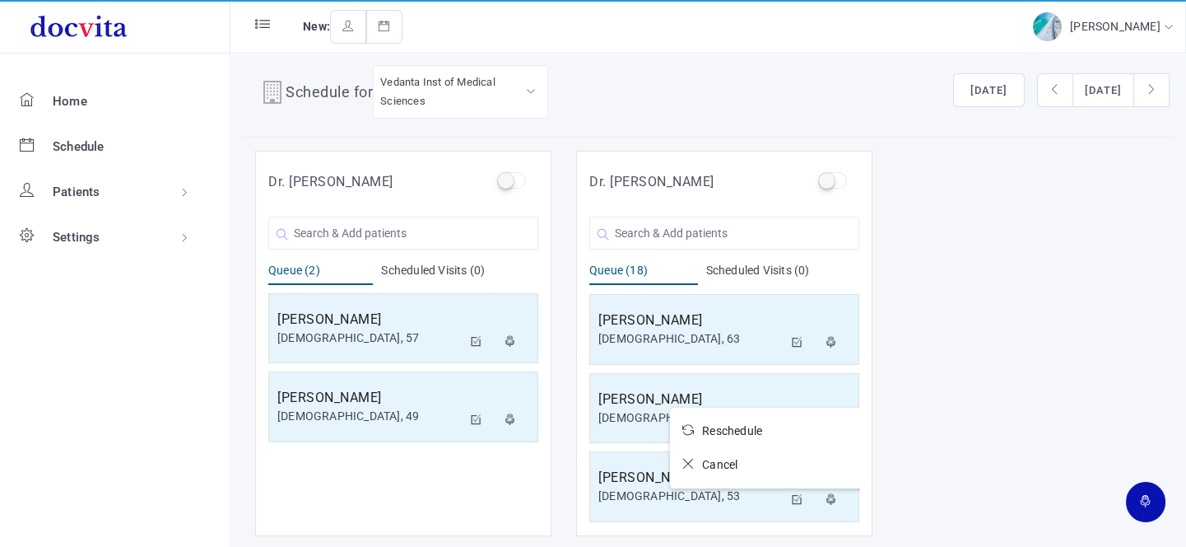
scroll to position [1100, 0]
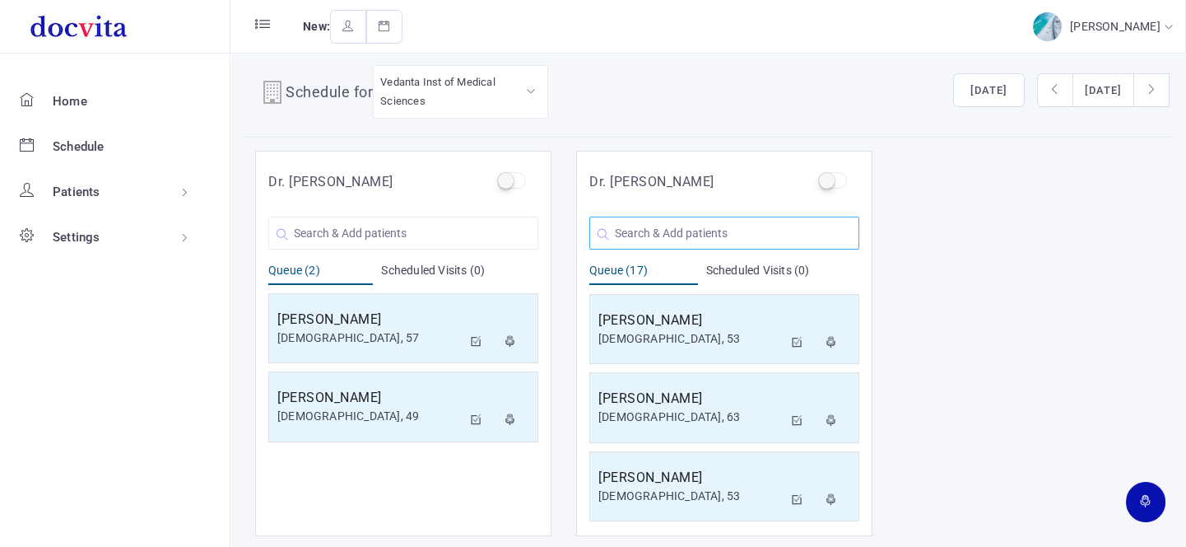
click at [687, 231] on input "text" at bounding box center [725, 233] width 270 height 33
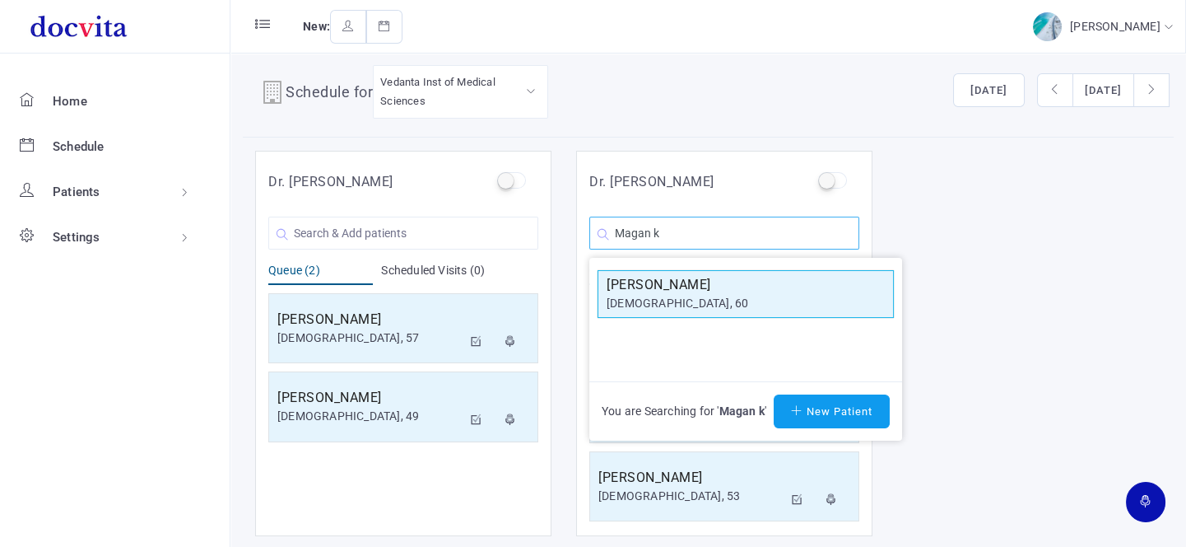
type input "Magan k"
click at [684, 296] on div "[DEMOGRAPHIC_DATA], 60" at bounding box center [746, 303] width 278 height 17
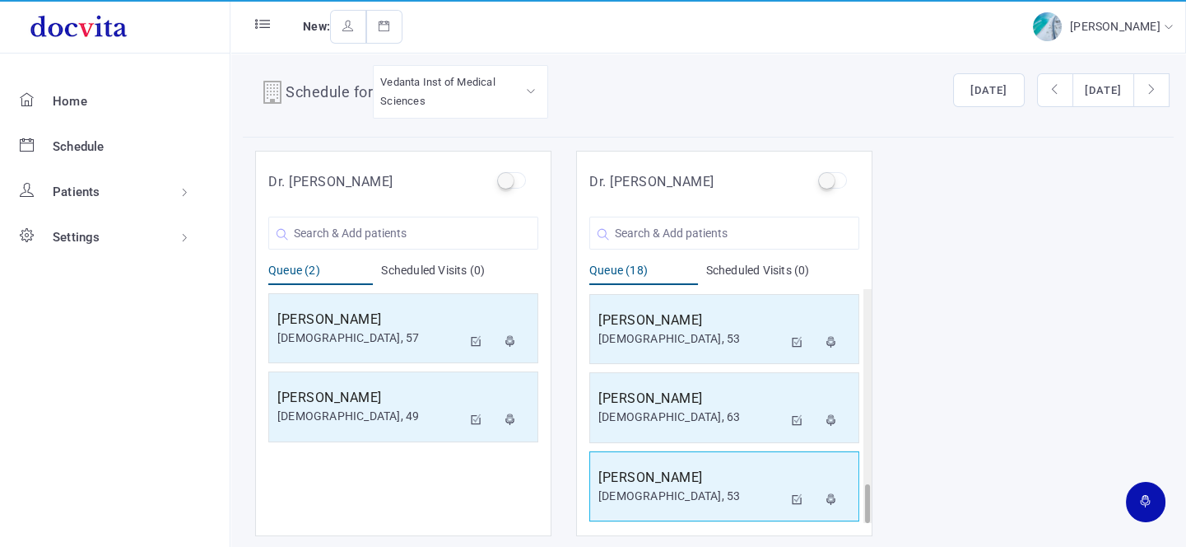
scroll to position [1178, 0]
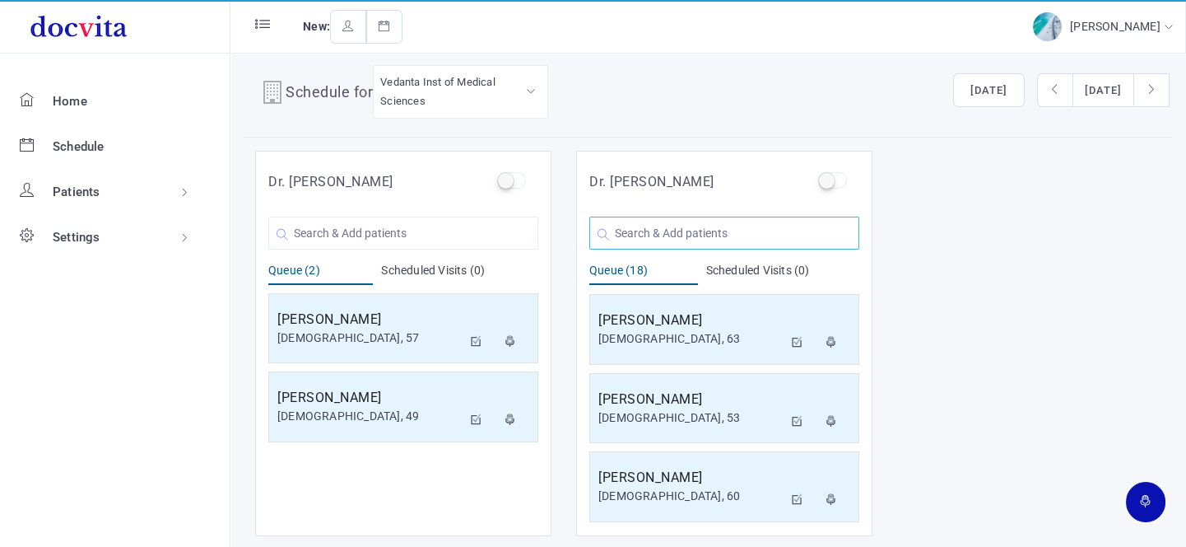
click at [690, 231] on input "text" at bounding box center [725, 233] width 270 height 33
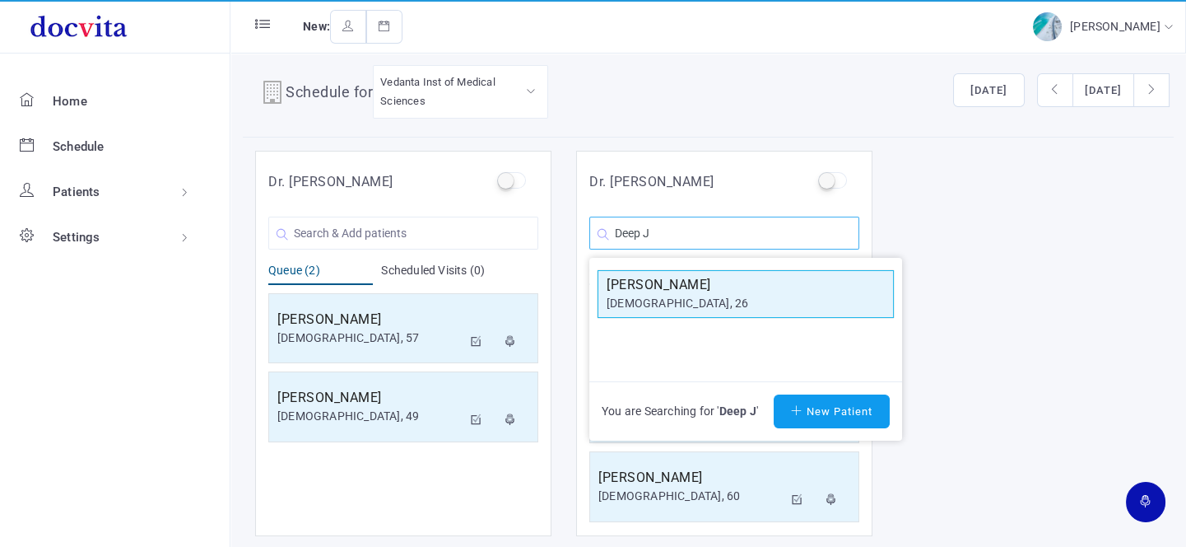
type input "Deep J"
click at [707, 296] on div "[DEMOGRAPHIC_DATA], 26" at bounding box center [746, 303] width 278 height 17
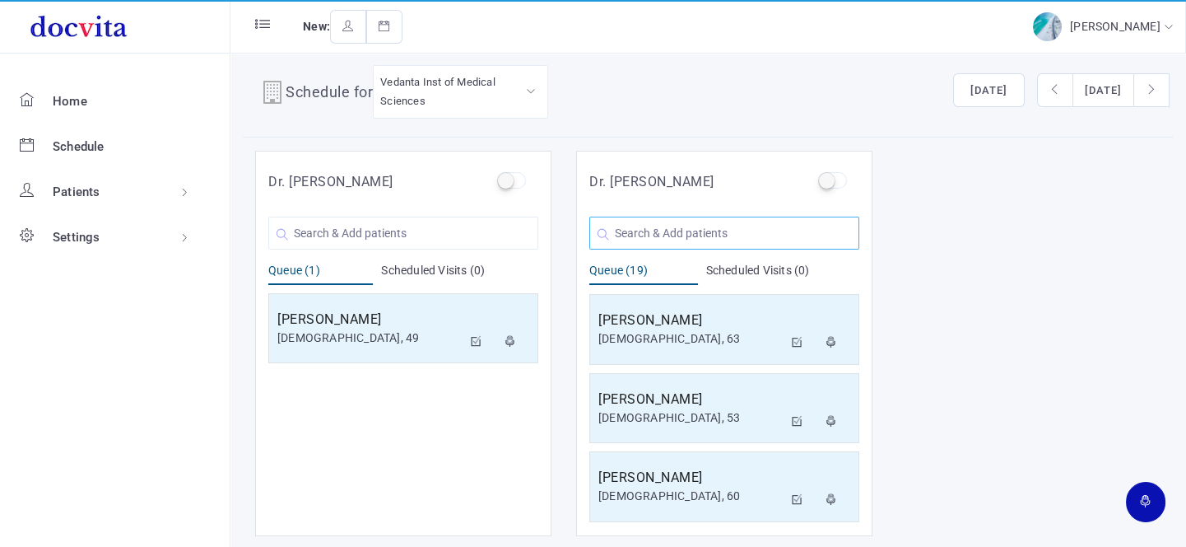
click at [735, 224] on input "text" at bounding box center [725, 233] width 270 height 33
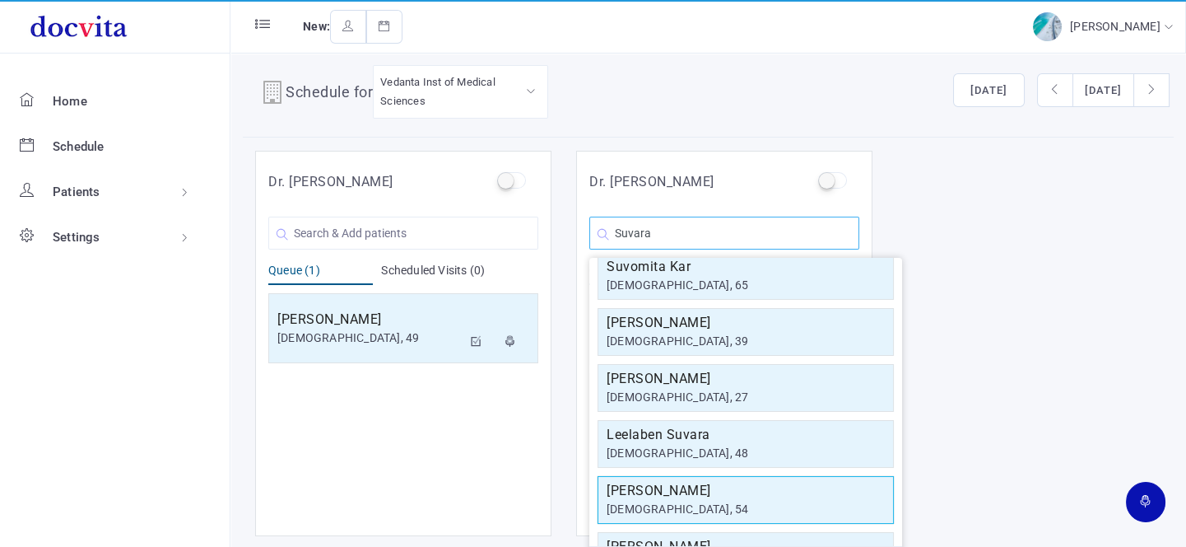
scroll to position [149, 0]
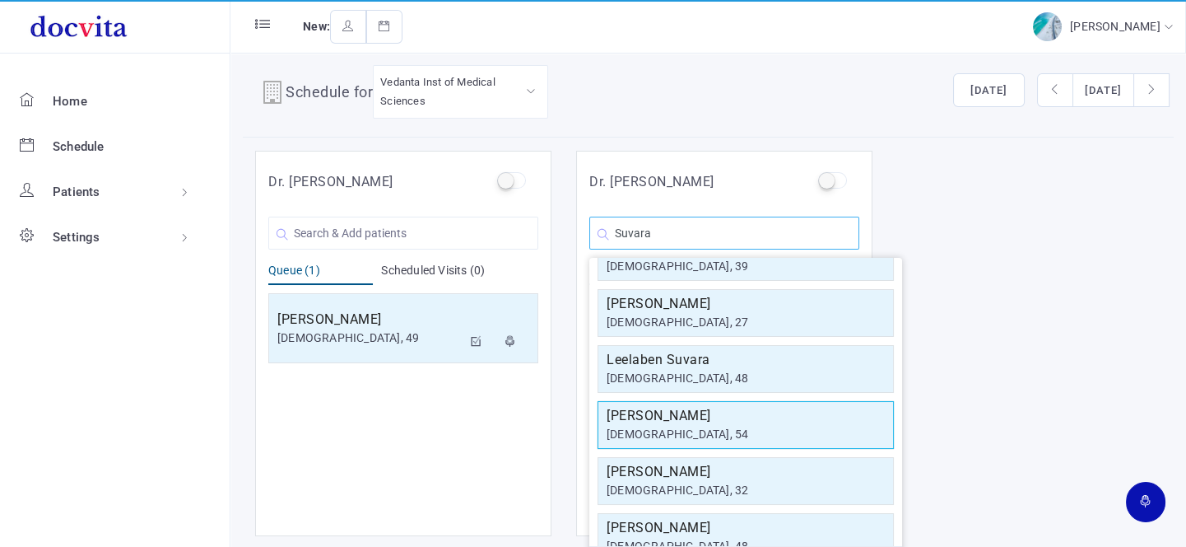
type input "Suvara"
click at [731, 488] on div "[DEMOGRAPHIC_DATA], 32" at bounding box center [746, 490] width 278 height 17
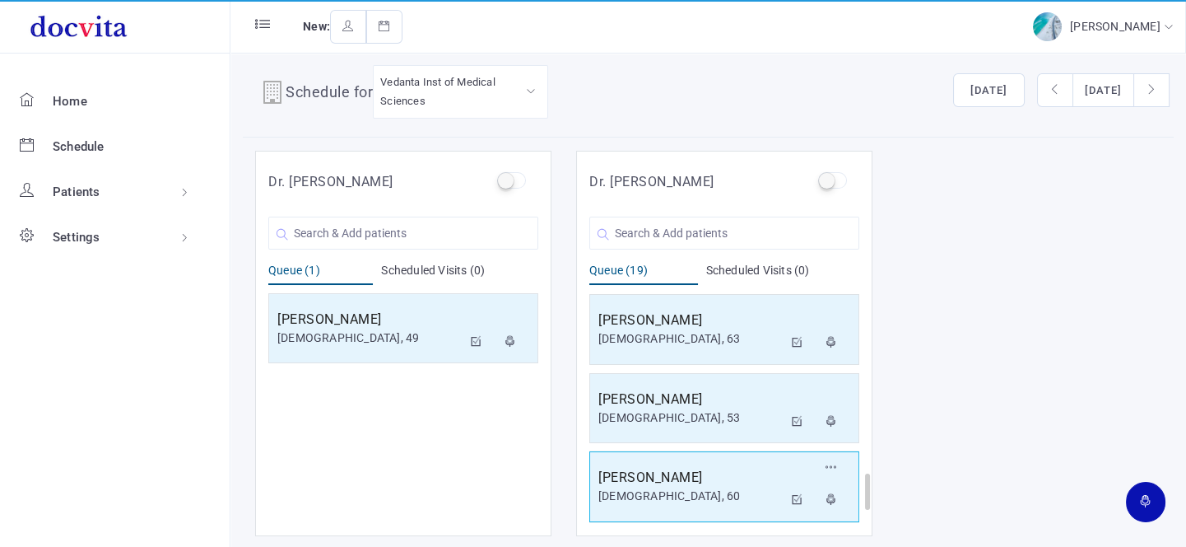
scroll to position [1335, 0]
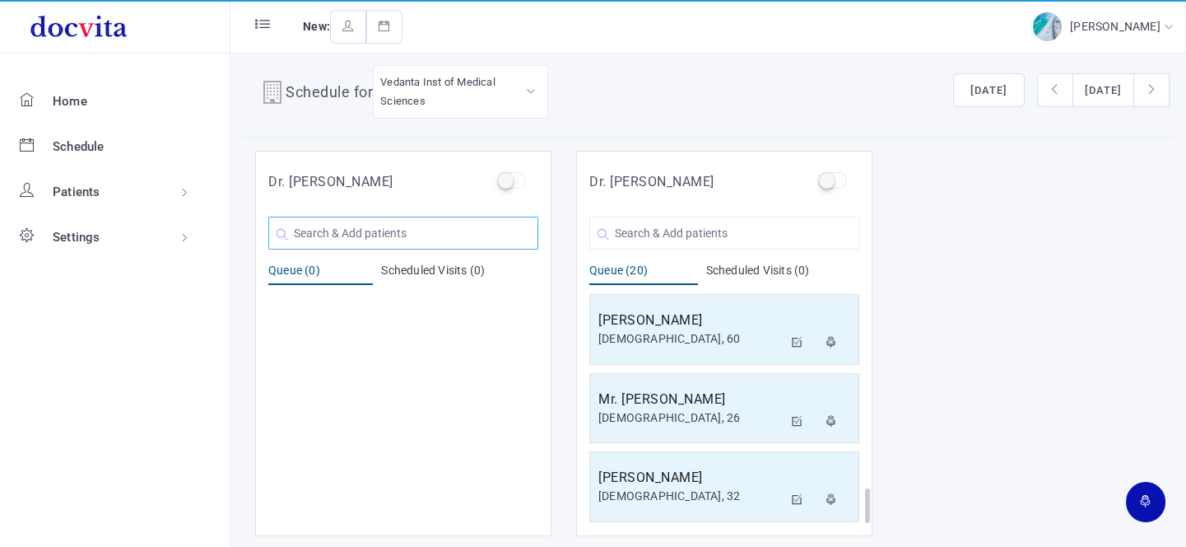
click at [398, 240] on input "text" at bounding box center [403, 233] width 270 height 33
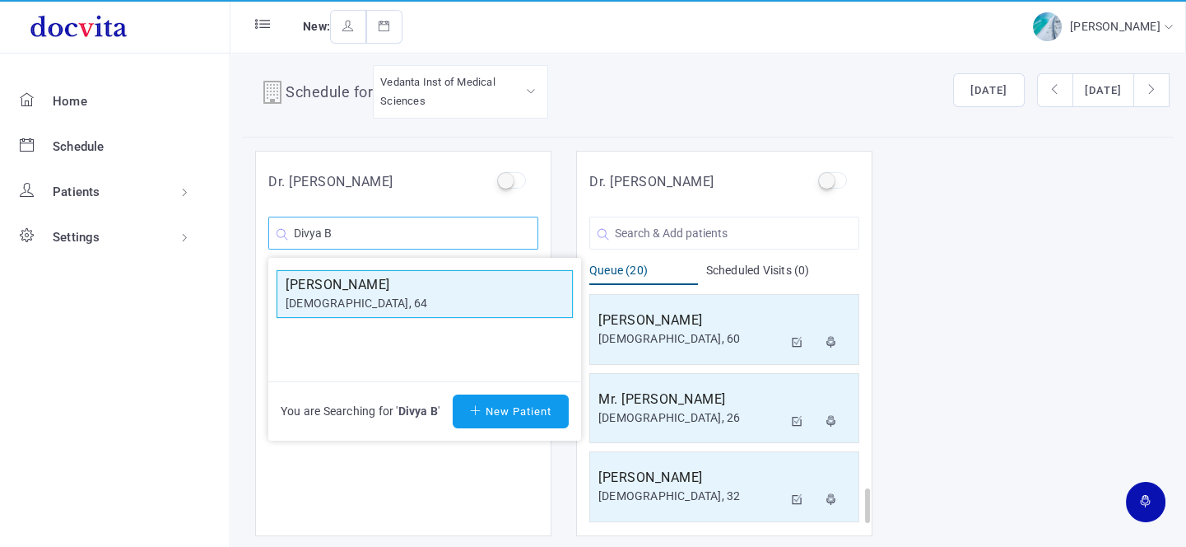
type input "Divya B"
click at [393, 301] on div "[DEMOGRAPHIC_DATA], 64" at bounding box center [425, 303] width 278 height 17
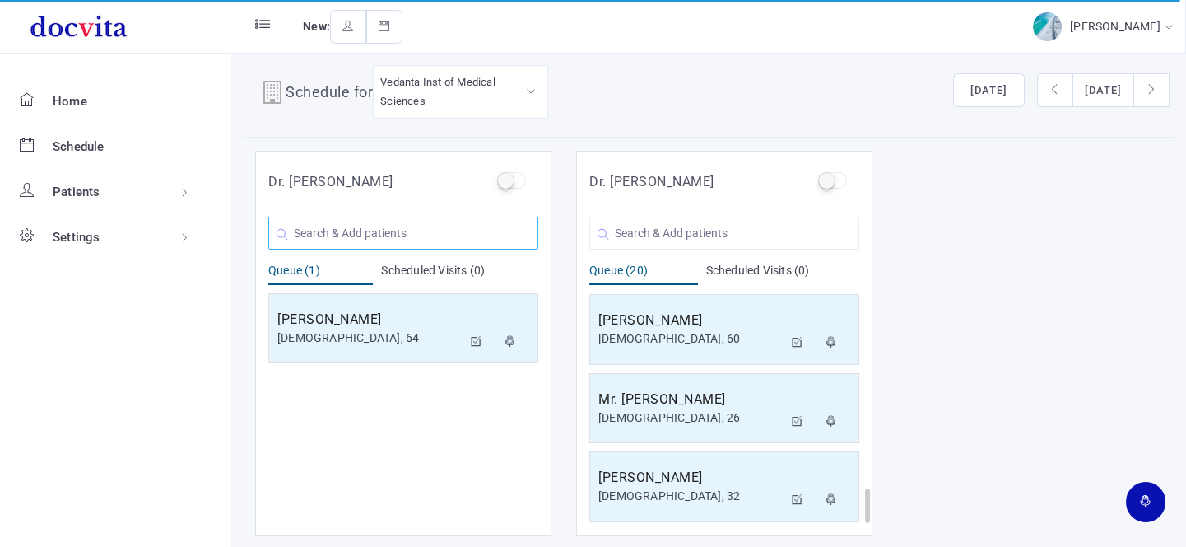
click at [377, 236] on input "text" at bounding box center [403, 233] width 270 height 33
click at [417, 237] on input "text" at bounding box center [403, 233] width 270 height 33
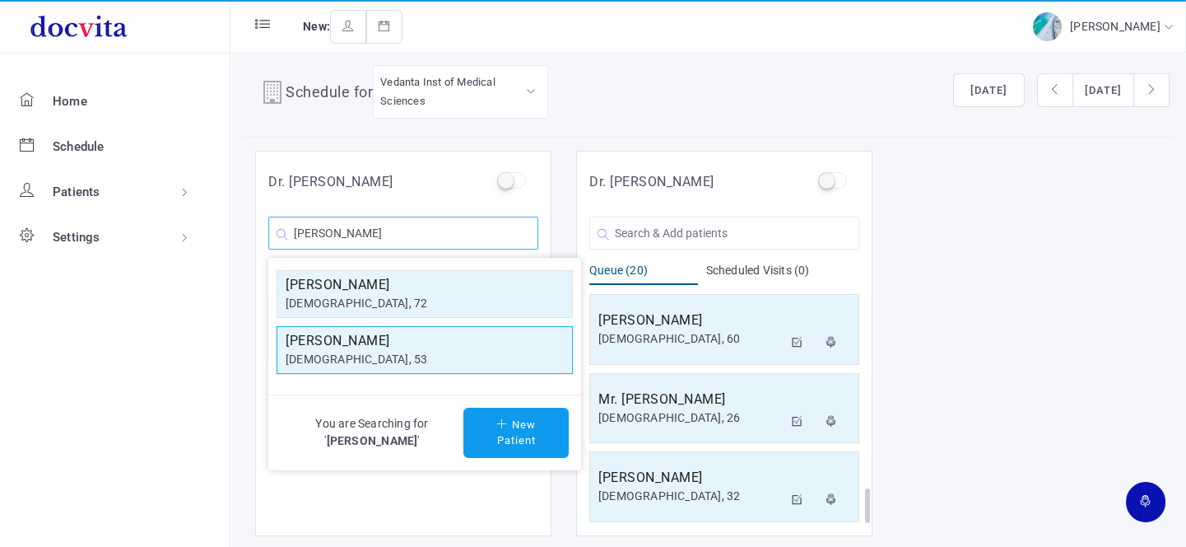
type input "[PERSON_NAME]"
click at [386, 359] on div "[DEMOGRAPHIC_DATA], 53" at bounding box center [425, 359] width 278 height 17
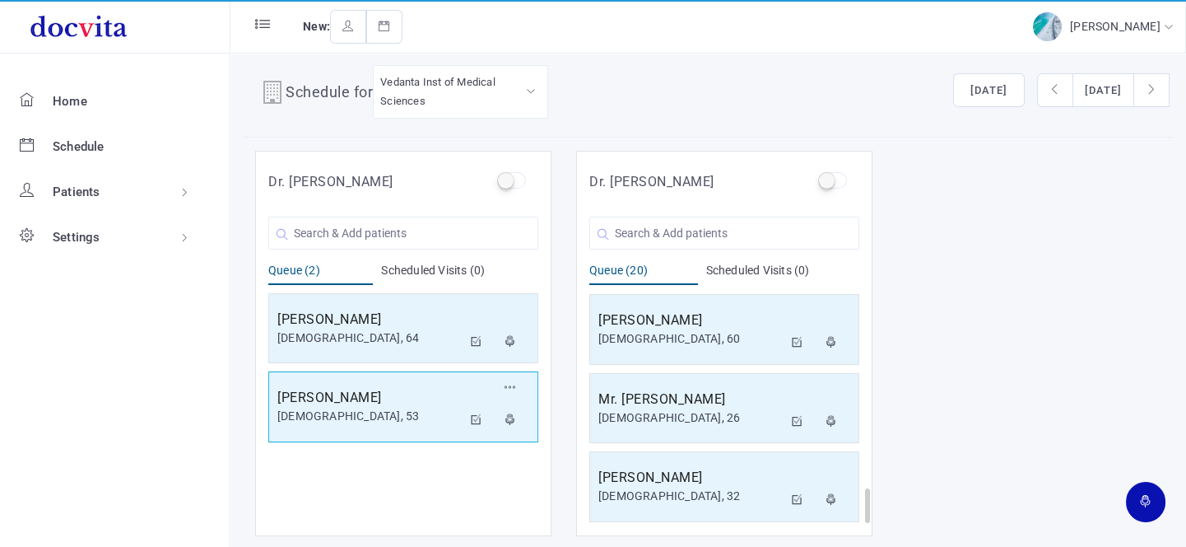
click at [384, 410] on div "[DEMOGRAPHIC_DATA], 53" at bounding box center [369, 416] width 184 height 17
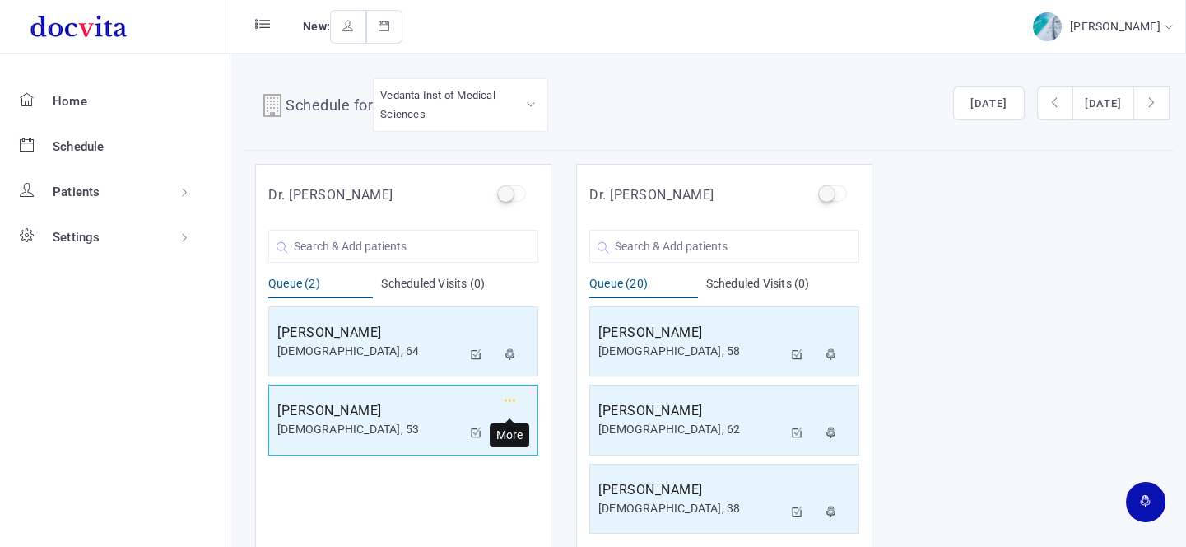
click at [516, 397] on button "button" at bounding box center [511, 403] width 30 height 28
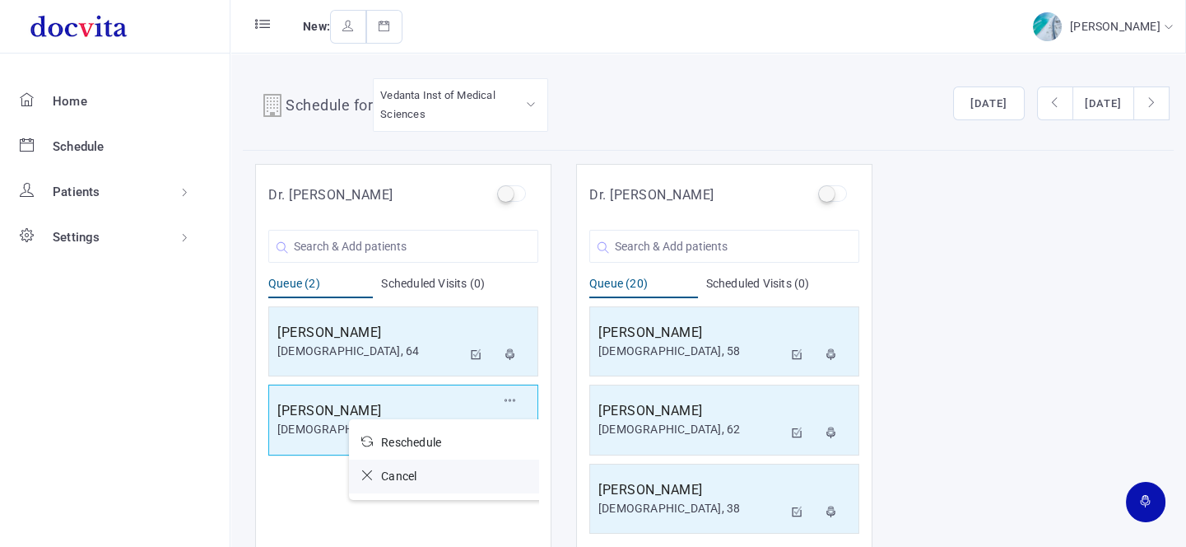
click at [366, 476] on icon at bounding box center [371, 475] width 20 height 12
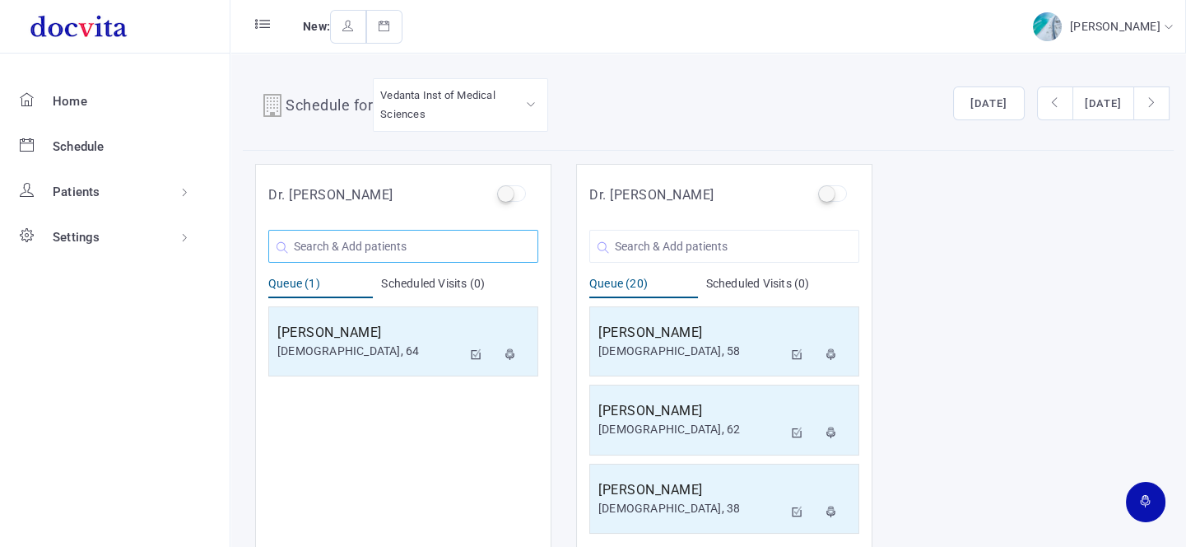
click at [419, 239] on input "text" at bounding box center [403, 246] width 270 height 33
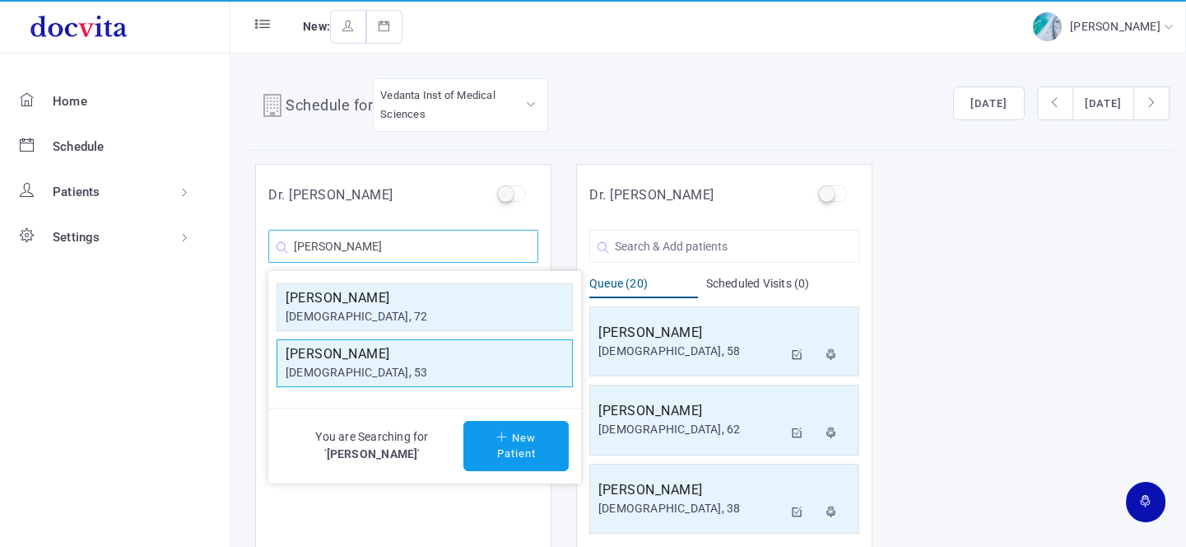
type input "[PERSON_NAME]"
click at [425, 360] on h5 "[PERSON_NAME]" at bounding box center [425, 354] width 278 height 20
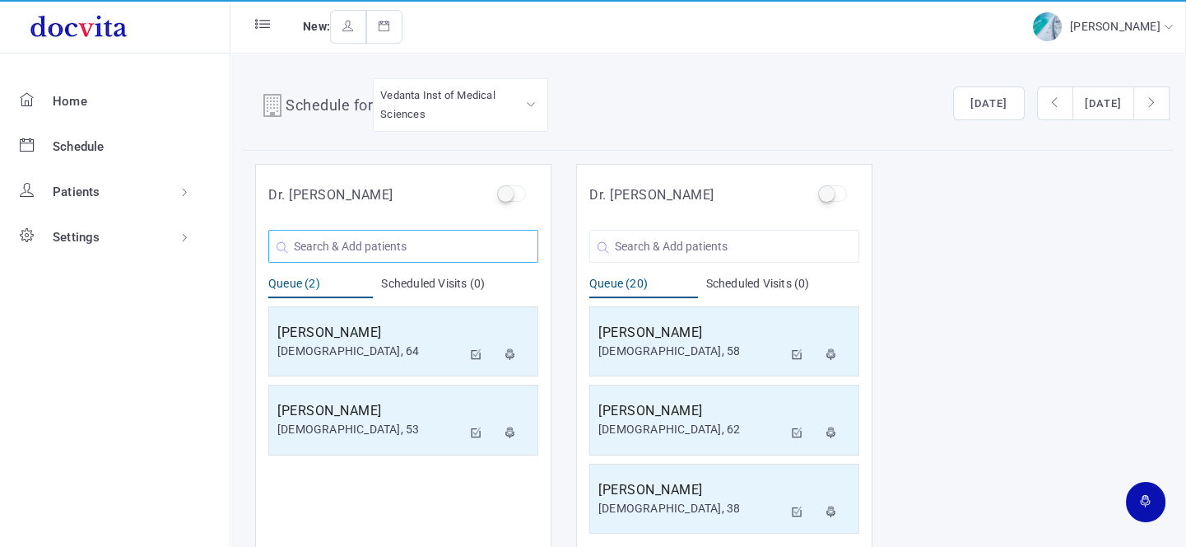
click at [387, 249] on input "text" at bounding box center [403, 246] width 270 height 33
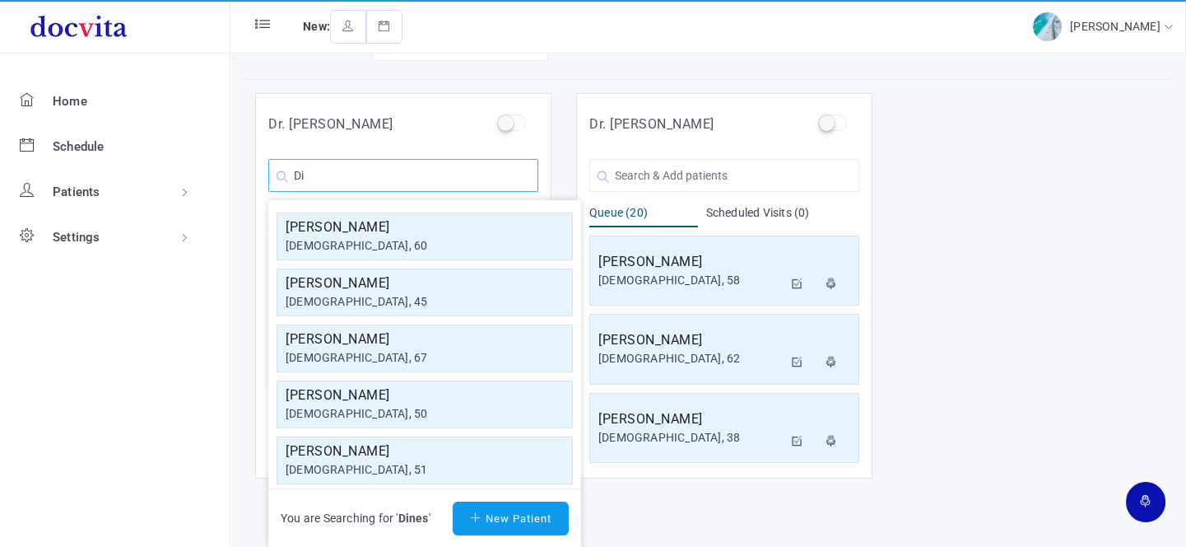
type input "D"
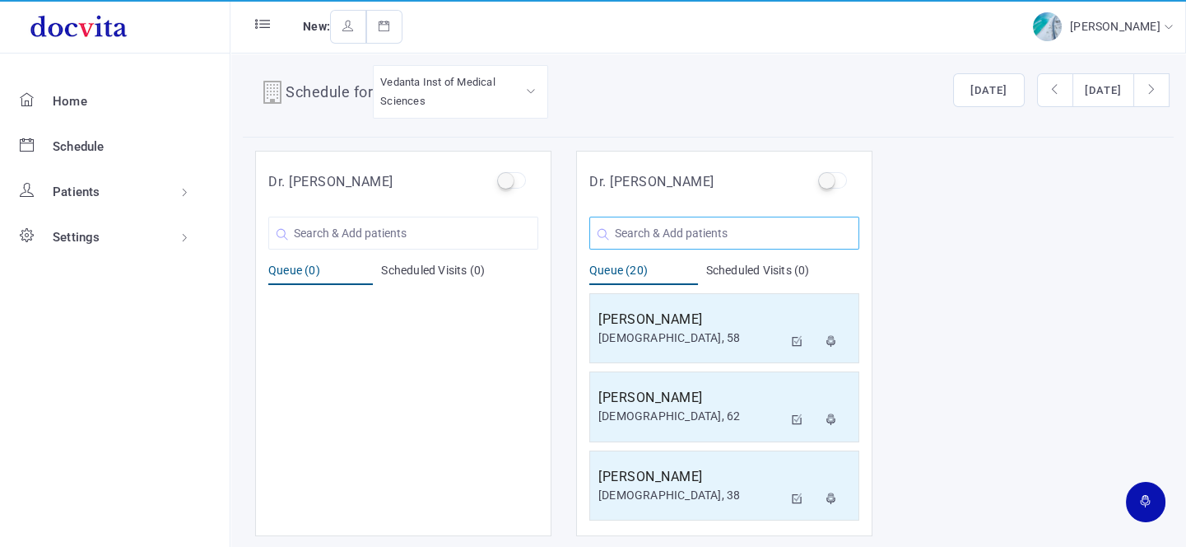
click at [679, 235] on input "text" at bounding box center [725, 233] width 270 height 33
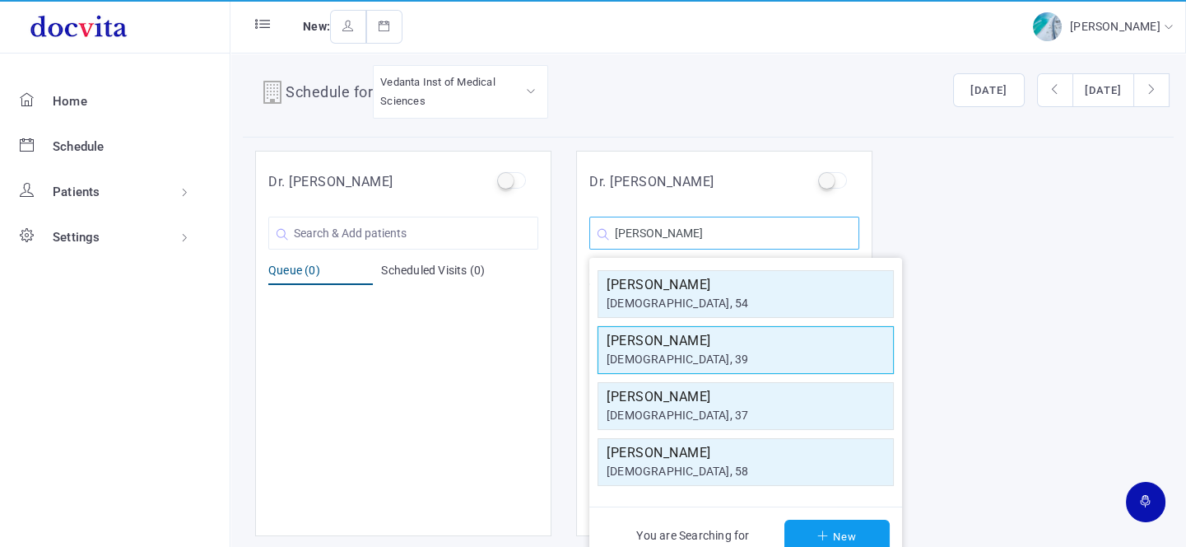
type input "[PERSON_NAME]"
click at [700, 340] on h5 "[PERSON_NAME]" at bounding box center [746, 341] width 278 height 20
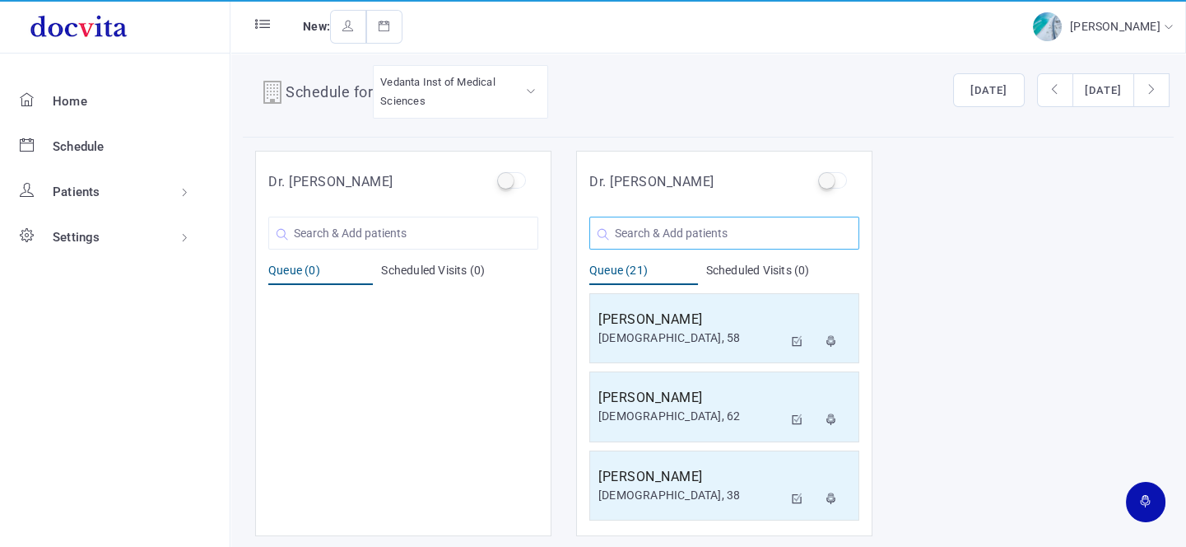
click at [683, 237] on input "text" at bounding box center [725, 233] width 270 height 33
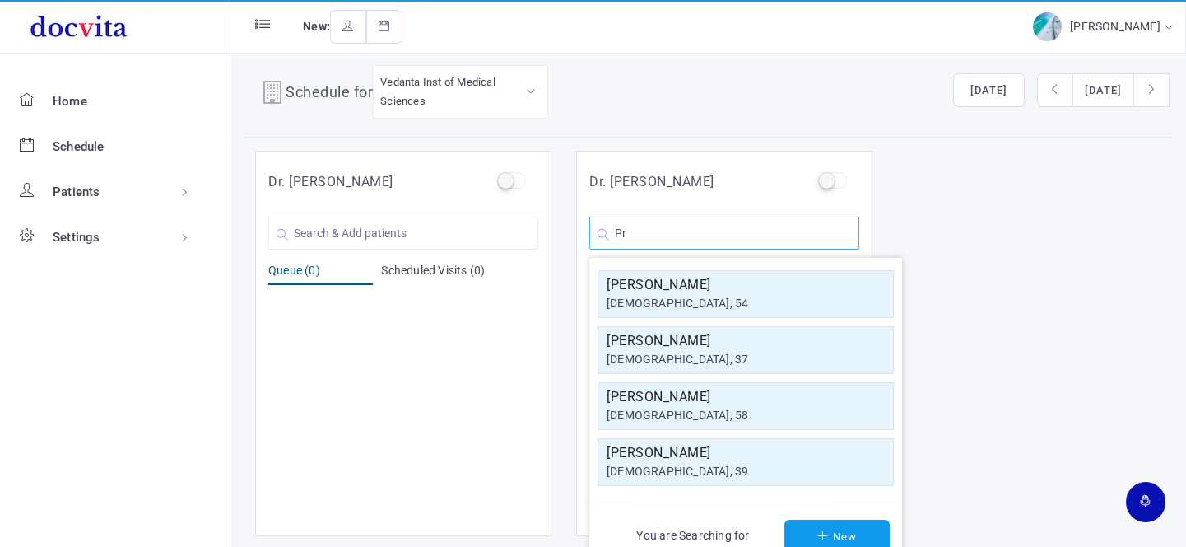
type input "P"
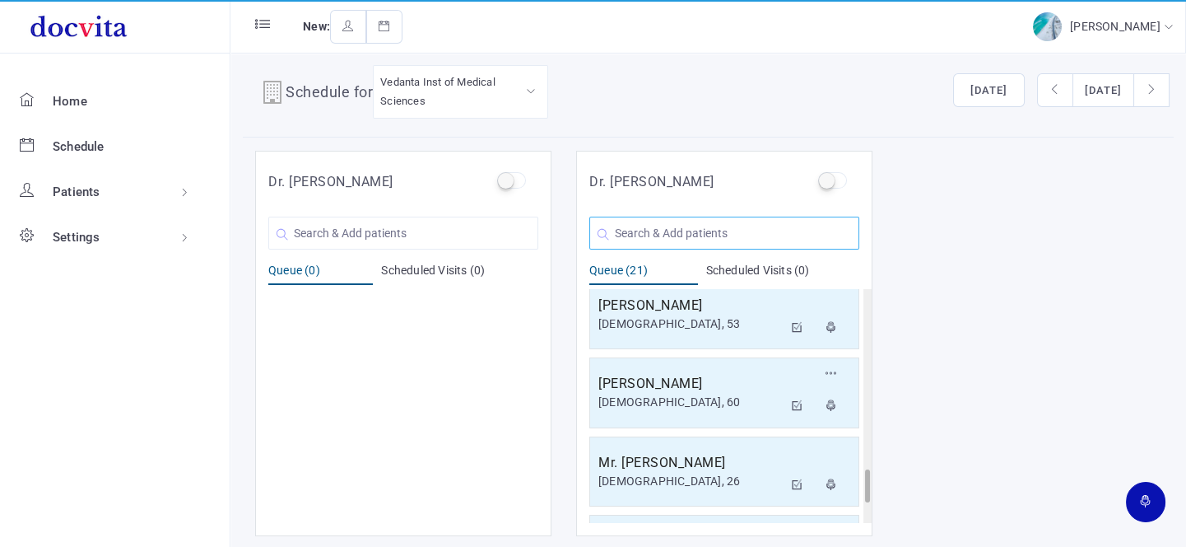
scroll to position [1414, 0]
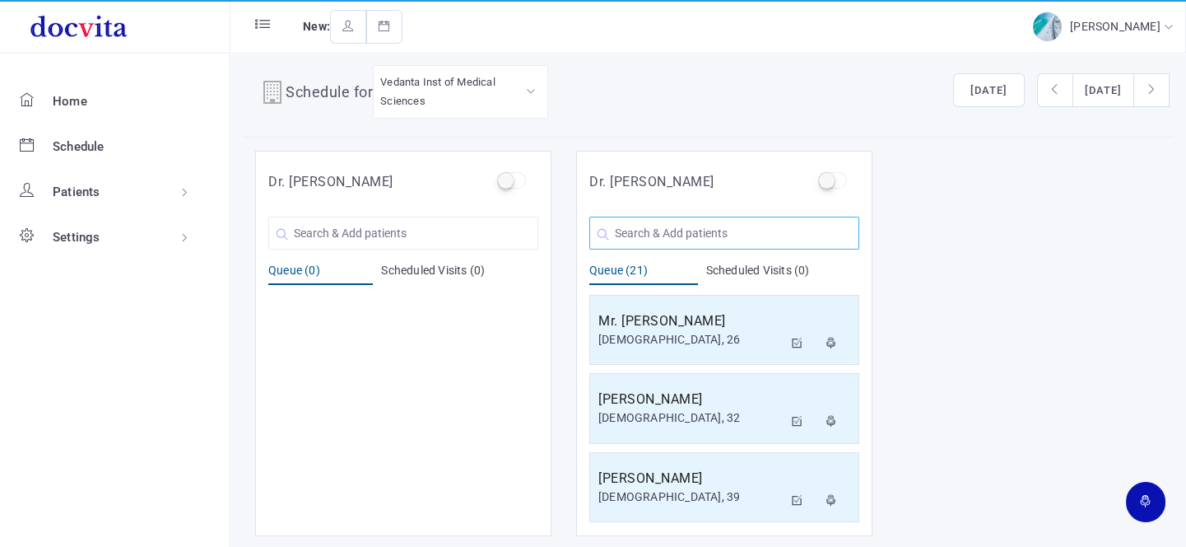
click at [680, 230] on input "text" at bounding box center [725, 233] width 270 height 33
click at [433, 240] on input "text" at bounding box center [403, 233] width 270 height 33
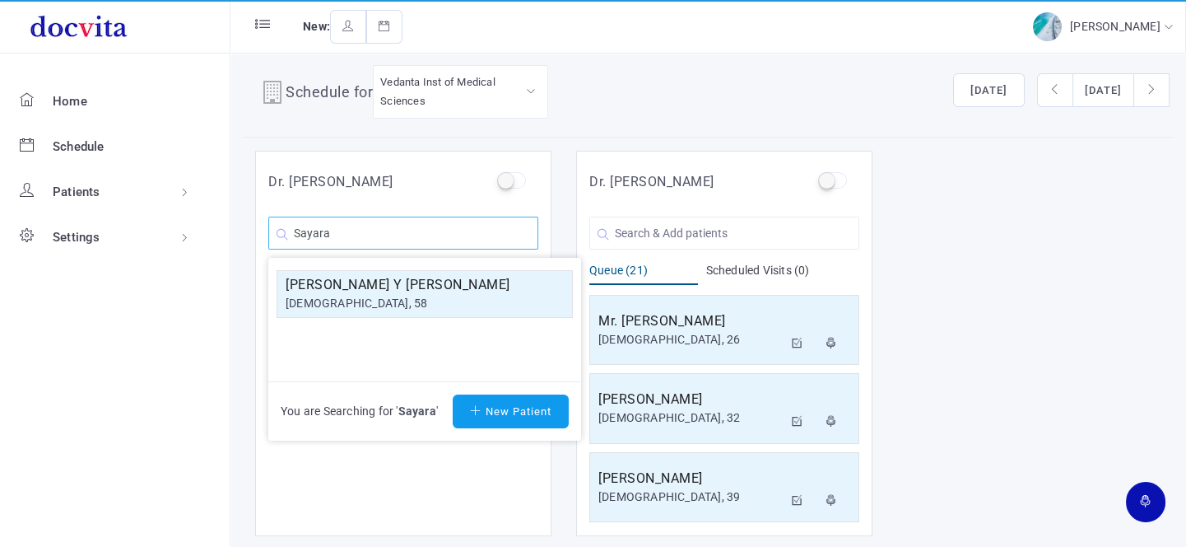
type input "Sayara"
click at [436, 266] on div "[PERSON_NAME] Y [PERSON_NAME] [DEMOGRAPHIC_DATA], 58" at bounding box center [424, 294] width 313 height 56
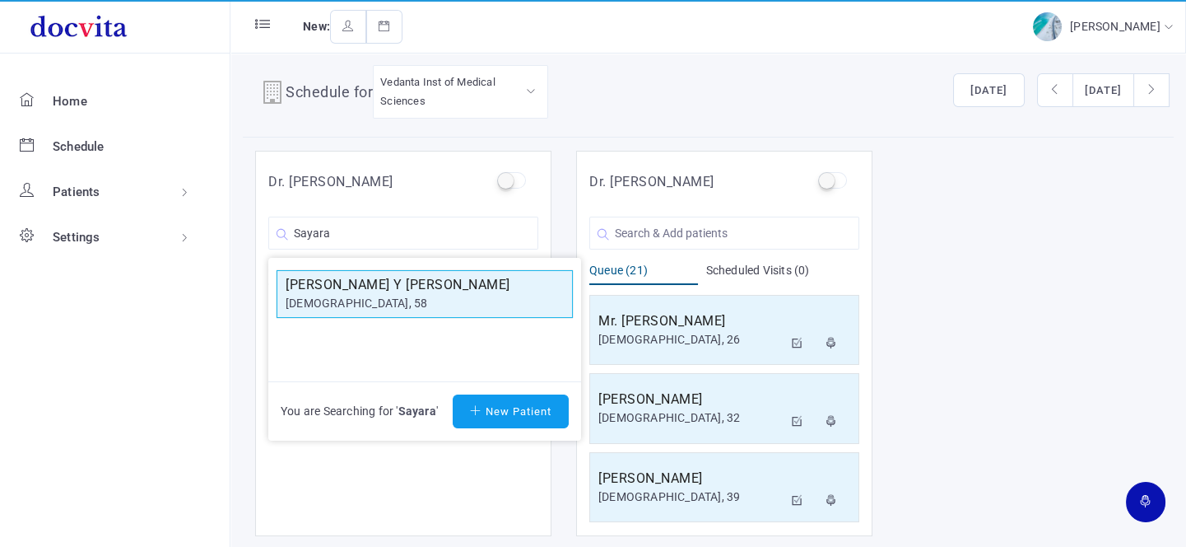
click at [419, 304] on div "[DEMOGRAPHIC_DATA], 58" at bounding box center [425, 303] width 278 height 17
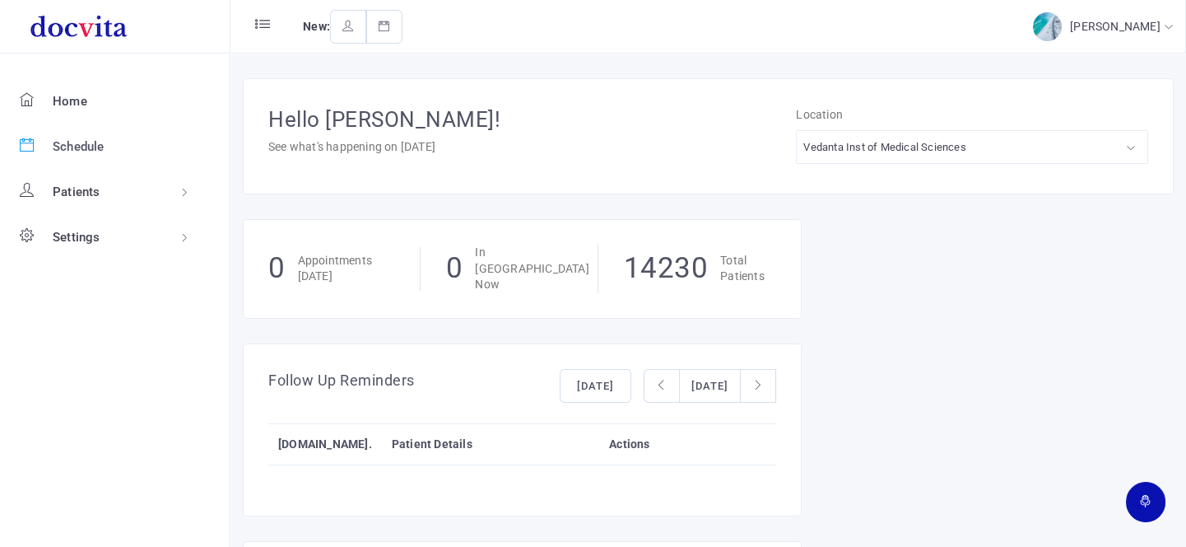
click at [72, 147] on span "Schedule" at bounding box center [79, 146] width 52 height 15
